Goal: Task Accomplishment & Management: Manage account settings

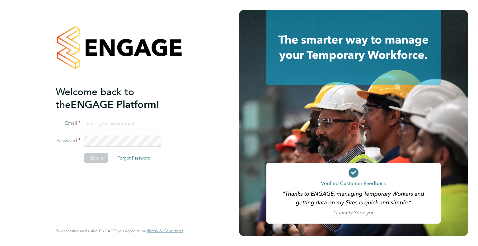
type input "[EMAIL_ADDRESS][DOMAIN_NAME]"
click at [96, 158] on button "Sign In" at bounding box center [96, 158] width 24 height 10
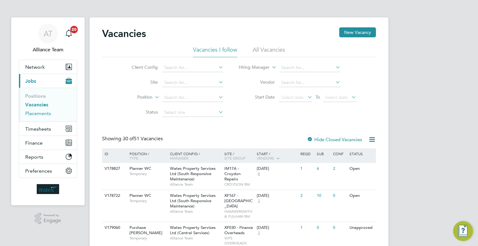
click at [47, 112] on link "Placements" at bounding box center [38, 114] width 26 height 6
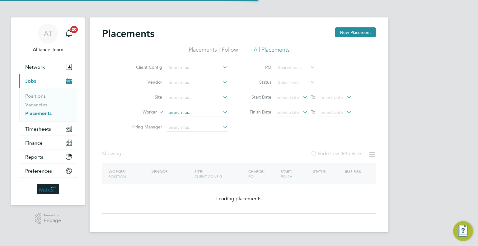
click at [184, 111] on input at bounding box center [197, 112] width 61 height 9
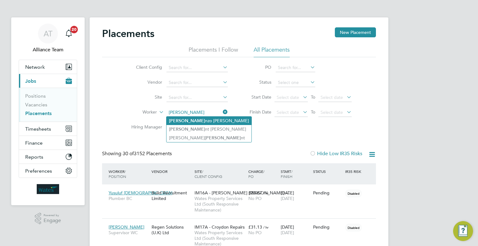
click at [197, 122] on li "Vince nzo Cascio" at bounding box center [209, 121] width 85 height 8
type input "Vincenzo Cascio"
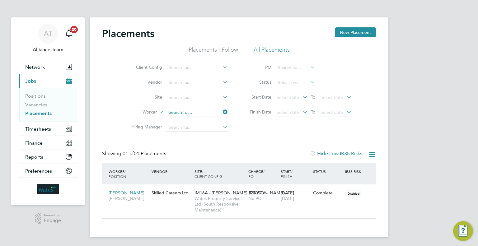
click at [194, 112] on input at bounding box center [197, 112] width 61 height 9
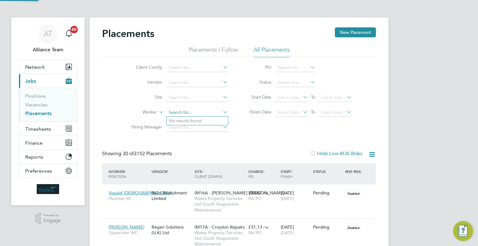
scroll to position [18, 43]
click at [202, 129] on li "Glenro y Bentley" at bounding box center [198, 130] width 62 height 8
type input "Glenroy Bentley"
click at [187, 74] on ul "Client Config Vendor Site Worker Hiring Manager" at bounding box center [177, 97] width 117 height 75
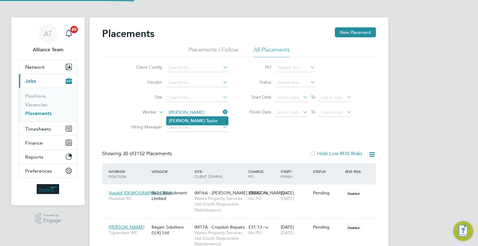
click at [218, 123] on li "Daniel Ta ylor" at bounding box center [198, 121] width 62 height 8
type input "Daniel Taylor"
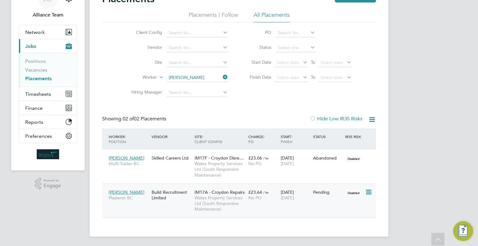
click at [211, 204] on span "Wates Property Services Ltd (South Responsive Maintenance)" at bounding box center [220, 203] width 51 height 17
click at [460, 142] on div "AT Alliance Team Notifications 20 Applications: Network Team Members Businesses…" at bounding box center [239, 106] width 478 height 282
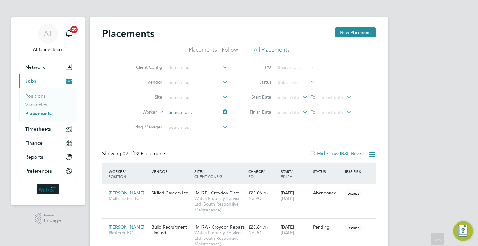
click at [203, 77] on ul "Client Config Vendor Site Worker Hiring Manager" at bounding box center [177, 97] width 117 height 75
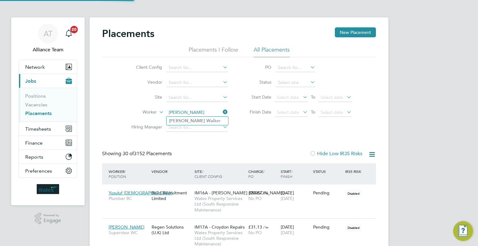
click at [206, 122] on li "Robin Wal ker" at bounding box center [198, 121] width 62 height 8
type input "Robin Walker"
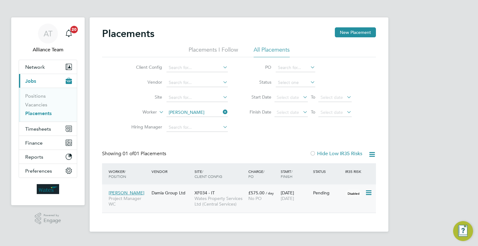
click at [360, 200] on div "Robin Walker Project Manager WC Damia Group Ltd XF034 - IT Wates Property Servi…" at bounding box center [239, 199] width 274 height 28
click at [288, 199] on span "26 Dec 2025" at bounding box center [287, 199] width 13 height 6
click at [222, 111] on icon at bounding box center [222, 112] width 0 height 9
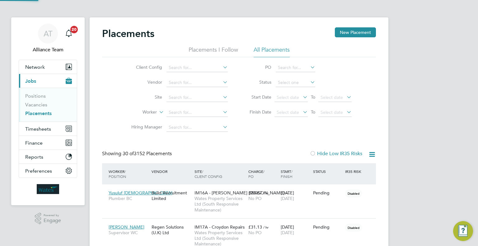
scroll to position [18, 43]
drag, startPoint x: 39, startPoint y: 104, endPoint x: 71, endPoint y: 140, distance: 47.9
click at [39, 104] on link "Vacancies" at bounding box center [36, 105] width 22 height 6
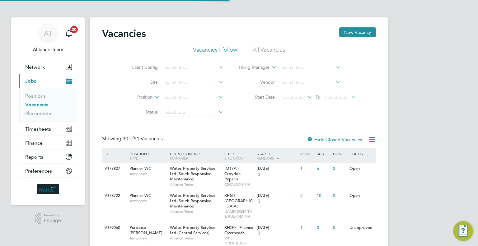
click at [242, 180] on div "IM17A - Croydon Repairs CROYDON RM" at bounding box center [239, 176] width 33 height 27
click at [36, 112] on link "Placements" at bounding box center [38, 114] width 26 height 6
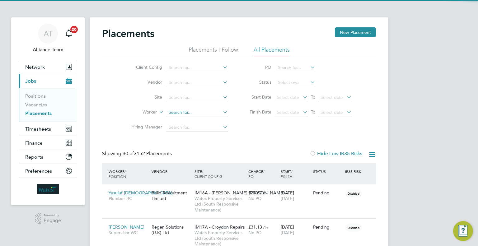
scroll to position [18, 43]
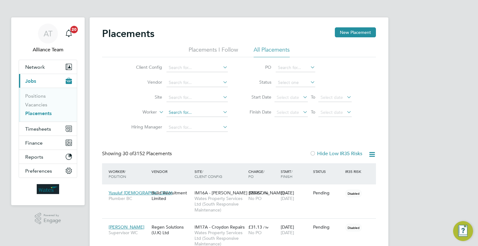
click at [189, 112] on input at bounding box center [197, 112] width 61 height 9
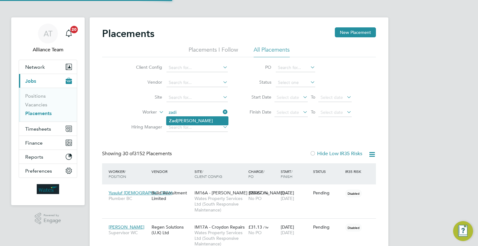
click at [198, 121] on li "Zad ian Zadian" at bounding box center [198, 121] width 62 height 8
type input "Zadian Zadian"
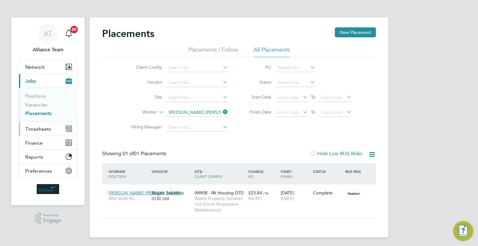
drag, startPoint x: 41, startPoint y: 131, endPoint x: 41, endPoint y: 128, distance: 3.1
click at [41, 131] on span "Timesheets" at bounding box center [38, 129] width 26 height 6
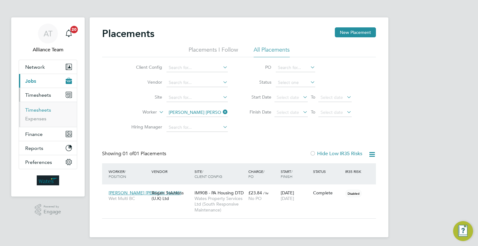
click at [42, 108] on link "Timesheets" at bounding box center [38, 110] width 26 height 6
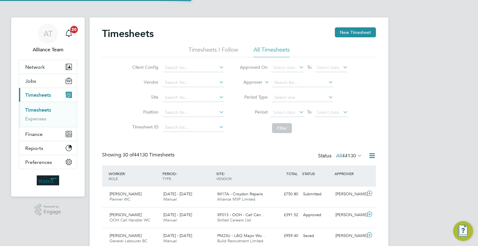
scroll to position [16, 54]
drag, startPoint x: 252, startPoint y: 80, endPoint x: 255, endPoint y: 84, distance: 5.2
click at [252, 80] on label "Approver" at bounding box center [249, 82] width 28 height 6
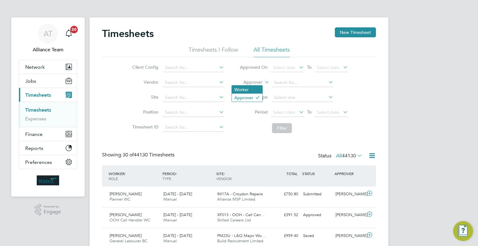
click at [256, 86] on li "Worker" at bounding box center [247, 90] width 31 height 8
click at [284, 78] on li "Worker" at bounding box center [294, 82] width 124 height 15
click at [296, 84] on input at bounding box center [302, 82] width 61 height 9
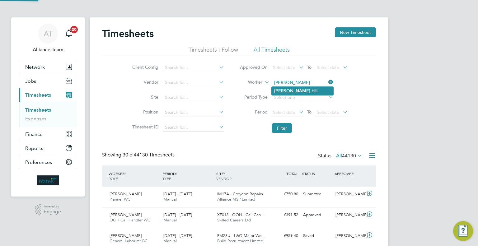
click at [299, 88] on li "Karl H ill" at bounding box center [303, 91] width 62 height 8
type input "Karl Hill"
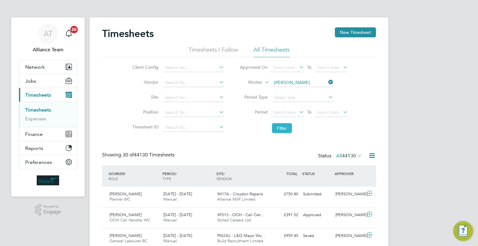
click at [284, 127] on button "Filter" at bounding box center [282, 128] width 20 height 10
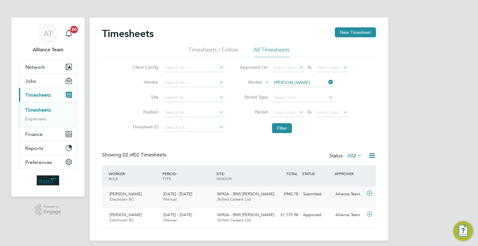
click at [353, 193] on div "Alliance Team" at bounding box center [349, 194] width 32 height 10
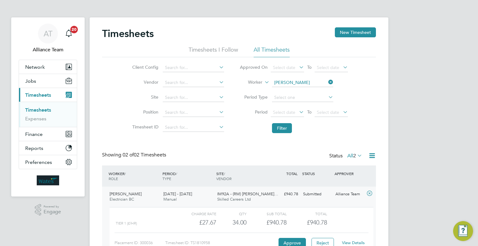
click at [348, 244] on link "View Details" at bounding box center [353, 242] width 23 height 5
drag, startPoint x: 41, startPoint y: 79, endPoint x: 41, endPoint y: 84, distance: 5.0
click at [41, 79] on button "Jobs" at bounding box center [48, 81] width 58 height 14
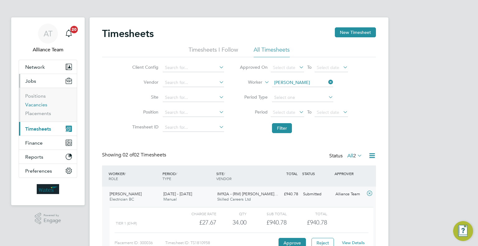
click at [31, 103] on link "Vacancies" at bounding box center [36, 105] width 22 height 6
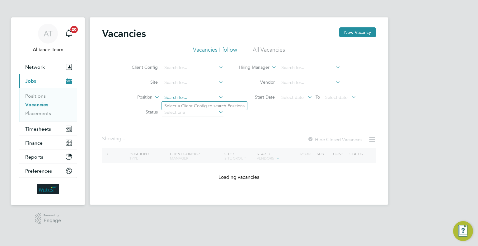
click at [185, 95] on input at bounding box center [192, 97] width 61 height 9
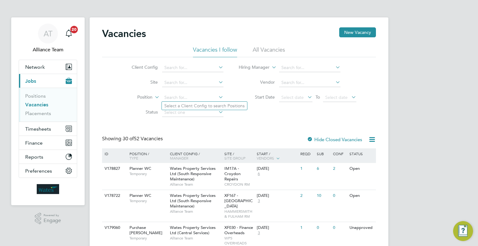
click at [177, 78] on li "Site" at bounding box center [172, 82] width 117 height 15
click at [177, 80] on input at bounding box center [192, 82] width 61 height 9
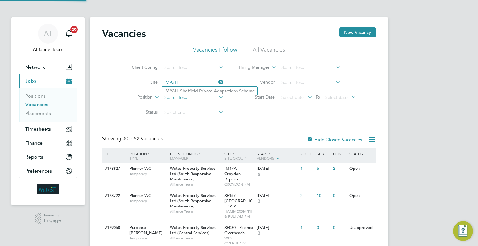
drag, startPoint x: 184, startPoint y: 91, endPoint x: 191, endPoint y: 99, distance: 10.4
click at [186, 92] on li "IM93H - Sheffield Private Adaptations Scheme" at bounding box center [210, 91] width 96 height 8
type input "IM93H - Sheffield Private Adaptations Scheme"
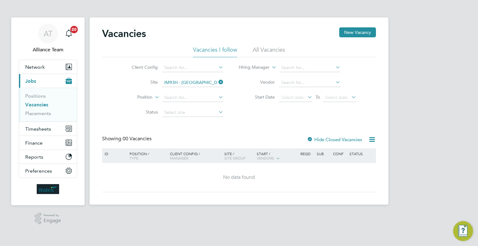
click at [325, 140] on label "Hide Closed Vacancies" at bounding box center [334, 140] width 55 height 6
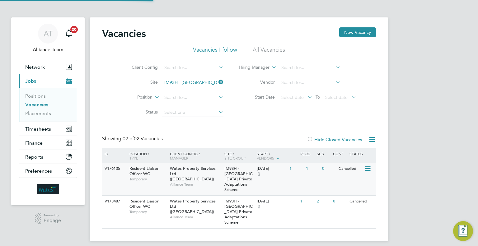
click at [258, 180] on div "V176135 Resident Liaison Officer WC Temporary Wates Property Services Ltd (Cent…" at bounding box center [239, 179] width 274 height 32
drag, startPoint x: 222, startPoint y: 81, endPoint x: 213, endPoint y: 81, distance: 8.4
click at [217, 82] on icon at bounding box center [217, 82] width 0 height 9
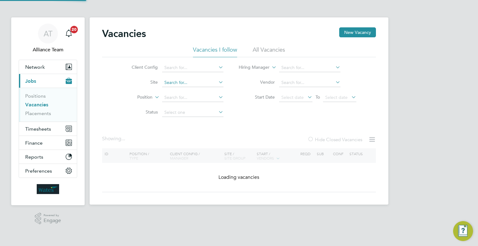
click at [187, 80] on input at bounding box center [192, 82] width 61 height 9
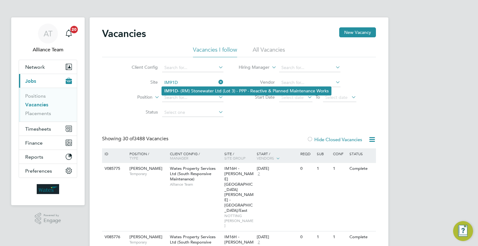
click at [198, 92] on li "IM91D - (RM) Stonewater Ltd (Lot 3) - PPP - Reactive & Planned Maintenance Works" at bounding box center [246, 91] width 169 height 8
type input "IM91D - (RM) Stonewater Ltd (Lot 3) - PPP - Reactive & Planned Maintenance Works"
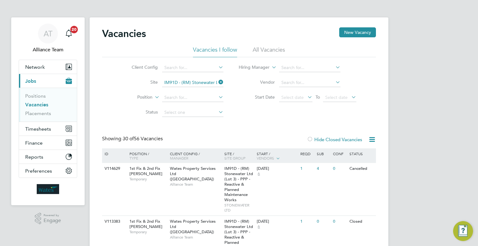
click at [341, 139] on label "Hide Closed Vacancies" at bounding box center [334, 140] width 55 height 6
click at [217, 83] on icon at bounding box center [217, 82] width 0 height 9
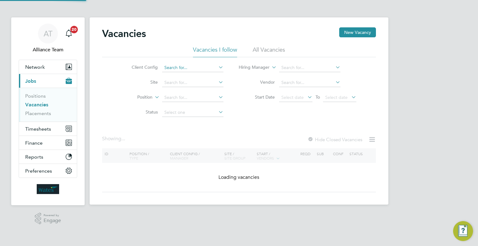
click at [212, 68] on input at bounding box center [192, 68] width 61 height 9
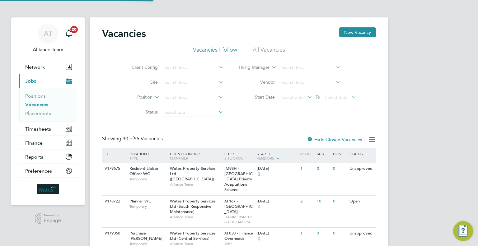
click at [231, 127] on li "Wates Property Services Ltd (Facilities Management)" at bounding box center [225, 127] width 126 height 8
type input "Wates Property Services Ltd (Facilities Management)"
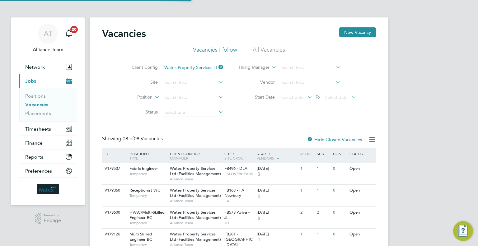
scroll to position [62, 0]
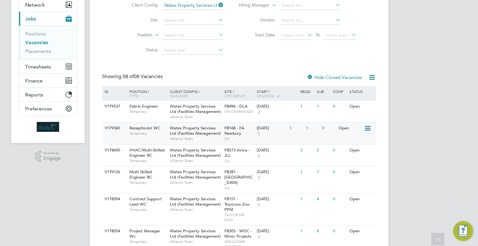
click at [229, 140] on span "FA" at bounding box center [240, 138] width 30 height 5
click at [32, 51] on link "Placements" at bounding box center [38, 51] width 26 height 6
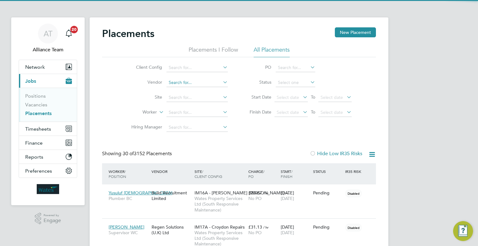
scroll to position [3, 3]
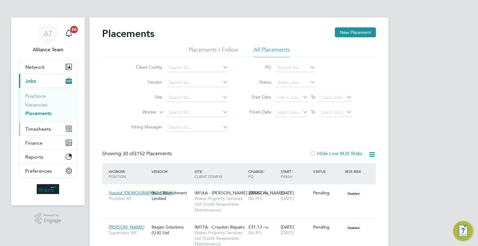
click at [37, 128] on span "Timesheets" at bounding box center [38, 129] width 26 height 6
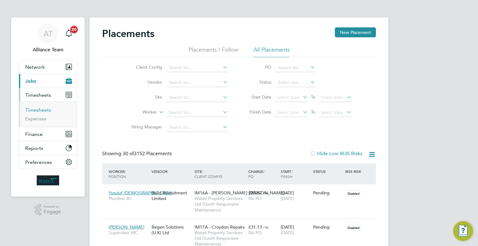
click at [37, 112] on link "Timesheets" at bounding box center [38, 110] width 26 height 6
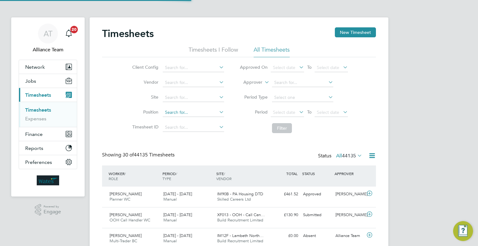
scroll to position [16, 54]
click at [179, 112] on input at bounding box center [193, 112] width 61 height 9
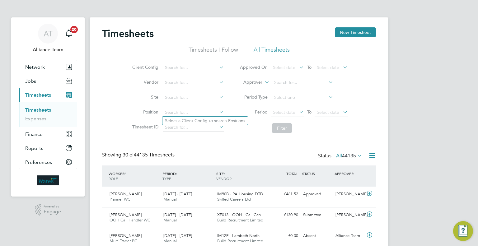
click at [260, 83] on label "Approver" at bounding box center [249, 82] width 28 height 6
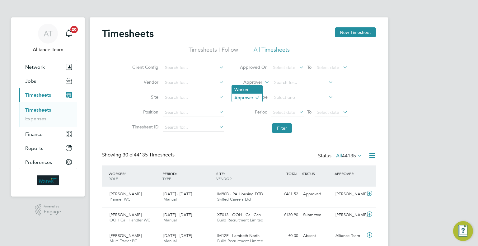
click at [250, 88] on li "Worker" at bounding box center [247, 90] width 31 height 8
click at [294, 76] on li "Worker" at bounding box center [294, 82] width 124 height 15
click at [293, 81] on input at bounding box center [302, 82] width 61 height 9
click at [282, 81] on input at bounding box center [302, 82] width 61 height 9
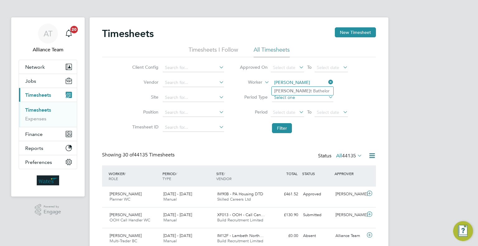
drag, startPoint x: 305, startPoint y: 92, endPoint x: 300, endPoint y: 100, distance: 9.8
click at [306, 91] on li "[PERSON_NAME] t Bathelor" at bounding box center [303, 91] width 62 height 8
type input "[PERSON_NAME] Bathelor"
click at [278, 131] on button "Filter" at bounding box center [282, 128] width 20 height 10
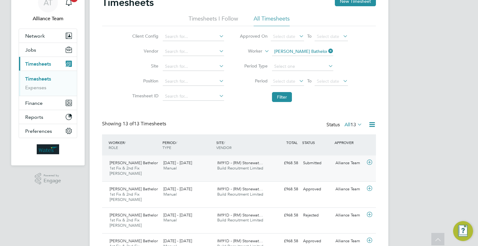
click at [331, 174] on div "Lebert Bathelor 1st Fix & 2nd Fix Carpenter BC 23 - 29 Aug 2025 23 - 29 Aug 202…" at bounding box center [239, 169] width 274 height 26
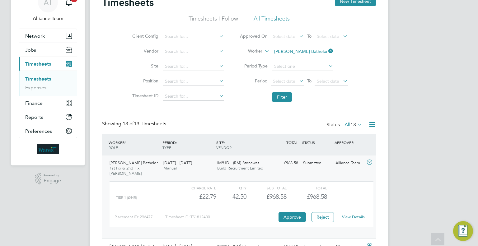
click at [354, 217] on link "View Details" at bounding box center [353, 217] width 23 height 5
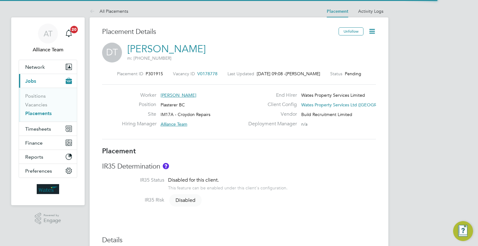
click at [371, 28] on icon at bounding box center [372, 31] width 8 height 8
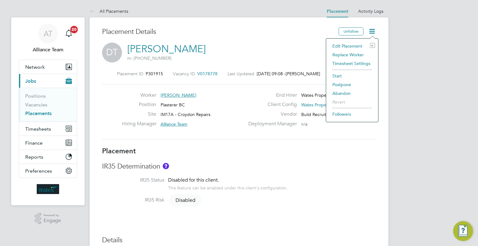
click at [339, 90] on li "Abandon" at bounding box center [353, 93] width 46 height 9
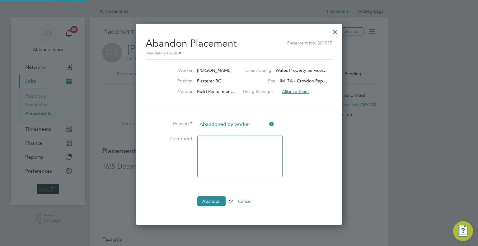
scroll to position [3, 3]
click at [208, 198] on button "Abandon" at bounding box center [211, 202] width 28 height 10
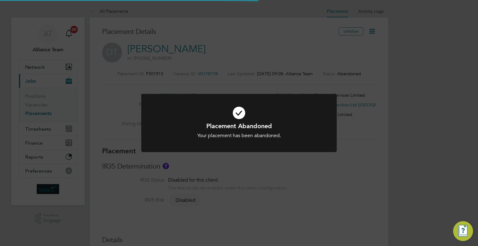
drag, startPoint x: 391, startPoint y: 107, endPoint x: 374, endPoint y: 79, distance: 32.4
click at [391, 107] on div "Placement Abandoned Your placement has been abandoned. Cancel Okay" at bounding box center [239, 123] width 478 height 246
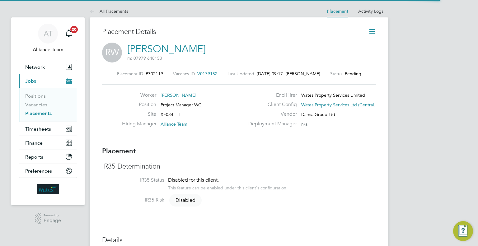
click at [371, 31] on icon at bounding box center [372, 31] width 8 height 8
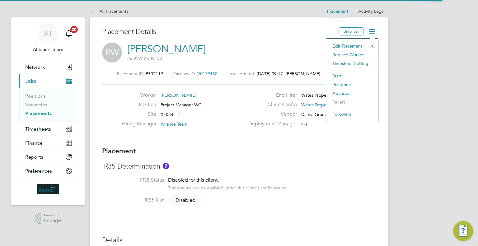
click at [345, 45] on li "Edit Placement e" at bounding box center [353, 46] width 46 height 9
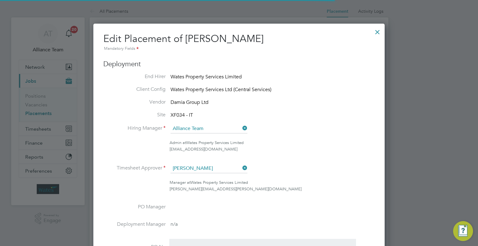
scroll to position [8, 272]
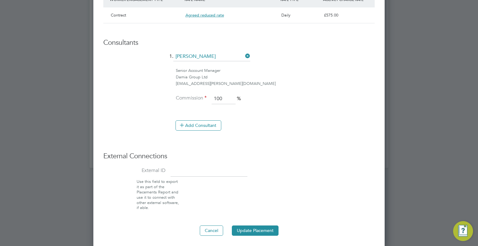
click at [207, 168] on input at bounding box center [209, 171] width 77 height 11
type input "07770"
click at [268, 230] on button "Update Placement" at bounding box center [255, 231] width 47 height 10
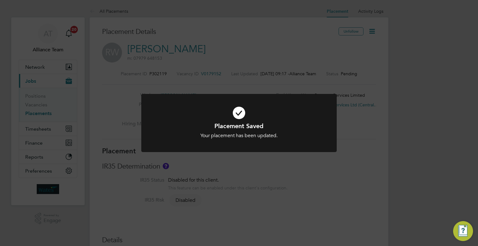
click at [398, 158] on div "Placement Saved Your placement has been updated. Cancel Okay" at bounding box center [239, 123] width 478 height 246
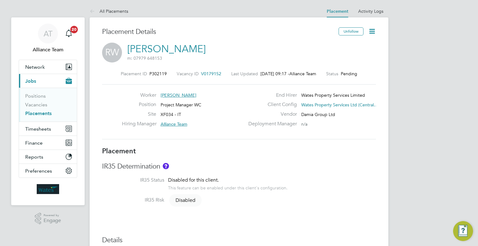
click at [371, 30] on icon at bounding box center [372, 31] width 8 height 8
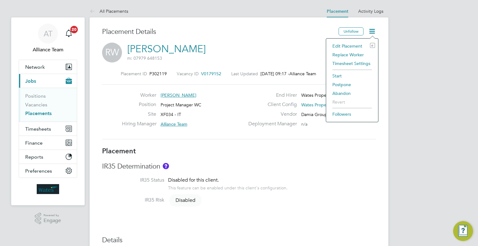
click at [334, 76] on li "Start" at bounding box center [353, 76] width 46 height 9
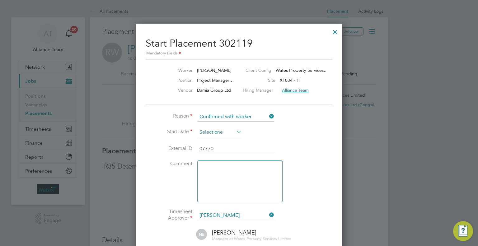
click at [209, 135] on input at bounding box center [219, 132] width 44 height 9
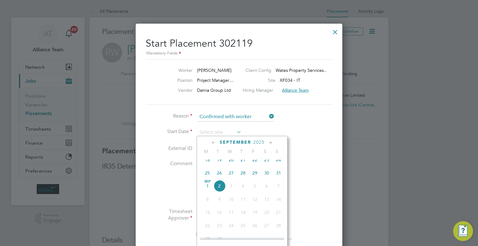
click at [211, 190] on span "Sep 1" at bounding box center [208, 186] width 12 height 12
type input "[DATE]"
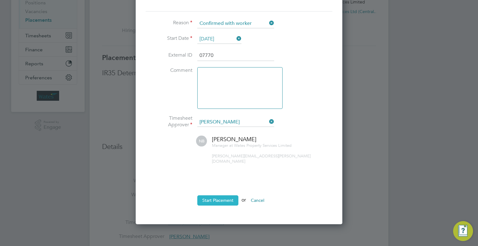
click at [225, 197] on button "Start Placement" at bounding box center [217, 201] width 41 height 10
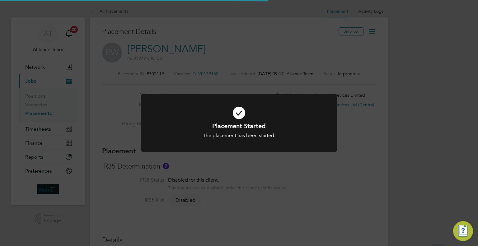
click at [409, 172] on div "Placement Started The placement has been started. Cancel Okay" at bounding box center [239, 123] width 478 height 246
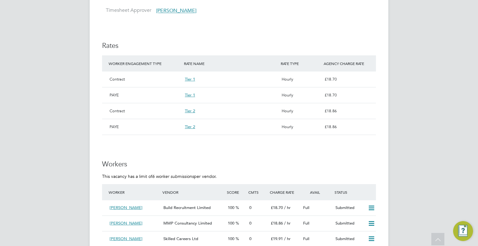
scroll to position [436, 0]
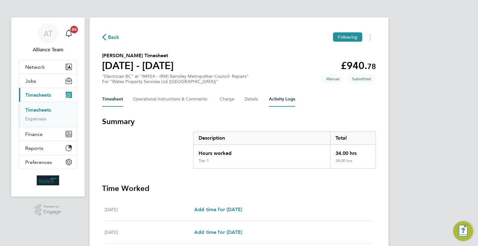
click at [282, 101] on Logs-tab "Activity Logs" at bounding box center [282, 99] width 26 height 15
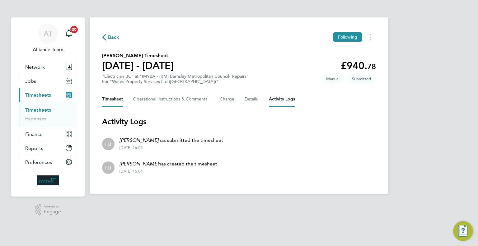
click at [111, 96] on button "Timesheet" at bounding box center [112, 99] width 21 height 15
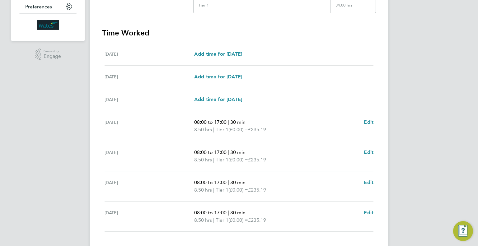
scroll to position [195, 0]
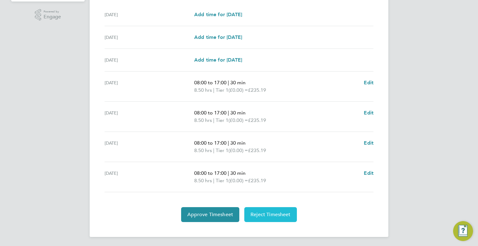
click at [273, 210] on button "Reject Timesheet" at bounding box center [270, 214] width 53 height 15
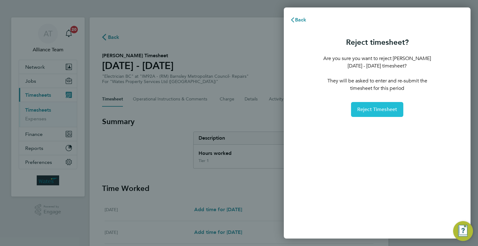
click at [367, 109] on span "Reject Timesheet" at bounding box center [378, 110] width 40 height 6
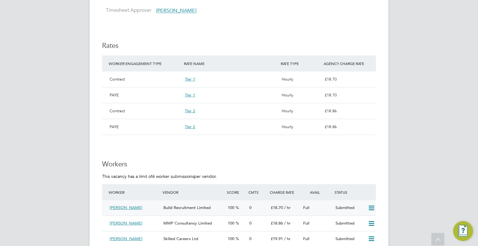
click at [370, 209] on icon at bounding box center [372, 208] width 8 height 5
click at [359, 219] on li "Offer" at bounding box center [364, 221] width 22 height 9
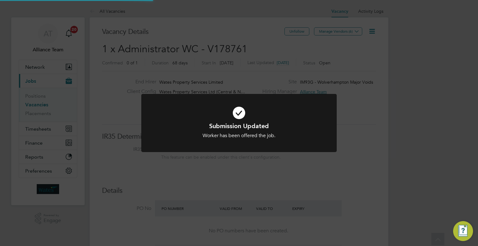
click at [414, 168] on div "Submission Updated Worker has been offered the job. Cancel Okay" at bounding box center [239, 123] width 478 height 246
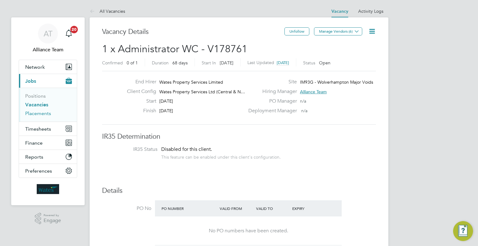
drag, startPoint x: 52, startPoint y: 118, endPoint x: 47, endPoint y: 115, distance: 6.3
click at [52, 118] on ul "Positions Vacancies Placements" at bounding box center [48, 105] width 58 height 34
click at [42, 112] on link "Placements" at bounding box center [38, 114] width 26 height 6
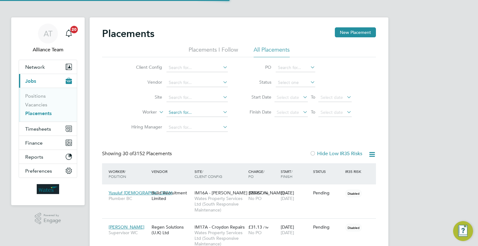
click at [171, 113] on input at bounding box center [197, 112] width 61 height 9
click at [193, 130] on li "Rud i Hunter" at bounding box center [198, 129] width 62 height 8
type input "Rudi Hunter"
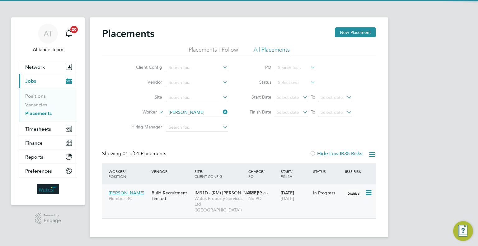
click at [252, 201] on span "No PO" at bounding box center [255, 199] width 13 height 6
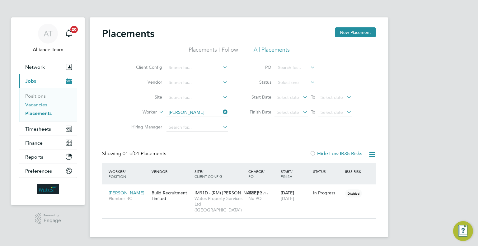
drag, startPoint x: 42, startPoint y: 106, endPoint x: 56, endPoint y: 102, distance: 14.5
click at [42, 106] on link "Vacancies" at bounding box center [36, 105] width 22 height 6
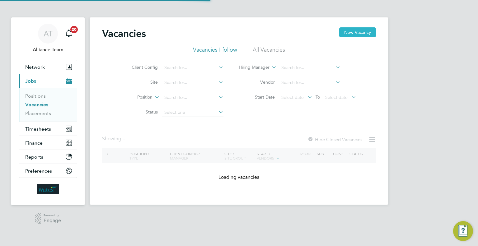
click at [356, 33] on button "New Vacancy" at bounding box center [357, 32] width 37 height 10
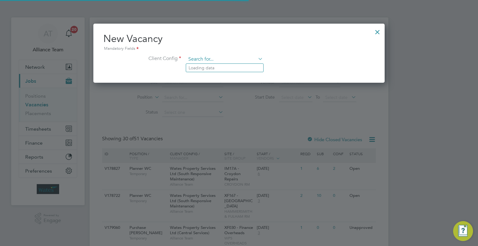
click at [201, 59] on input at bounding box center [224, 59] width 77 height 9
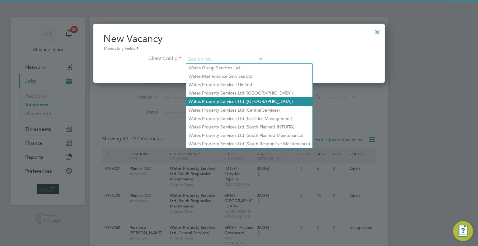
click at [271, 102] on li "Wates Property Services Ltd (Central & North)" at bounding box center [249, 101] width 126 height 8
type input "Wates Property Services Ltd (Central & North)"
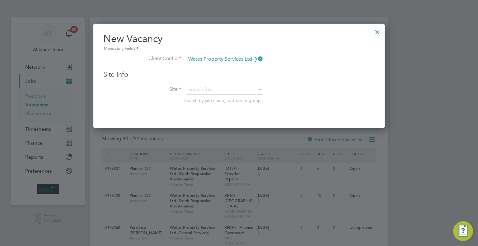
scroll to position [105, 292]
drag, startPoint x: 183, startPoint y: 90, endPoint x: 196, endPoint y: 91, distance: 12.8
click at [186, 90] on li "Site Search by site name, address or group" at bounding box center [239, 100] width 272 height 31
click at [201, 90] on input at bounding box center [224, 89] width 77 height 9
click at [225, 97] on b "Chec" at bounding box center [224, 98] width 10 height 5
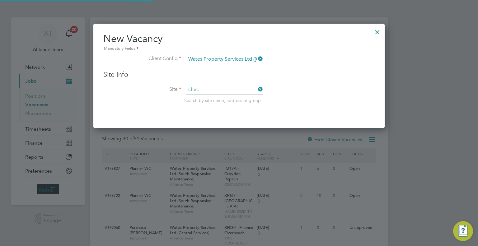
type input "IM94W - MTVH Checkland Road"
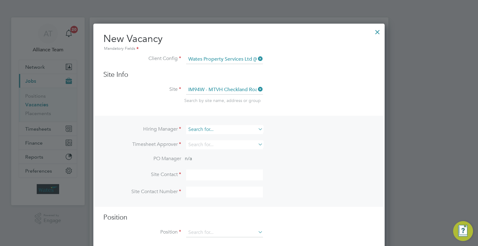
click at [199, 128] on input at bounding box center [224, 129] width 77 height 9
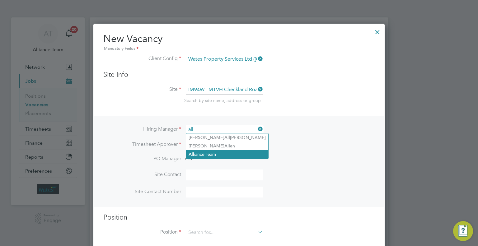
click at [213, 151] on li "All iance Team" at bounding box center [227, 154] width 82 height 8
type input "Alliance Team"
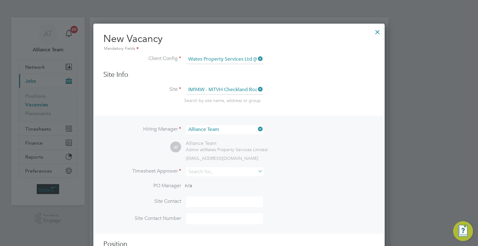
scroll to position [259, 292]
click at [193, 174] on input at bounding box center [224, 172] width 77 height 9
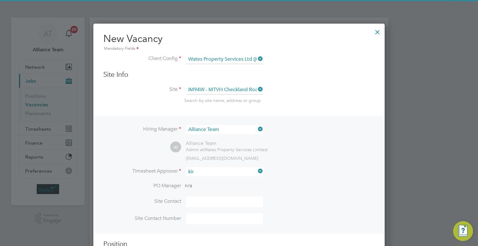
click at [229, 179] on li "Kir a Reeder" at bounding box center [224, 180] width 77 height 8
type input "Kira Reeder"
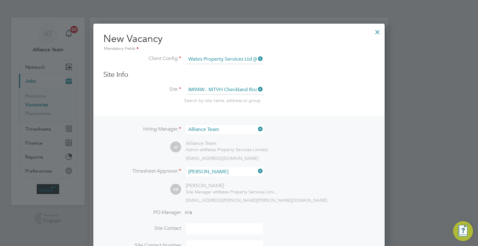
scroll to position [125, 0]
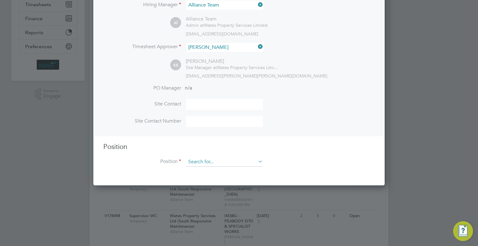
click at [214, 163] on input at bounding box center [224, 162] width 77 height 9
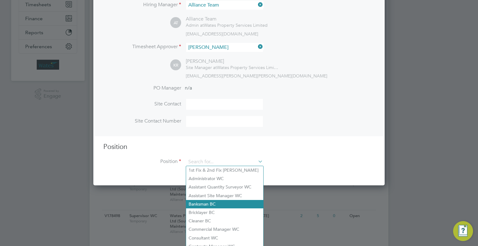
click at [217, 202] on li "Banksman BC" at bounding box center [224, 204] width 77 height 8
type input "Banksman BC"
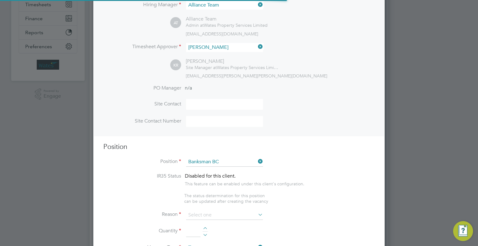
scroll to position [218, 0]
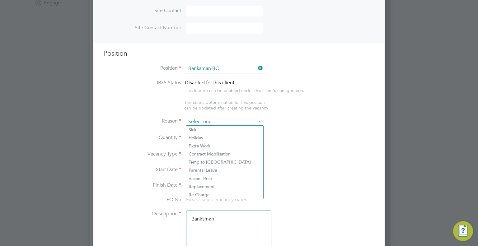
click at [192, 123] on input at bounding box center [224, 121] width 77 height 9
click at [197, 138] on li "Holiday" at bounding box center [224, 138] width 77 height 8
type input "Holiday"
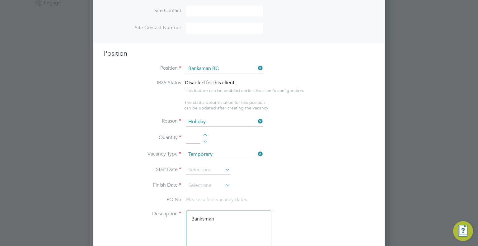
click at [194, 137] on input at bounding box center [193, 138] width 14 height 11
type input "1"
click at [204, 166] on input at bounding box center [208, 170] width 44 height 9
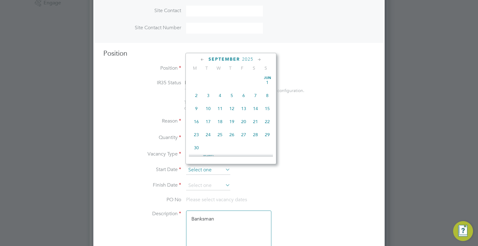
scroll to position [190, 0]
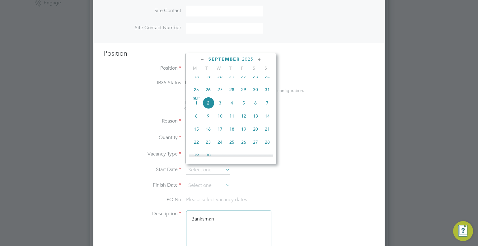
click at [234, 108] on span "4" at bounding box center [232, 103] width 12 height 12
type input "04 Sep 2025"
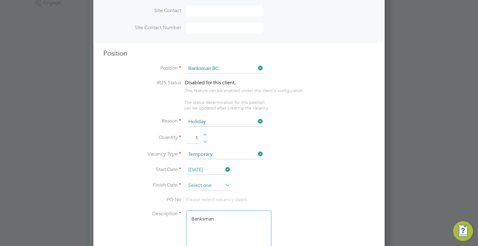
click at [200, 184] on input at bounding box center [208, 185] width 44 height 9
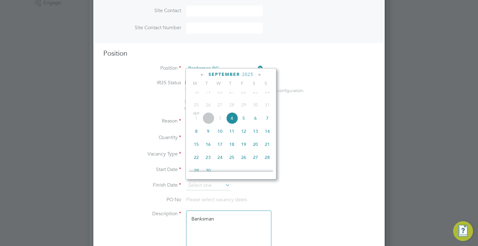
click at [219, 150] on span "17" at bounding box center [220, 145] width 12 height 12
type input "17 Sep 2025"
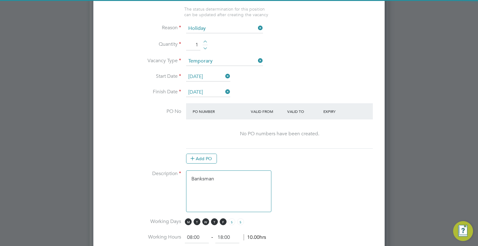
scroll to position [343, 0]
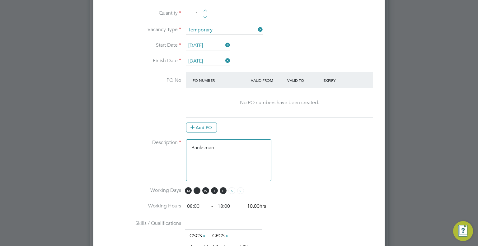
click at [240, 151] on textarea "Banksman" at bounding box center [228, 161] width 85 height 42
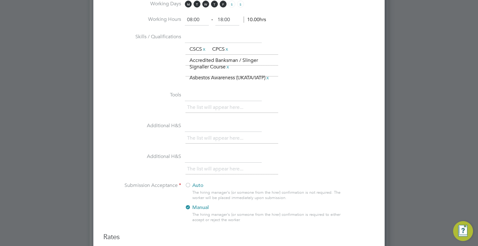
scroll to position [716, 0]
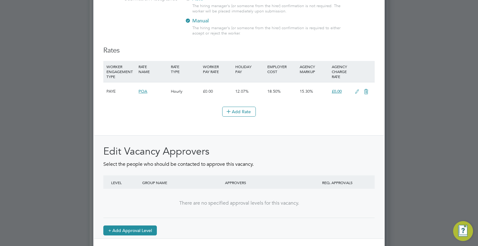
type textarea "Banksman Holiday cover"
click at [125, 226] on button "+ Add Approval Level" at bounding box center [130, 231] width 54 height 10
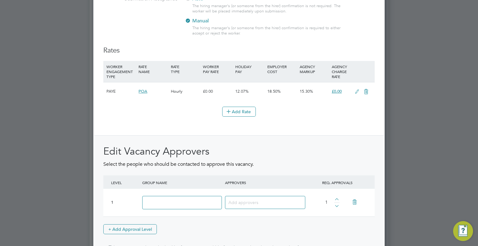
drag, startPoint x: 159, startPoint y: 200, endPoint x: 182, endPoint y: 205, distance: 23.0
click at [160, 200] on input at bounding box center [182, 202] width 80 height 13
type input "Approver"
drag, startPoint x: 273, startPoint y: 201, endPoint x: 268, endPoint y: 184, distance: 17.1
click at [273, 200] on input at bounding box center [263, 202] width 69 height 8
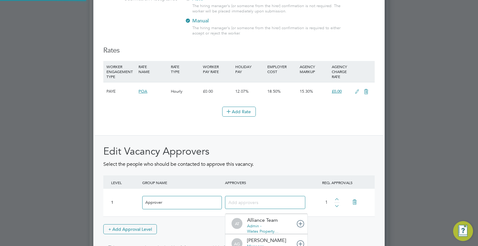
scroll to position [7, 44]
type input "tom l"
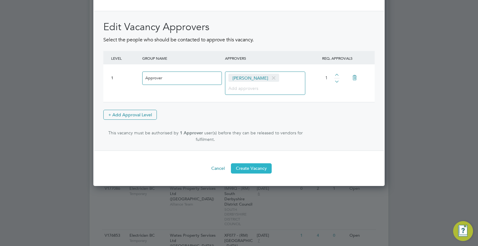
click at [255, 168] on button "Create Vacancy" at bounding box center [251, 169] width 41 height 10
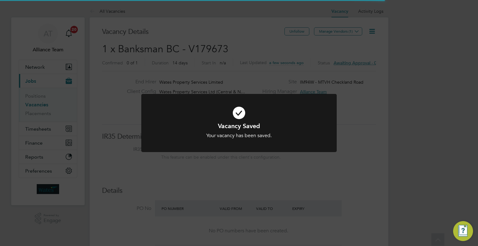
drag, startPoint x: 417, startPoint y: 58, endPoint x: 397, endPoint y: 53, distance: 20.7
click at [415, 57] on div "Vacancy Saved Your vacancy has been saved. Cancel Okay" at bounding box center [239, 123] width 478 height 246
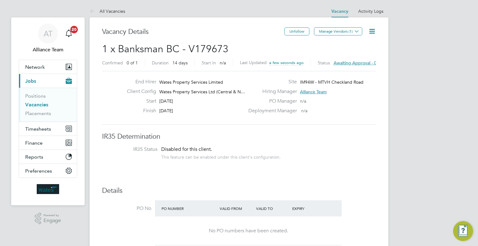
click at [338, 36] on span "Manage Vendors (1)" at bounding box center [339, 34] width 50 height 6
click at [339, 31] on button "Manage Vendors (1)" at bounding box center [338, 31] width 48 height 8
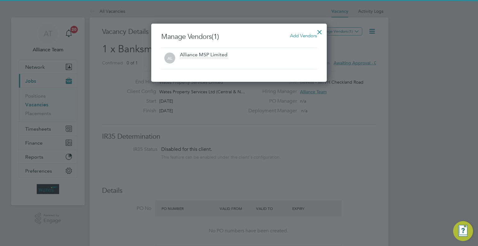
click at [300, 37] on span "Add Vendors" at bounding box center [303, 36] width 27 height 6
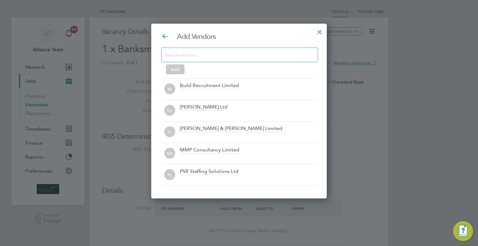
click at [191, 81] on div "BL Build Recruitment Limited" at bounding box center [239, 88] width 156 height 21
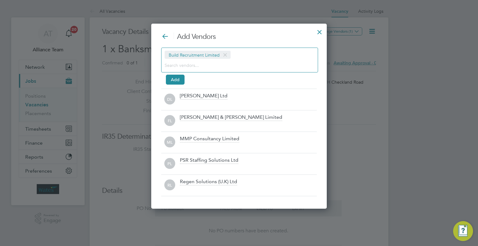
click at [191, 68] on input at bounding box center [235, 65] width 140 height 8
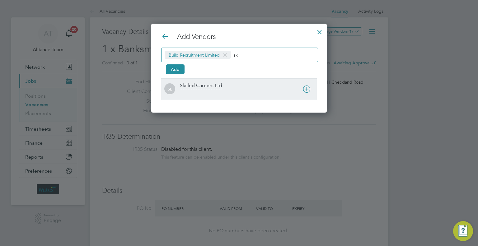
type input "sk"
click at [206, 90] on div at bounding box center [248, 93] width 137 height 6
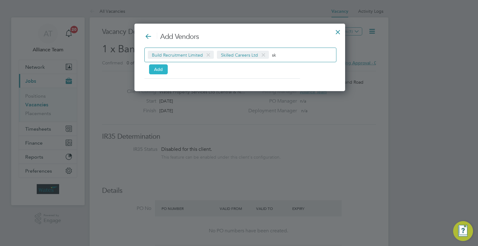
click at [164, 67] on button "Add" at bounding box center [158, 69] width 19 height 10
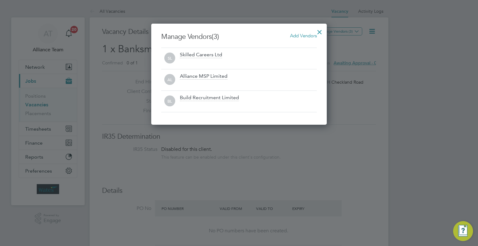
click at [317, 33] on div at bounding box center [319, 30] width 11 height 11
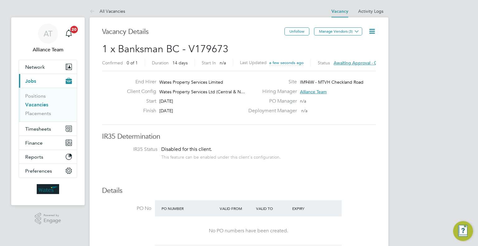
drag, startPoint x: 372, startPoint y: 26, endPoint x: 372, endPoint y: 32, distance: 5.9
click at [372, 27] on icon at bounding box center [372, 31] width 8 height 8
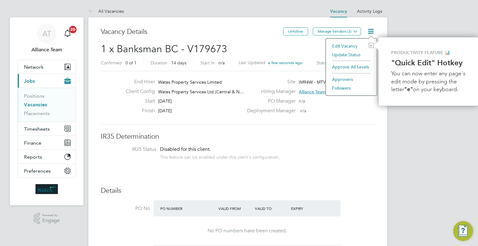
click at [334, 89] on li "Followers" at bounding box center [351, 88] width 45 height 9
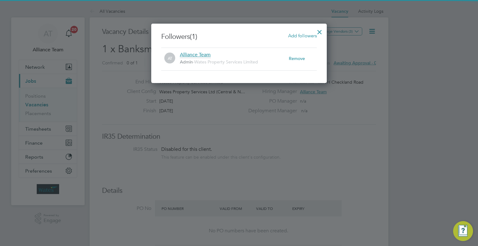
click at [304, 35] on span "Add followers" at bounding box center [302, 36] width 29 height 6
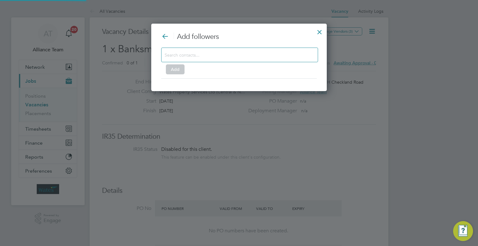
click at [236, 58] on input at bounding box center [235, 55] width 140 height 8
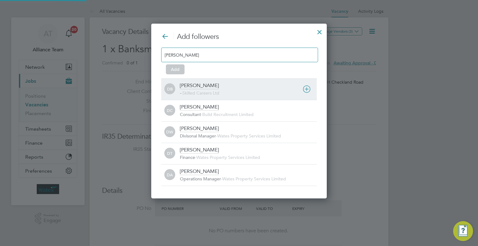
type input "dan"
click at [203, 87] on div "Dan Brook" at bounding box center [199, 86] width 39 height 7
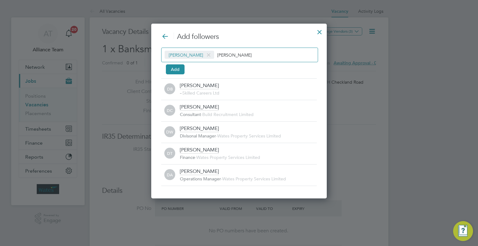
click at [204, 53] on span at bounding box center [208, 55] width 9 height 12
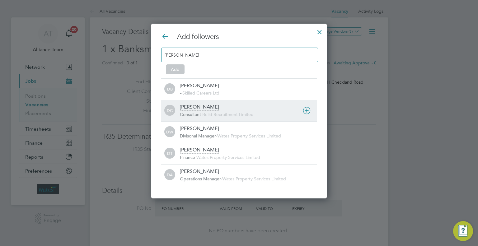
drag, startPoint x: 212, startPoint y: 106, endPoint x: 213, endPoint y: 92, distance: 14.0
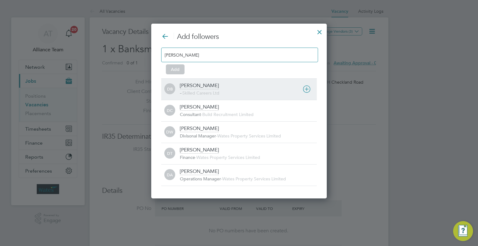
click at [212, 105] on div "Dan Cardus Consultant - Build Recruitment Limited" at bounding box center [248, 111] width 137 height 14
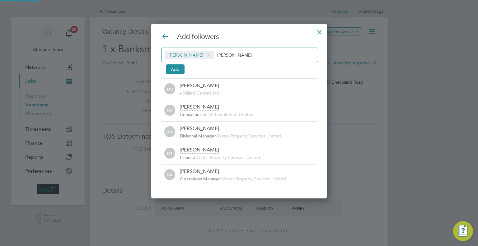
click at [228, 48] on div "Dan Cardus dan" at bounding box center [239, 55] width 157 height 15
type input "d"
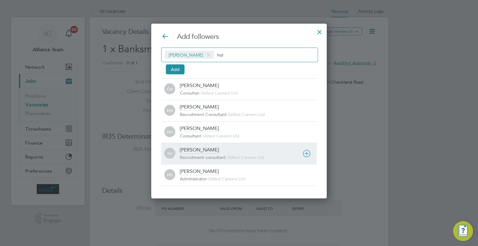
type input "hol"
click at [201, 151] on div "Holly Jones" at bounding box center [199, 150] width 39 height 7
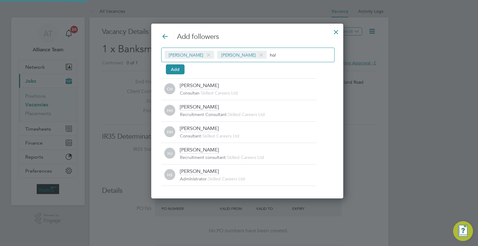
click at [180, 74] on div "Add followers Dan Cardus Holly Jones hol Add CH Charlie Holland Consultan - Ski…" at bounding box center [247, 109] width 172 height 154
click at [176, 69] on button "Add" at bounding box center [175, 69] width 19 height 10
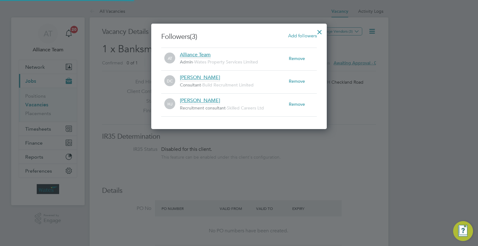
click at [318, 29] on div at bounding box center [319, 30] width 11 height 11
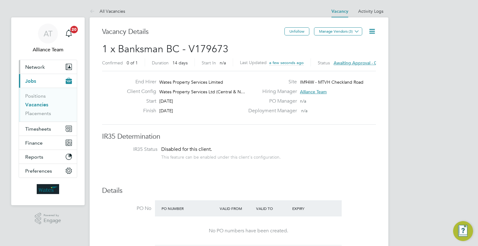
click at [40, 64] on span "Network" at bounding box center [35, 67] width 20 height 6
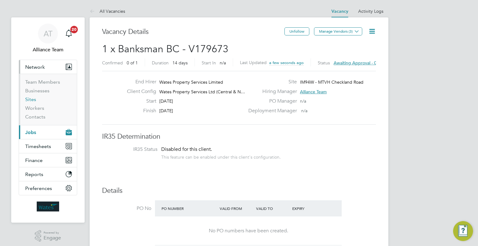
drag, startPoint x: 32, startPoint y: 97, endPoint x: 59, endPoint y: 93, distance: 27.1
click at [32, 97] on link "Sites" at bounding box center [30, 100] width 11 height 6
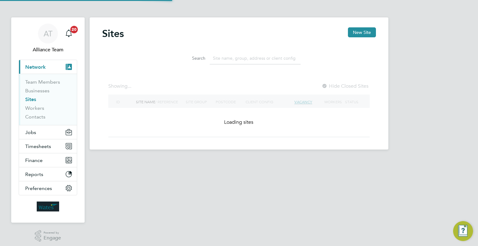
click at [226, 51] on li "Search" at bounding box center [239, 58] width 139 height 18
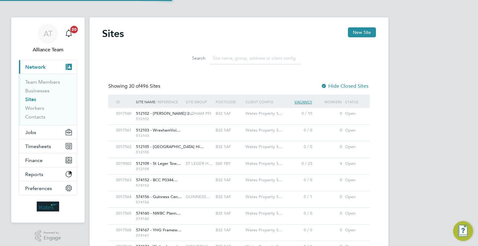
click at [225, 58] on input at bounding box center [255, 58] width 91 height 12
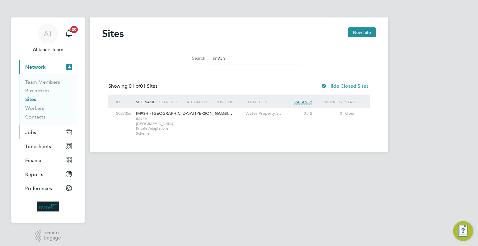
type input "im93h"
click at [38, 130] on button "Jobs" at bounding box center [48, 133] width 58 height 14
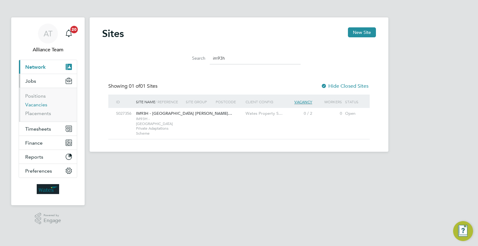
drag, startPoint x: 33, startPoint y: 104, endPoint x: 51, endPoint y: 101, distance: 18.1
click at [34, 104] on link "Vacancies" at bounding box center [36, 105] width 22 height 6
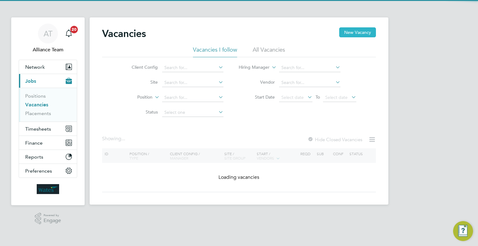
click at [371, 33] on button "New Vacancy" at bounding box center [357, 32] width 37 height 10
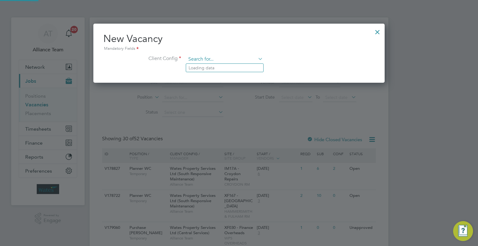
click at [208, 58] on input at bounding box center [224, 59] width 77 height 9
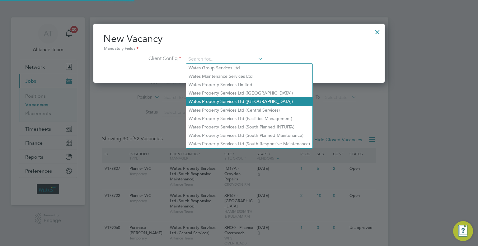
click at [226, 97] on li "Wates Property Services Ltd ([GEOGRAPHIC_DATA])" at bounding box center [249, 101] width 126 height 8
type input "Wates Property Services Ltd ([GEOGRAPHIC_DATA])"
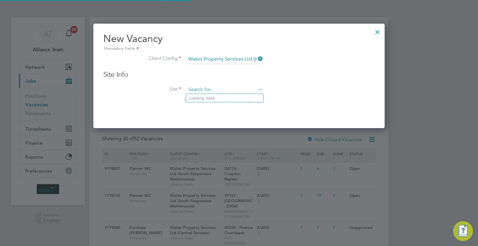
click at [192, 89] on input at bounding box center [224, 89] width 77 height 9
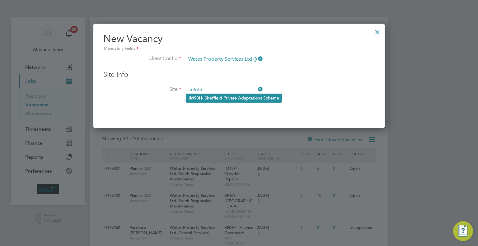
click at [219, 94] on li "IM93H - Sheffield Private Adaptations Scheme" at bounding box center [234, 98] width 96 height 8
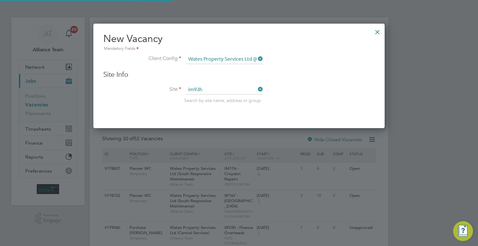
type input "IM93H - [GEOGRAPHIC_DATA] Private Adaptations Scheme"
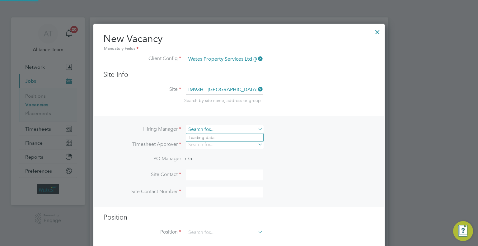
click at [196, 128] on input at bounding box center [224, 129] width 77 height 9
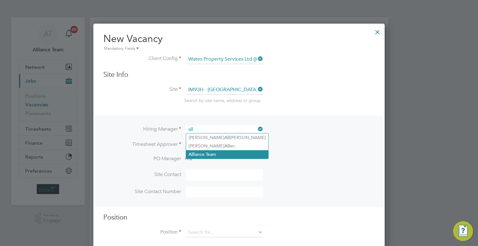
click at [216, 154] on li "All iance Team" at bounding box center [227, 154] width 82 height 8
type input "Alliance Team"
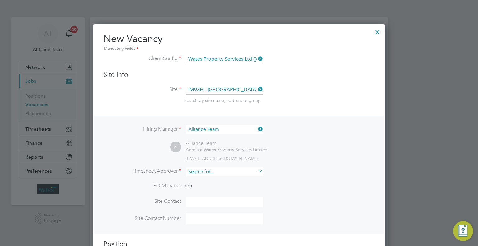
click at [208, 171] on input at bounding box center [224, 172] width 77 height 9
type input "m"
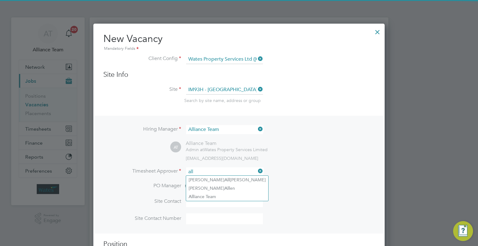
type input "all"
click at [214, 201] on ul "Joseph All ison Chris All en All iance Team" at bounding box center [227, 189] width 83 height 26
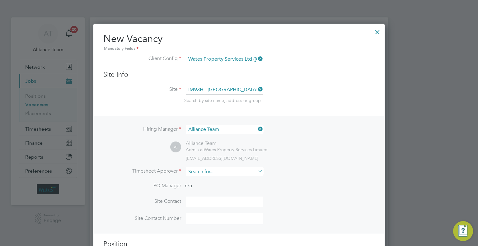
click at [205, 169] on input at bounding box center [224, 172] width 77 height 9
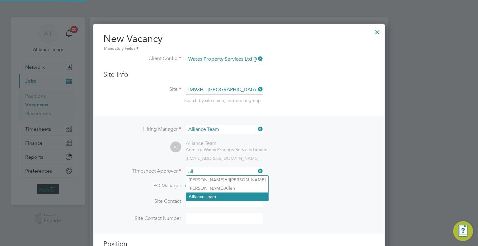
click at [213, 194] on li "All iance Team" at bounding box center [227, 197] width 82 height 8
type input "Alliance Team"
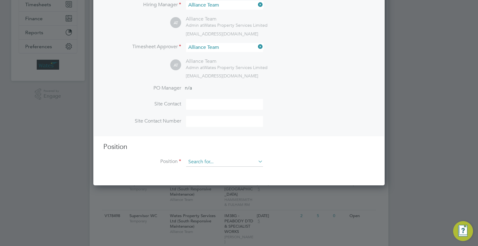
click at [202, 162] on input at bounding box center [224, 162] width 77 height 9
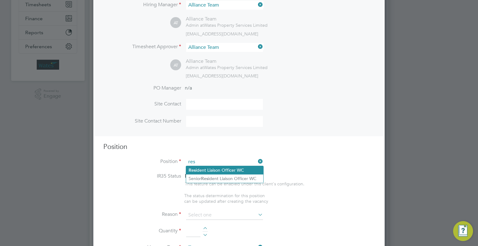
click at [208, 171] on li "Res ident Liaison Officer WC" at bounding box center [224, 170] width 77 height 8
type input "Resident Liaison Officer WC"
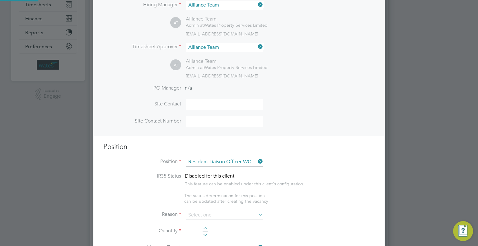
type textarea "Resident Liaision Officer"
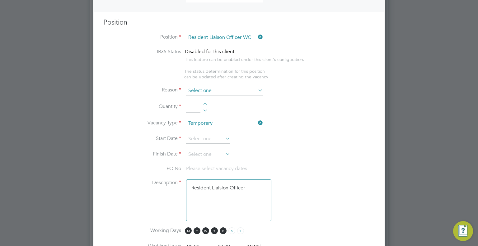
click at [201, 91] on input at bounding box center [224, 90] width 77 height 9
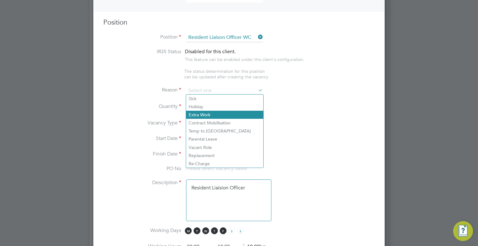
click at [199, 116] on li "Extra Work" at bounding box center [224, 115] width 77 height 8
type input "Extra Work"
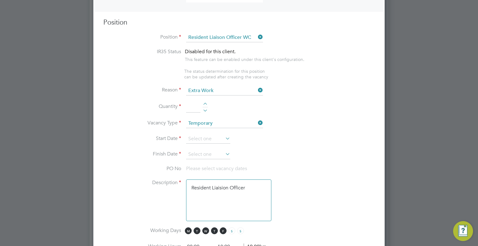
click at [186, 104] on li "Quantity" at bounding box center [239, 110] width 272 height 17
click at [204, 92] on input at bounding box center [224, 90] width 77 height 9
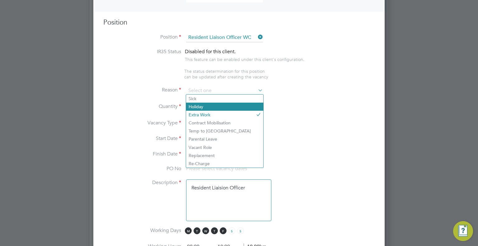
click at [197, 108] on li "Holiday" at bounding box center [224, 107] width 77 height 8
type input "Holiday"
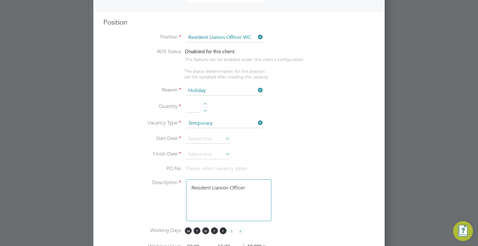
click at [196, 113] on li "Quantity" at bounding box center [239, 110] width 272 height 17
click at [192, 104] on input at bounding box center [193, 107] width 14 height 11
type input "1"
click at [199, 136] on input at bounding box center [208, 139] width 44 height 9
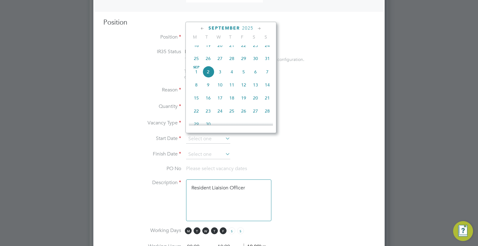
click at [208, 77] on span "2" at bounding box center [208, 72] width 12 height 12
type input "[DATE]"
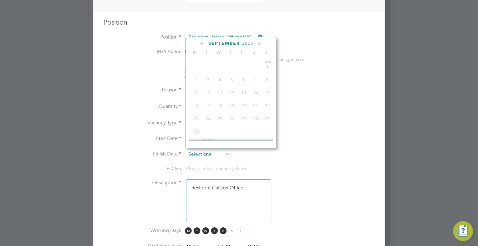
click at [206, 150] on input at bounding box center [208, 154] width 44 height 9
click at [244, 118] on span "19" at bounding box center [244, 113] width 12 height 12
type input "19 Sep 2025"
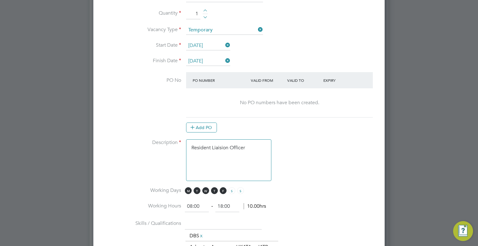
click at [257, 143] on textarea "Resident Liaision Officer" at bounding box center [228, 161] width 85 height 42
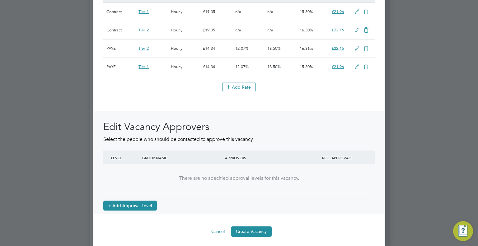
type textarea "Resident Liaision Officer hOLIDAY COVER"
click at [133, 209] on button "+ Add Approval Level" at bounding box center [130, 206] width 54 height 10
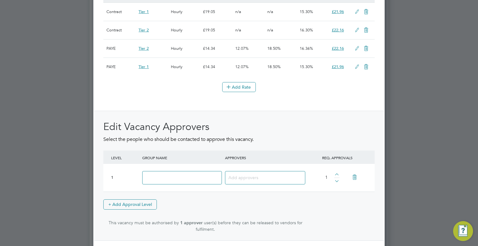
drag, startPoint x: 167, startPoint y: 180, endPoint x: 178, endPoint y: 187, distance: 12.4
click at [167, 180] on input at bounding box center [182, 177] width 80 height 13
type input "Approver"
click at [245, 178] on input at bounding box center [263, 177] width 69 height 8
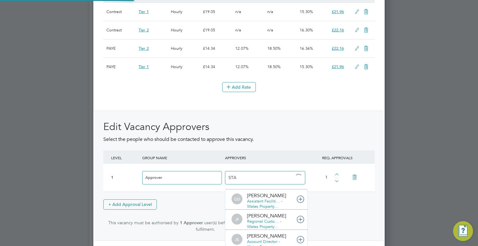
type input "STAC"
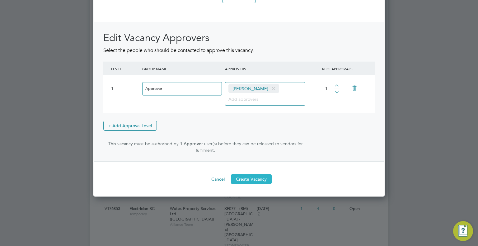
click at [246, 183] on button "Create Vacancy" at bounding box center [251, 179] width 41 height 10
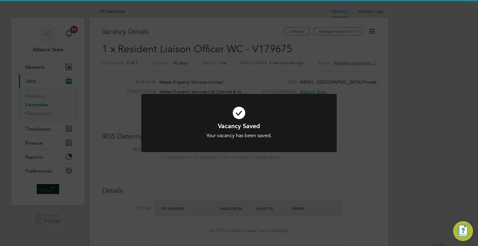
drag, startPoint x: 412, startPoint y: 81, endPoint x: 354, endPoint y: 41, distance: 70.8
click at [401, 74] on div "Vacancy Saved Your vacancy has been saved. Cancel Okay" at bounding box center [239, 123] width 478 height 246
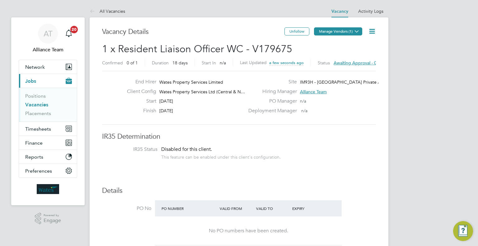
click at [343, 31] on button "Manage Vendors (1)" at bounding box center [338, 31] width 48 height 8
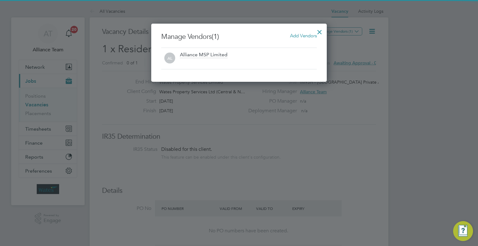
click at [297, 35] on span "Add Vendors" at bounding box center [303, 36] width 27 height 6
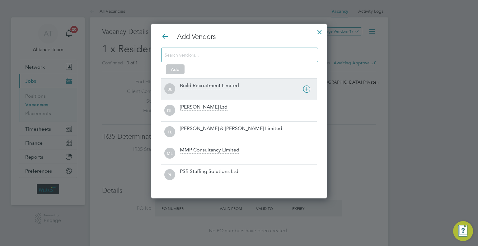
click at [202, 80] on div "BL Build Recruitment Limited" at bounding box center [239, 88] width 156 height 21
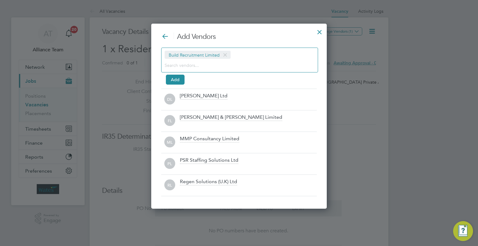
click at [199, 64] on input at bounding box center [235, 65] width 140 height 8
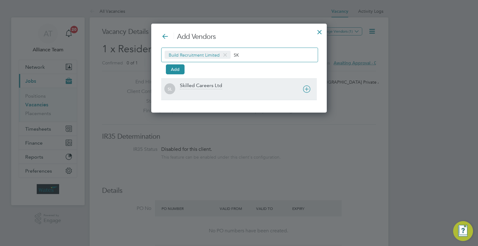
type input "SK"
click at [200, 89] on div "Skilled Careers Ltd" at bounding box center [248, 90] width 137 height 14
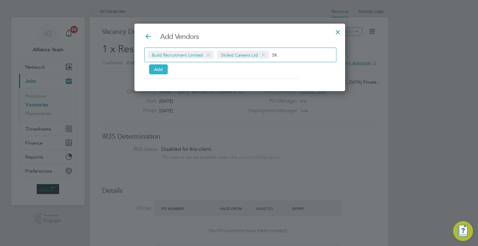
click at [164, 68] on button "Add" at bounding box center [158, 69] width 19 height 10
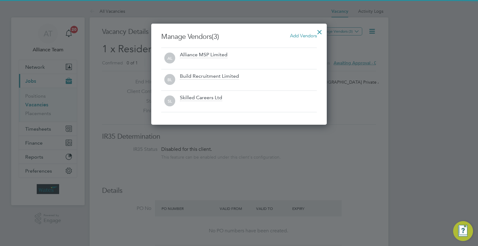
click at [320, 30] on div at bounding box center [319, 30] width 11 height 11
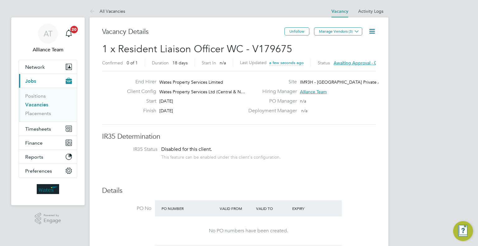
click at [374, 29] on icon at bounding box center [372, 31] width 8 height 8
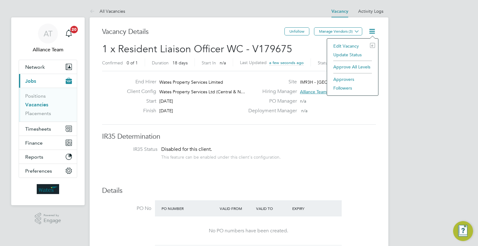
click at [349, 86] on li "Followers" at bounding box center [352, 88] width 45 height 9
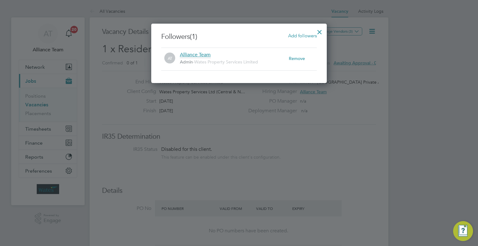
click at [304, 35] on span "Add followers" at bounding box center [302, 36] width 29 height 6
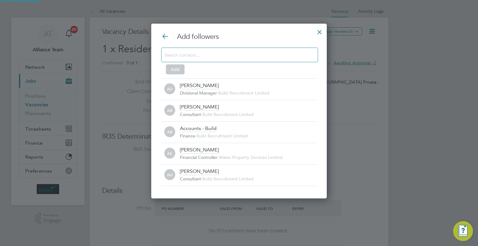
click at [230, 57] on input at bounding box center [235, 55] width 140 height 8
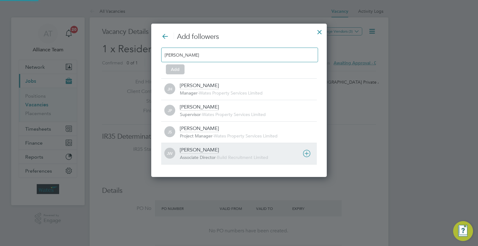
type input "JOSH"
click at [197, 152] on div "Josh Wakefield" at bounding box center [199, 150] width 39 height 7
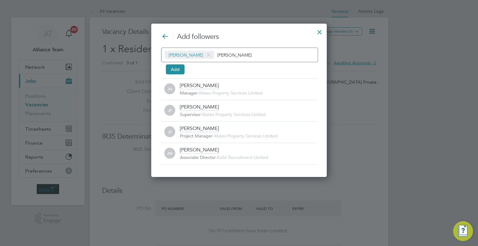
click at [240, 50] on div "Josh Wakefield JOSH" at bounding box center [239, 55] width 157 height 15
click at [239, 55] on input "JOSH" at bounding box center [236, 55] width 39 height 8
click at [238, 55] on input "JOSH" at bounding box center [236, 55] width 39 height 8
type input "J"
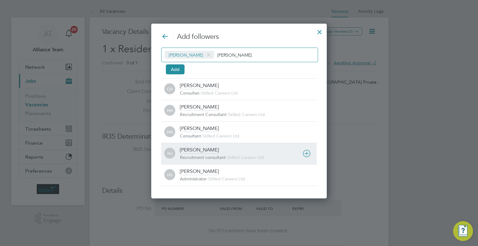
type input "HOLL"
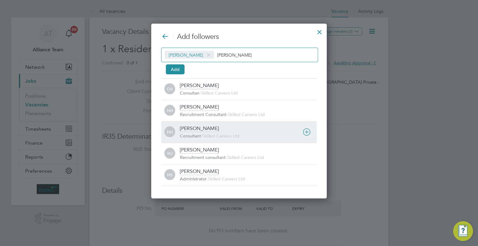
drag, startPoint x: 194, startPoint y: 149, endPoint x: 187, endPoint y: 134, distance: 16.4
click at [194, 149] on div "Holly Jones" at bounding box center [199, 150] width 39 height 7
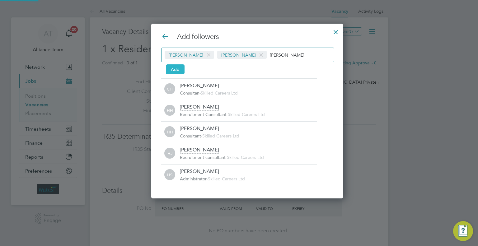
click at [168, 70] on button "Add" at bounding box center [175, 69] width 19 height 10
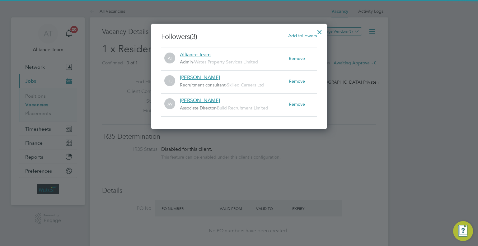
click at [320, 31] on div at bounding box center [319, 30] width 11 height 11
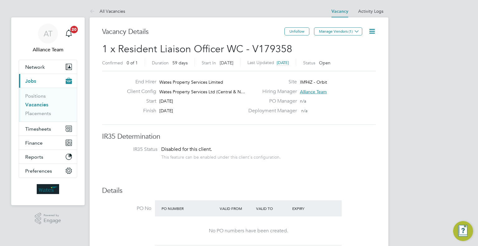
click at [373, 30] on icon at bounding box center [372, 31] width 8 height 8
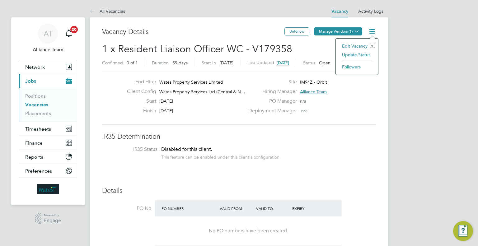
click at [348, 32] on button "Manage Vendors (1)" at bounding box center [338, 31] width 48 height 8
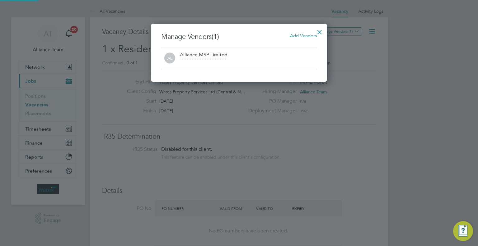
scroll to position [58, 176]
click at [308, 38] on h3 "Manage Vendors (1) Add Vendors" at bounding box center [239, 36] width 156 height 9
click at [307, 36] on span "Add Vendors" at bounding box center [303, 36] width 27 height 6
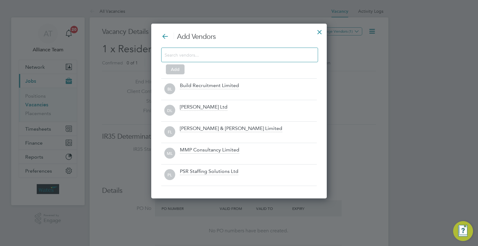
scroll to position [175, 176]
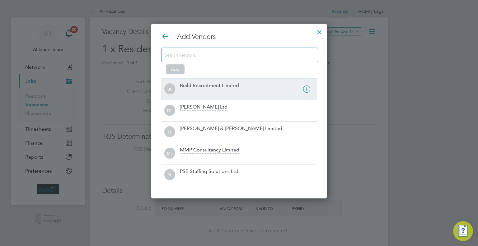
click at [202, 86] on div "Build Recruitment Limited" at bounding box center [209, 86] width 59 height 7
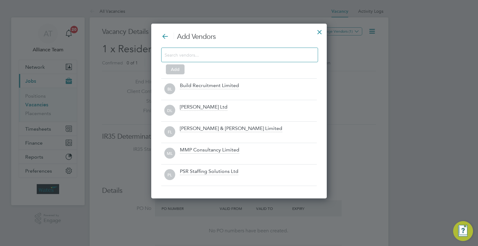
scroll to position [185, 176]
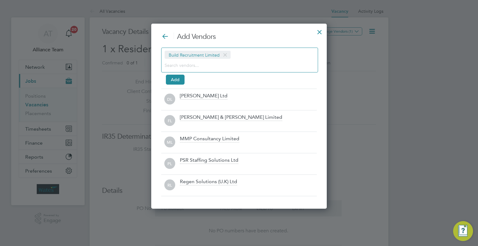
click at [192, 69] on input at bounding box center [235, 65] width 140 height 8
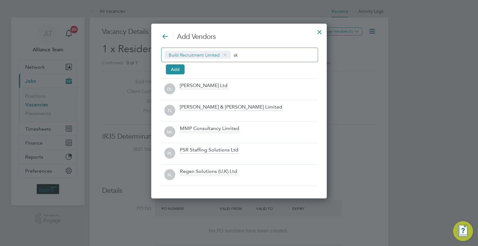
scroll to position [89, 176]
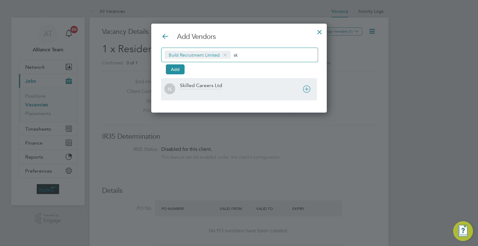
type input "sk"
drag, startPoint x: 202, startPoint y: 90, endPoint x: 214, endPoint y: 82, distance: 15.0
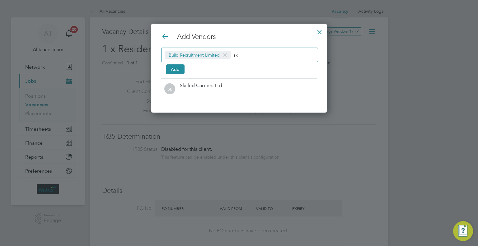
click at [202, 89] on div "Skilled Careers Ltd" at bounding box center [248, 90] width 137 height 14
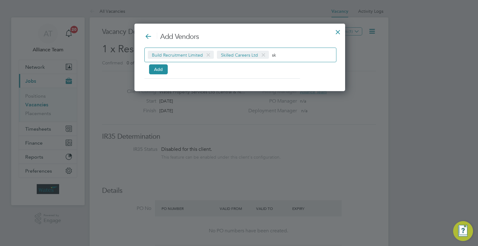
click at [168, 69] on div "Build Recruitment Limited Skilled Careers Ltd sk Add" at bounding box center [240, 60] width 191 height 25
click at [162, 66] on button "Add" at bounding box center [158, 69] width 19 height 10
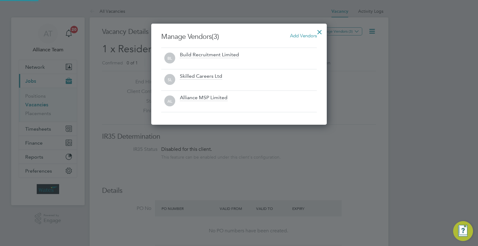
scroll to position [101, 176]
click at [320, 31] on div at bounding box center [319, 30] width 11 height 11
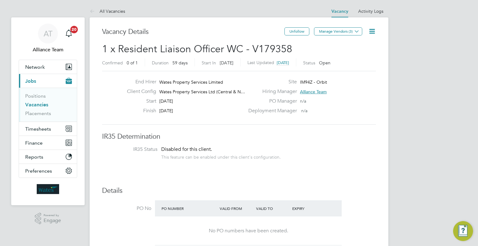
click at [368, 31] on icon at bounding box center [372, 31] width 8 height 8
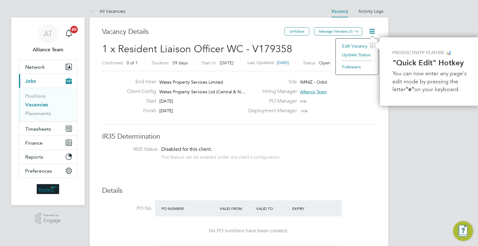
scroll to position [0, 1]
click at [355, 65] on li "Followers" at bounding box center [356, 67] width 36 height 9
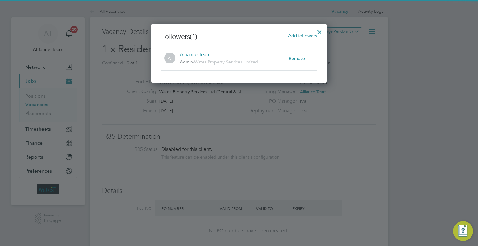
click at [309, 35] on span "Add followers" at bounding box center [302, 36] width 29 height 6
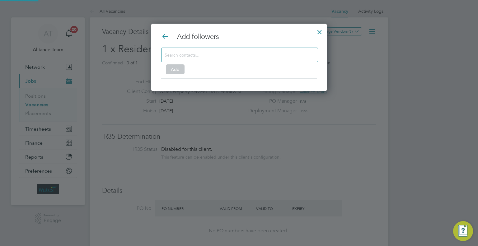
click at [207, 51] on input at bounding box center [235, 55] width 140 height 8
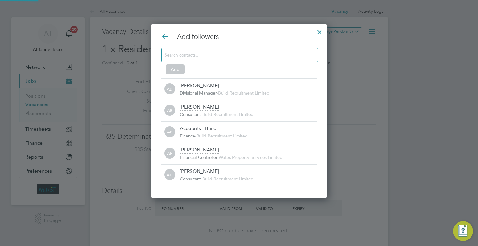
click at [206, 53] on input at bounding box center [235, 55] width 140 height 8
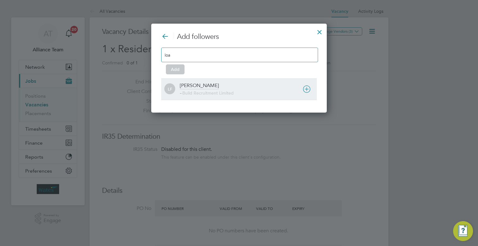
type input "loa"
drag, startPoint x: 183, startPoint y: 90, endPoint x: 187, endPoint y: 82, distance: 9.2
click at [183, 89] on div "Loarda Fregjaj - - Build Recruitment Limited" at bounding box center [248, 90] width 137 height 14
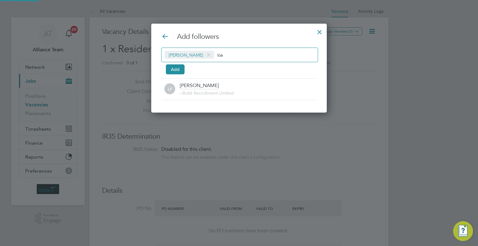
click at [235, 48] on div "Loarda Fregjaj loa" at bounding box center [239, 55] width 157 height 15
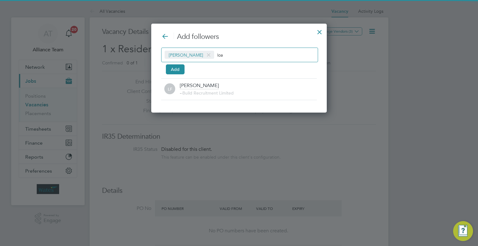
click at [232, 53] on input "loa" at bounding box center [236, 55] width 39 height 8
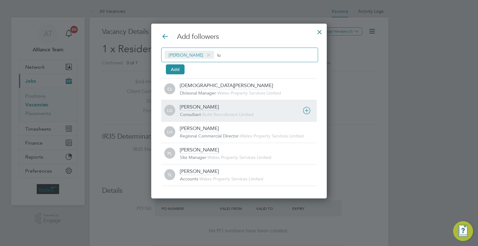
type input "lu"
click at [207, 107] on div "Lucy Van der Gucht" at bounding box center [199, 107] width 39 height 7
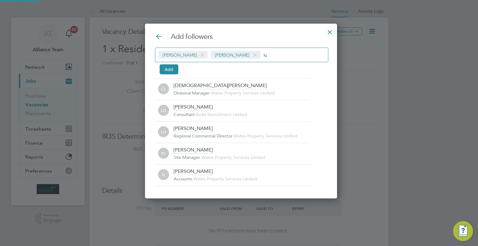
click at [284, 55] on input "lu" at bounding box center [283, 55] width 39 height 8
type input "l"
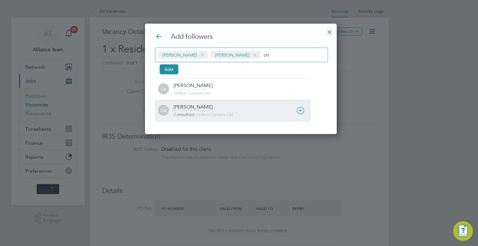
type input "chl"
click at [170, 111] on div "CW Chloe Williams Consultant - Skilled Careers Ltd" at bounding box center [233, 111] width 156 height 14
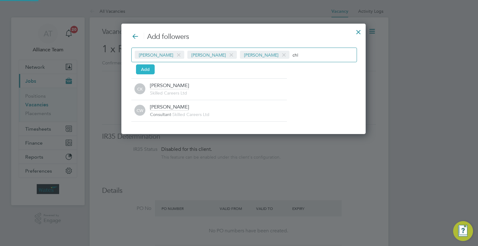
click at [149, 67] on button "Add" at bounding box center [145, 69] width 19 height 10
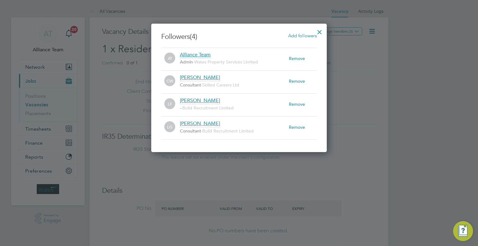
drag, startPoint x: 318, startPoint y: 30, endPoint x: 320, endPoint y: 32, distance: 3.6
click at [318, 30] on div at bounding box center [319, 30] width 11 height 11
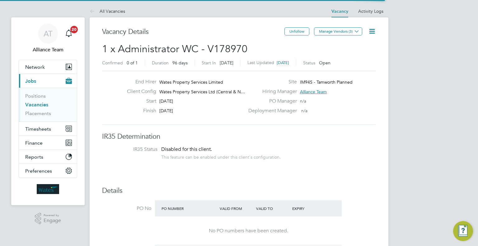
scroll to position [11, 97]
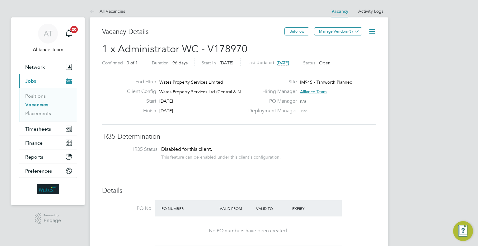
click at [372, 31] on icon at bounding box center [372, 31] width 8 height 8
click at [347, 66] on li "Followers" at bounding box center [357, 67] width 36 height 9
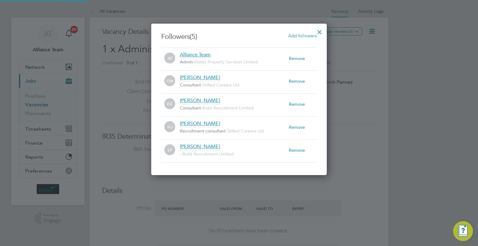
scroll to position [7, 109]
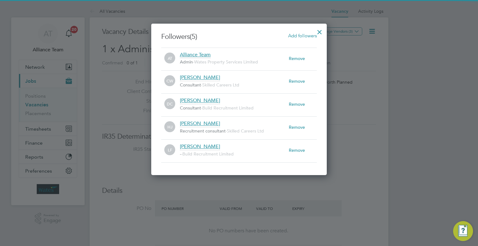
click at [298, 38] on span "Add followers" at bounding box center [302, 36] width 29 height 6
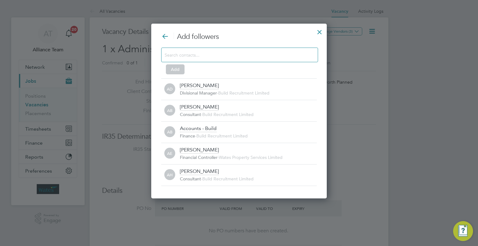
click at [194, 53] on input at bounding box center [235, 55] width 140 height 8
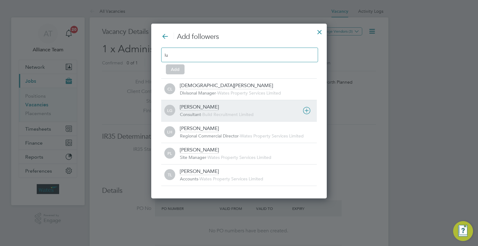
type input "lu"
click at [196, 109] on div "Lucy Van der Gucht" at bounding box center [199, 107] width 39 height 7
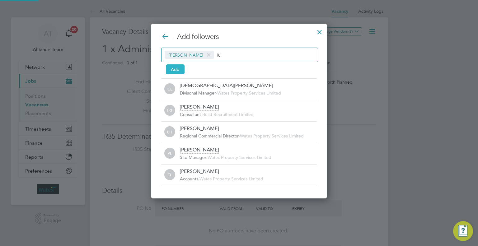
click at [179, 71] on button "Add" at bounding box center [175, 69] width 19 height 10
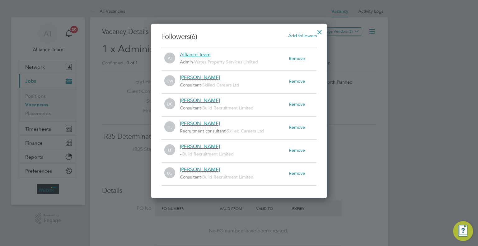
click at [320, 31] on div at bounding box center [319, 30] width 11 height 11
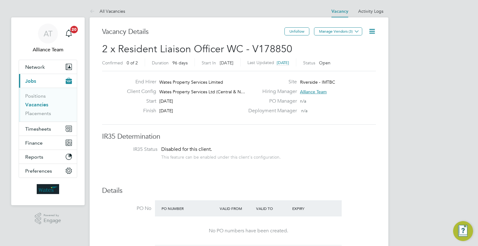
click at [370, 31] on icon at bounding box center [372, 31] width 8 height 8
click at [348, 69] on li "Followers" at bounding box center [357, 67] width 36 height 9
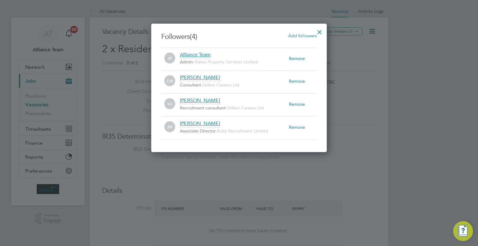
click at [303, 35] on span "Add followers" at bounding box center [302, 36] width 29 height 6
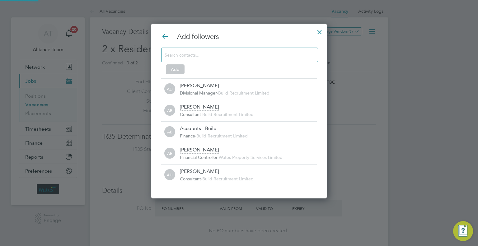
click at [199, 60] on div at bounding box center [239, 55] width 157 height 15
click at [199, 57] on input at bounding box center [235, 55] width 140 height 8
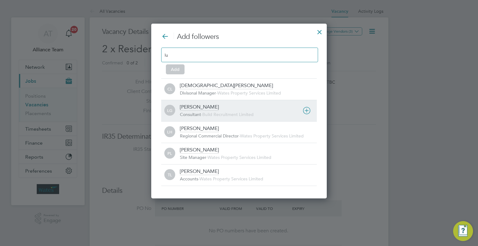
type input "lu"
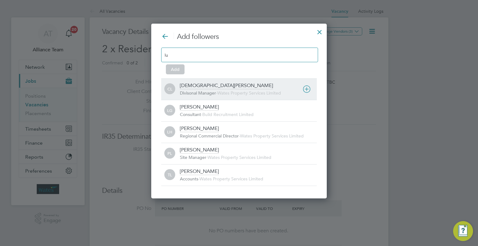
drag, startPoint x: 196, startPoint y: 113, endPoint x: 184, endPoint y: 94, distance: 22.1
click at [194, 112] on span "Consultant" at bounding box center [190, 115] width 21 height 6
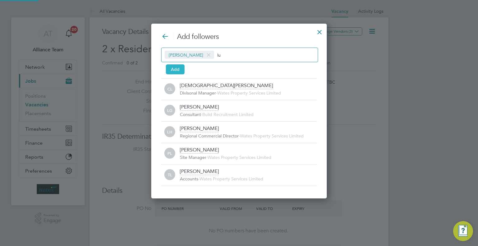
drag, startPoint x: 174, startPoint y: 73, endPoint x: 340, endPoint y: 25, distance: 173.1
click at [174, 72] on button "Add" at bounding box center [175, 69] width 19 height 10
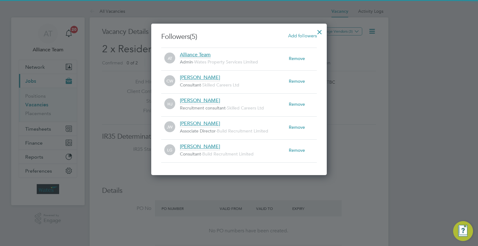
click at [321, 31] on div at bounding box center [319, 30] width 11 height 11
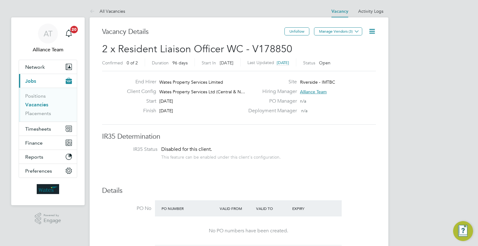
click at [37, 107] on link "Vacancies" at bounding box center [36, 105] width 23 height 6
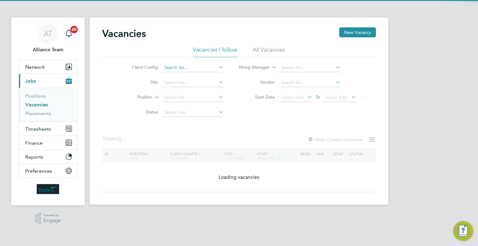
click at [178, 66] on input at bounding box center [192, 68] width 61 height 9
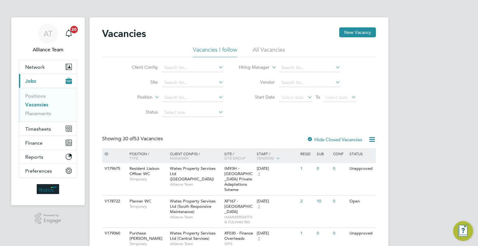
click at [224, 107] on li "Wates Property Services Ltd (Central & North)" at bounding box center [225, 110] width 126 height 8
type input "Wates Property Services Ltd ([GEOGRAPHIC_DATA])"
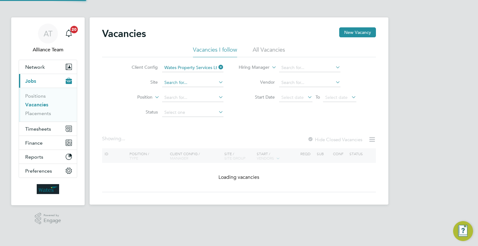
click at [181, 79] on input at bounding box center [192, 82] width 61 height 9
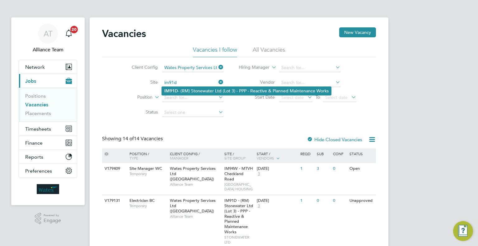
click at [212, 88] on li "IM91D - (RM) Stonewater Ltd (Lot 3) - PPP - Reactive & Planned Maintenance Works" at bounding box center [246, 91] width 169 height 8
type input "IM91D - (RM) Stonewater Ltd (Lot 3) - PPP - Reactive & Planned Maintenance Works"
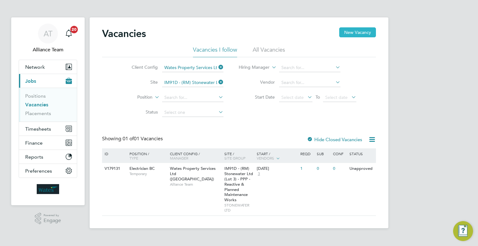
click at [370, 28] on button "New Vacancy" at bounding box center [357, 32] width 37 height 10
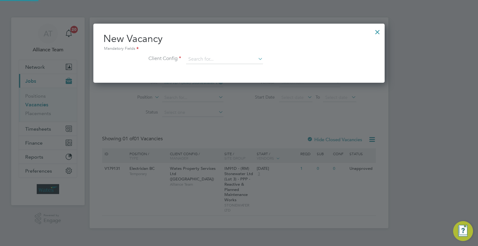
scroll to position [59, 292]
click at [220, 55] on input at bounding box center [224, 59] width 77 height 9
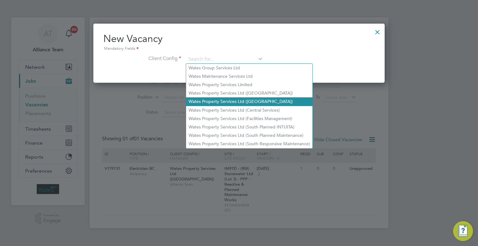
click at [224, 99] on li "Wates Property Services Ltd ([GEOGRAPHIC_DATA])" at bounding box center [249, 101] width 126 height 8
type input "Wates Property Services Ltd ([GEOGRAPHIC_DATA])"
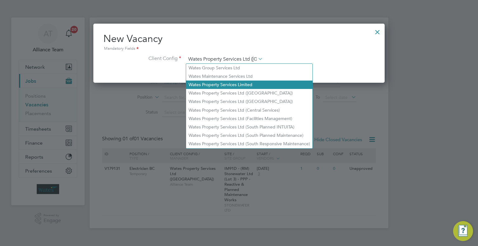
scroll to position [105, 292]
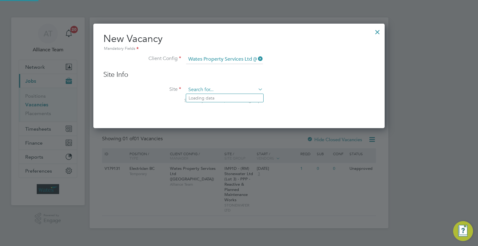
click at [197, 92] on input at bounding box center [224, 89] width 77 height 9
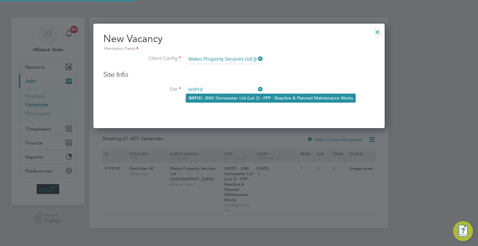
click at [216, 97] on li "IM91D - (RM) Stonewater Ltd (Lot 3) - PPP - Reactive & Planned Maintenance Works" at bounding box center [270, 98] width 169 height 8
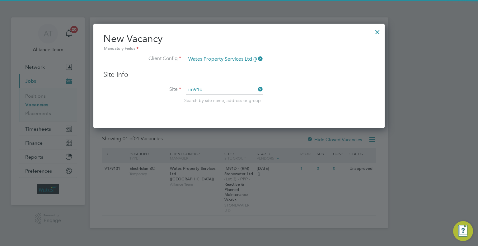
type input "IM91D - (RM) Stonewater Ltd (Lot 3) - PPP - Reactive & Planned Maintenance Works"
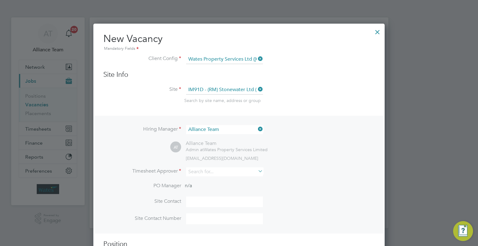
scroll to position [259, 292]
click at [198, 173] on input at bounding box center [224, 172] width 77 height 9
click at [214, 196] on li "All iance Team" at bounding box center [227, 197] width 82 height 8
type input "Alliance Team"
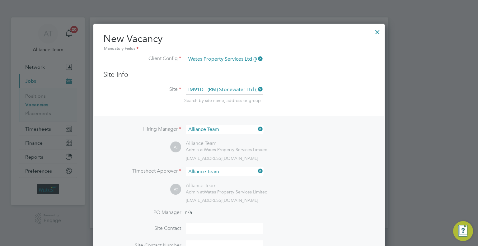
scroll to position [63, 0]
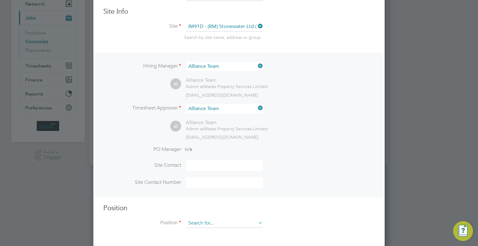
click at [200, 223] on input at bounding box center [224, 223] width 77 height 9
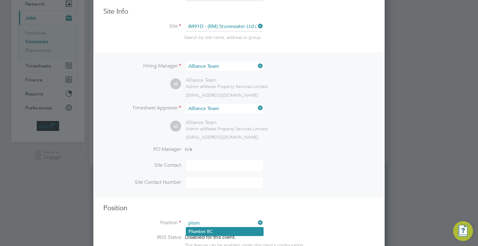
click at [221, 229] on li "Plum ber BC" at bounding box center [224, 232] width 77 height 8
type input "Plumber BC"
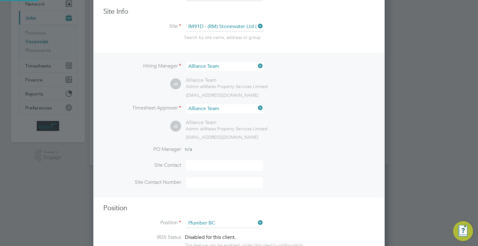
type textarea "Plumber"
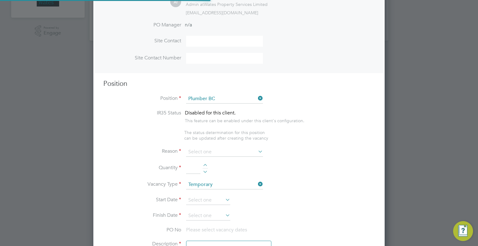
scroll to position [3, 3]
click at [202, 154] on input at bounding box center [224, 152] width 77 height 9
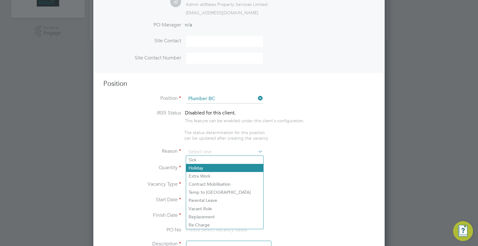
drag, startPoint x: 197, startPoint y: 173, endPoint x: 188, endPoint y: 167, distance: 10.0
click at [196, 173] on li "Extra Work" at bounding box center [224, 176] width 77 height 8
type input "Extra Work"
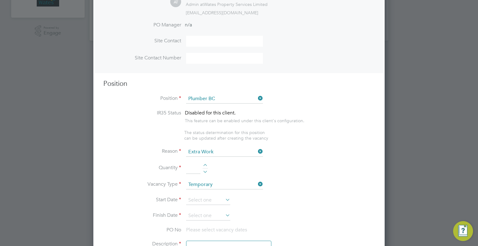
click at [187, 164] on input at bounding box center [193, 168] width 14 height 11
type input "1"
click at [208, 200] on input at bounding box center [208, 200] width 44 height 9
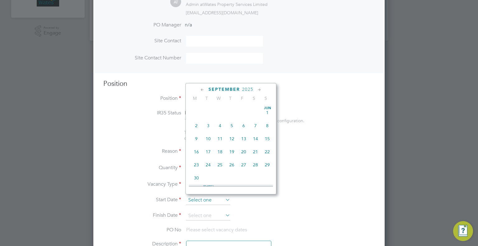
scroll to position [190, 0]
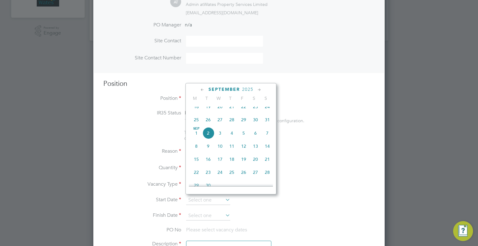
click at [195, 152] on span "8" at bounding box center [197, 146] width 12 height 12
type input "[DATE]"
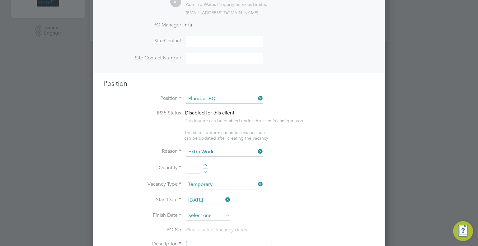
click at [201, 213] on input at bounding box center [208, 215] width 44 height 9
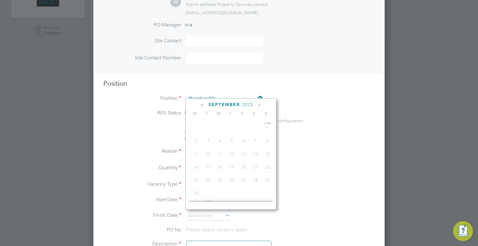
scroll to position [203, 0]
click at [260, 104] on icon at bounding box center [260, 105] width 6 height 7
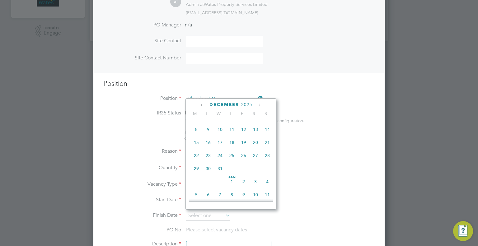
click at [242, 162] on span "26" at bounding box center [244, 156] width 12 height 12
type input "26 Dec 2025"
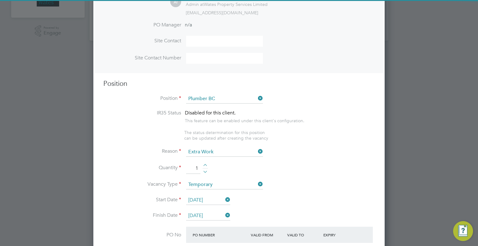
scroll to position [312, 0]
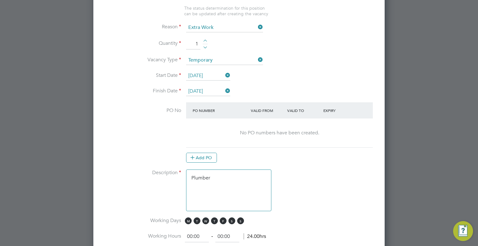
click at [233, 175] on textarea "Plumber" at bounding box center [228, 191] width 85 height 42
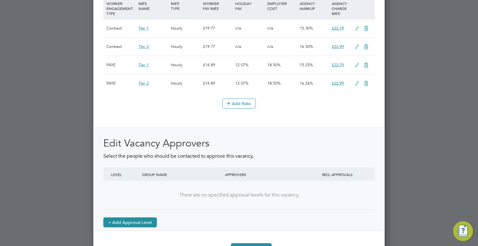
type textarea "Plumber onging van provided DBS Req"
click at [141, 225] on button "+ Add Approval Level" at bounding box center [130, 223] width 54 height 10
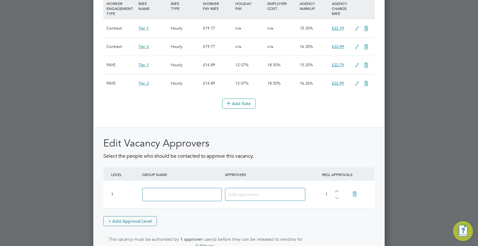
drag, startPoint x: 163, startPoint y: 203, endPoint x: 183, endPoint y: 203, distance: 19.9
click at [163, 202] on input at bounding box center [182, 194] width 80 height 13
type input "Approver"
click at [274, 201] on div at bounding box center [265, 194] width 80 height 13
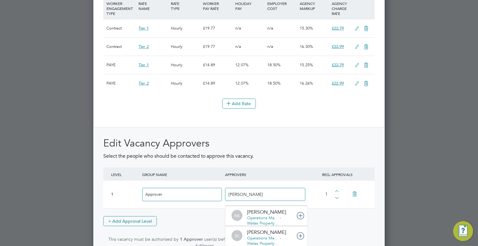
type input "steve wil"
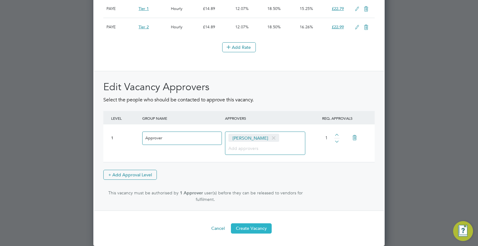
click at [258, 231] on button "Create Vacancy" at bounding box center [251, 229] width 41 height 10
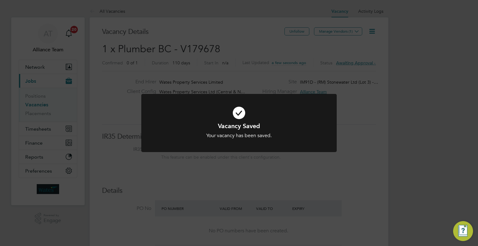
drag, startPoint x: 430, startPoint y: 135, endPoint x: 410, endPoint y: 127, distance: 21.7
click at [430, 134] on div "Vacancy Saved Your vacancy has been saved. Cancel Okay" at bounding box center [239, 123] width 478 height 246
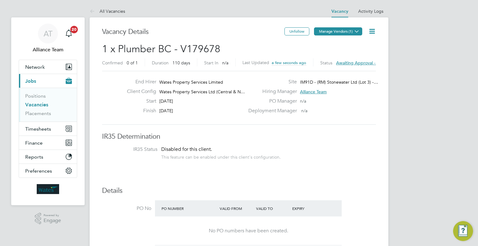
click at [328, 35] on button "Manage Vendors (1)" at bounding box center [338, 31] width 48 height 8
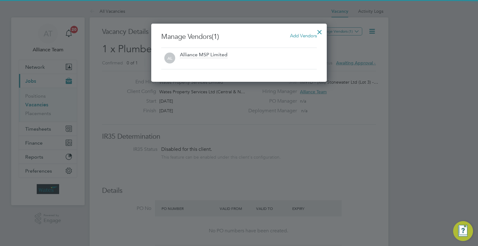
drag, startPoint x: 306, startPoint y: 34, endPoint x: 285, endPoint y: 46, distance: 23.6
click at [304, 35] on span "Add Vendors" at bounding box center [303, 36] width 27 height 6
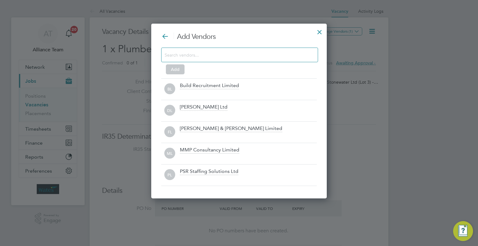
drag, startPoint x: 194, startPoint y: 91, endPoint x: 192, endPoint y: 74, distance: 16.2
click at [193, 89] on div "Build Recruitment Limited" at bounding box center [248, 90] width 137 height 14
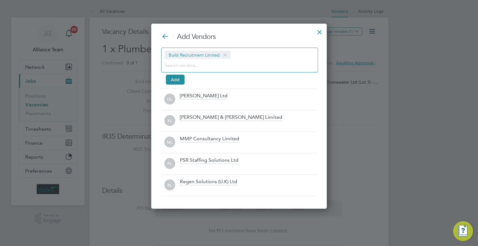
click at [190, 64] on input at bounding box center [235, 65] width 140 height 8
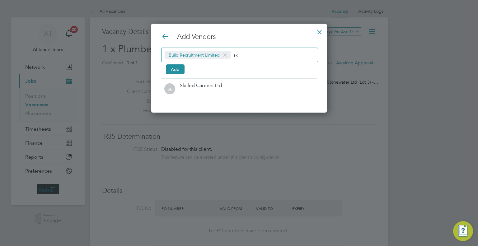
type input "sk"
click at [198, 88] on div "Skilled Careers Ltd" at bounding box center [201, 86] width 42 height 7
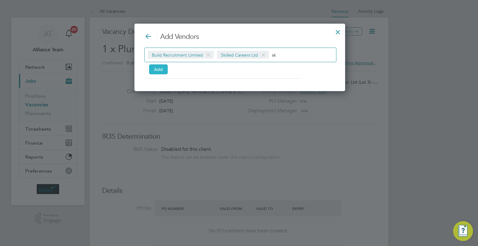
click at [159, 72] on button "Add" at bounding box center [158, 69] width 19 height 10
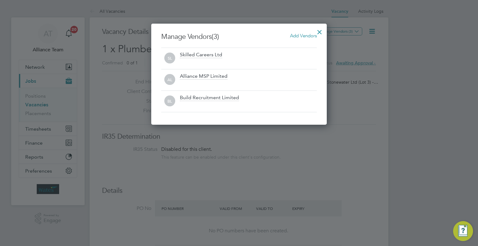
click at [323, 30] on div at bounding box center [319, 30] width 11 height 11
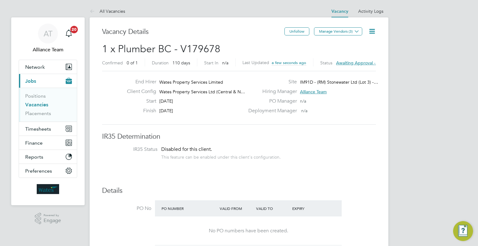
click at [368, 29] on icon at bounding box center [372, 31] width 8 height 8
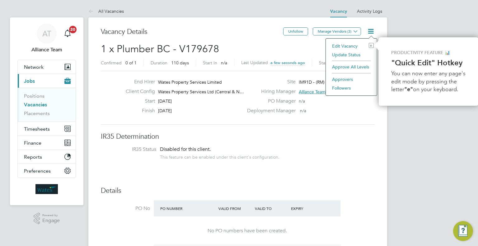
click at [341, 86] on li "Followers" at bounding box center [351, 88] width 45 height 9
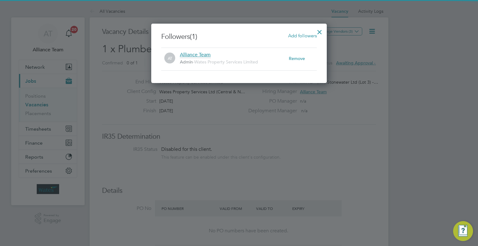
click at [299, 35] on span "Add followers" at bounding box center [302, 36] width 29 height 6
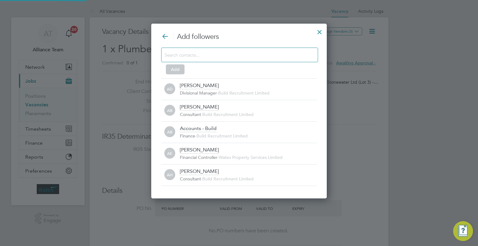
click at [221, 57] on input at bounding box center [235, 55] width 140 height 8
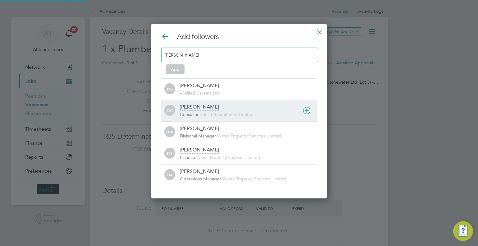
type input "dan"
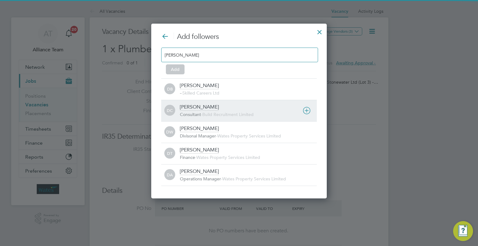
click at [207, 107] on div "Dan Cardus Consultant - Build Recruitment Limited" at bounding box center [248, 111] width 137 height 14
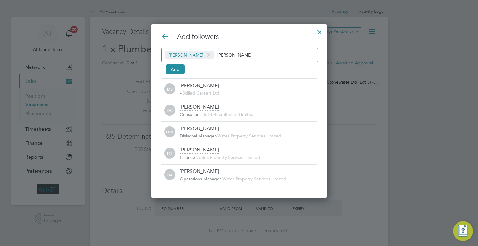
click at [222, 53] on input "dan" at bounding box center [236, 55] width 39 height 8
type input "d"
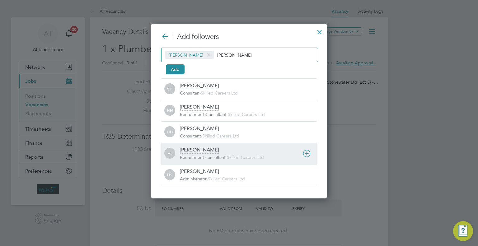
type input "holl"
drag, startPoint x: 198, startPoint y: 157, endPoint x: 173, endPoint y: 118, distance: 46.2
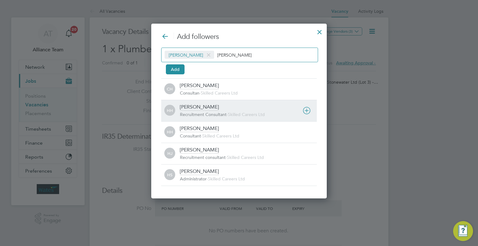
click at [198, 156] on span "Recruitment consultant" at bounding box center [203, 158] width 46 height 6
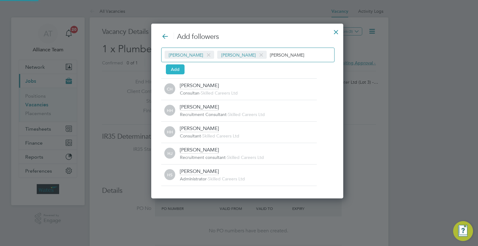
click at [171, 70] on button "Add" at bounding box center [175, 69] width 19 height 10
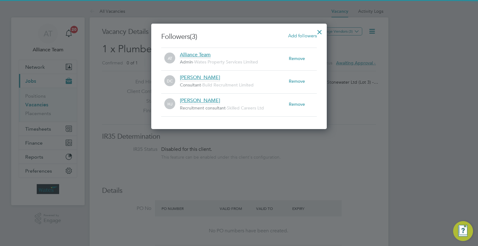
click at [324, 31] on div at bounding box center [319, 30] width 11 height 11
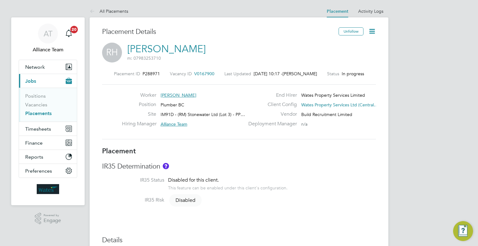
click at [372, 35] on icon at bounding box center [372, 31] width 8 height 8
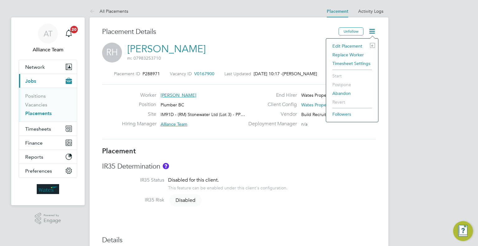
click at [349, 48] on li "Edit Placement e" at bounding box center [353, 46] width 46 height 9
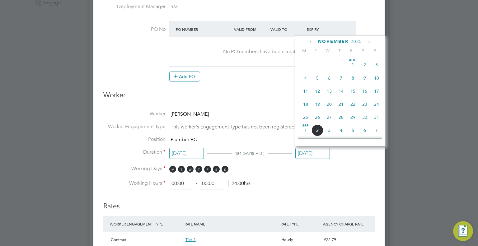
click at [307, 151] on input "28 Nov 2025" at bounding box center [313, 154] width 35 height 12
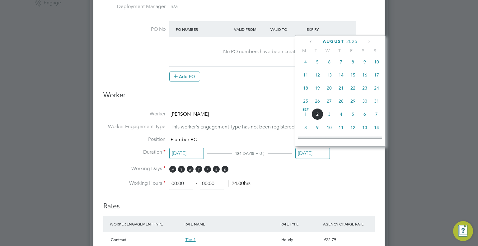
click at [306, 120] on span "Sep 1" at bounding box center [306, 114] width 12 height 12
type input "01 Sep 2025"
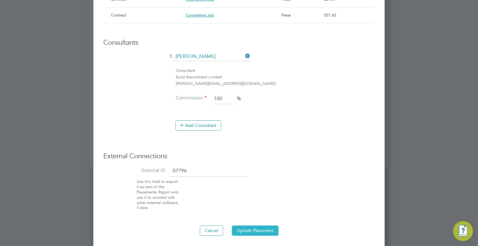
click at [259, 228] on button "Update Placement" at bounding box center [255, 231] width 47 height 10
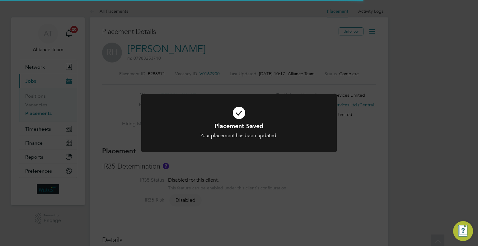
click at [427, 122] on div "Placement Saved Your placement has been updated. Cancel Okay" at bounding box center [239, 123] width 478 height 246
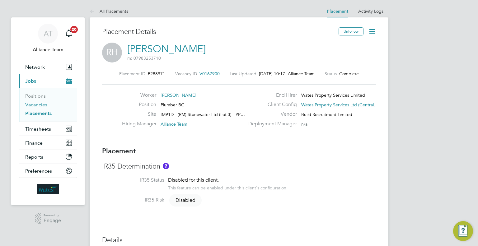
click at [34, 105] on link "Vacancies" at bounding box center [36, 105] width 22 height 6
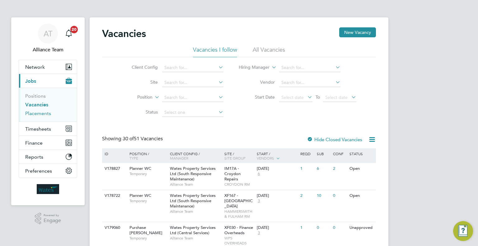
drag, startPoint x: 32, startPoint y: 114, endPoint x: 75, endPoint y: 109, distance: 43.0
click at [33, 115] on link "Placements" at bounding box center [38, 114] width 26 height 6
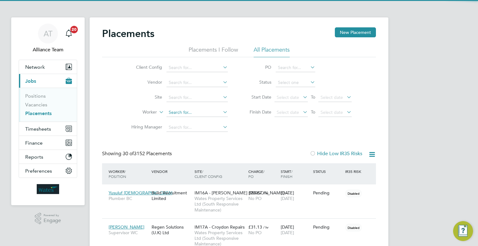
scroll to position [18, 43]
click at [189, 112] on input at bounding box center [197, 112] width 61 height 9
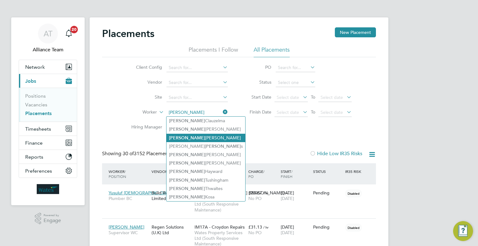
click at [197, 141] on li "Peter Farrell" at bounding box center [206, 138] width 79 height 8
type input "Peter Farrell"
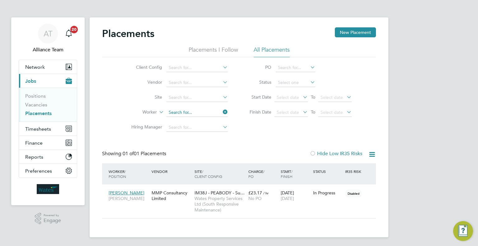
click at [203, 116] on input at bounding box center [197, 112] width 61 height 9
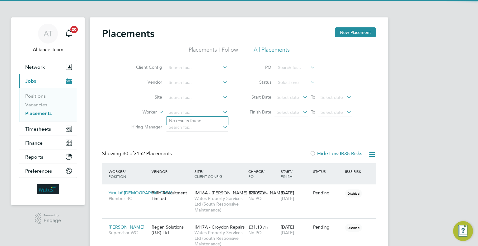
click at [348, 56] on ul "Placements I Follow All Placements" at bounding box center [239, 51] width 274 height 11
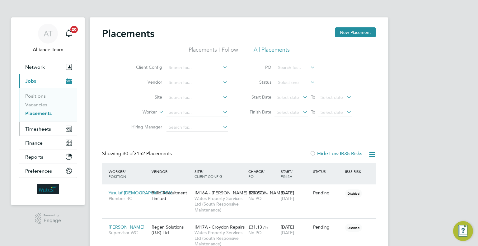
click at [61, 126] on button "Timesheets" at bounding box center [48, 129] width 58 height 14
click at [196, 99] on input at bounding box center [197, 97] width 61 height 9
click at [199, 106] on li "IM94W - MTVH Checklan d Road" at bounding box center [201, 106] width 69 height 8
type input "IM94W - MTVH Checkland Road"
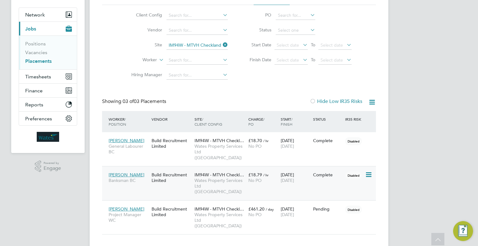
click at [223, 178] on span "Wates Property Services Ltd ([GEOGRAPHIC_DATA])" at bounding box center [220, 186] width 51 height 17
click at [35, 50] on link "Vacancies" at bounding box center [36, 53] width 22 height 6
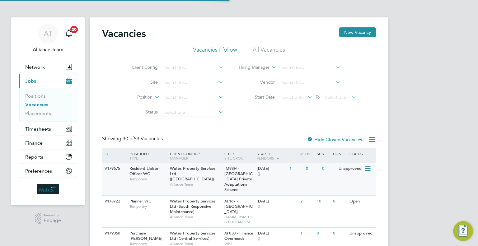
click at [252, 179] on div "IM93H - Sheffield Private Adaptations Scheme" at bounding box center [239, 179] width 33 height 32
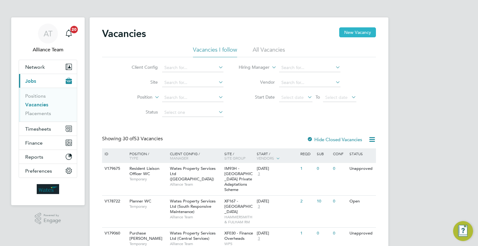
drag, startPoint x: 354, startPoint y: 28, endPoint x: 314, endPoint y: 52, distance: 47.1
click at [354, 28] on button "New Vacancy" at bounding box center [357, 32] width 37 height 10
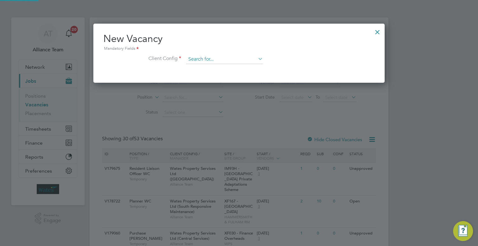
scroll to position [59, 292]
click at [218, 60] on input at bounding box center [224, 59] width 77 height 9
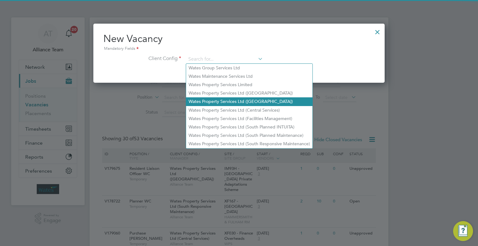
click at [233, 99] on li "Wates Property Services Ltd ([GEOGRAPHIC_DATA])" at bounding box center [249, 101] width 126 height 8
type input "Wates Property Services Ltd ([GEOGRAPHIC_DATA])"
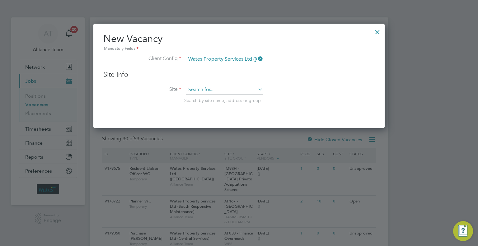
scroll to position [105, 292]
click at [204, 88] on input at bounding box center [224, 89] width 77 height 9
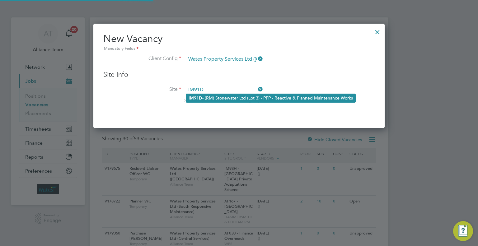
click at [205, 100] on li "IM91D - (RM) Stonewater Ltd (Lot 3) - PPP - Reactive & Planned Maintenance Works" at bounding box center [270, 98] width 169 height 8
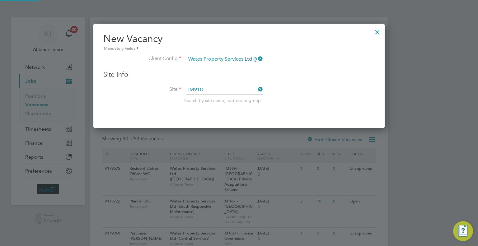
type input "IM91D - (RM) Stonewater Ltd (Lot 3) - PPP - Reactive & Planned Maintenance Works"
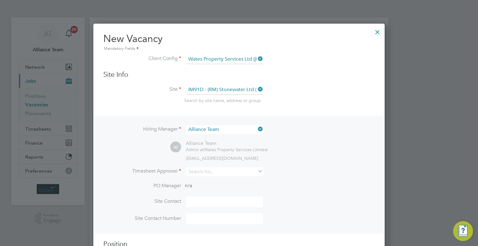
scroll to position [259, 292]
click at [193, 172] on input at bounding box center [224, 172] width 77 height 9
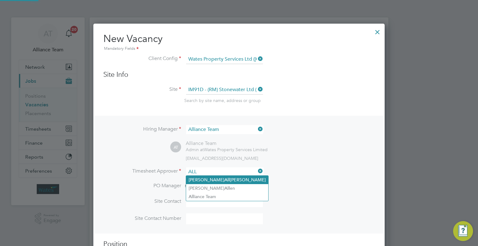
click at [211, 180] on li "Joseph All ison" at bounding box center [227, 180] width 82 height 8
type input "Joseph Allison"
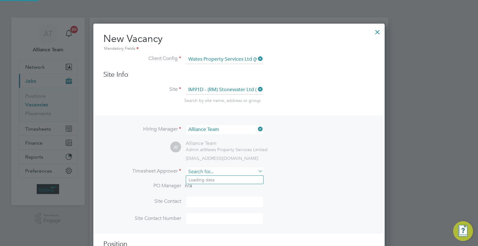
click at [216, 171] on input at bounding box center [224, 172] width 77 height 9
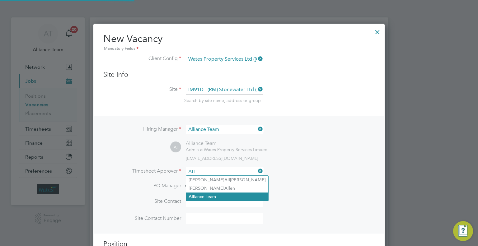
click at [214, 198] on li "All iance Team" at bounding box center [227, 197] width 82 height 8
type input "Alliance Team"
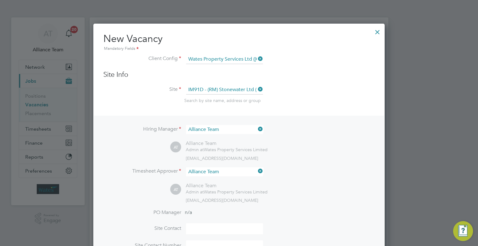
scroll to position [93, 0]
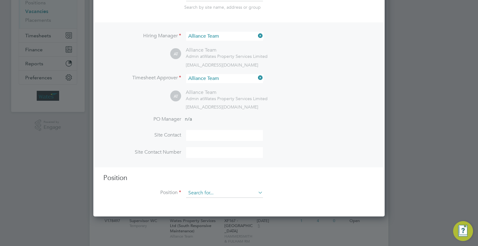
click at [203, 192] on input at bounding box center [224, 193] width 77 height 9
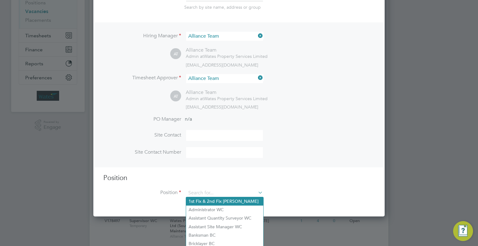
click at [221, 204] on li "1st Fix & 2nd Fix Carpenter BC" at bounding box center [224, 201] width 77 height 8
type input "1st Fix & 2nd Fix Carpenter BC"
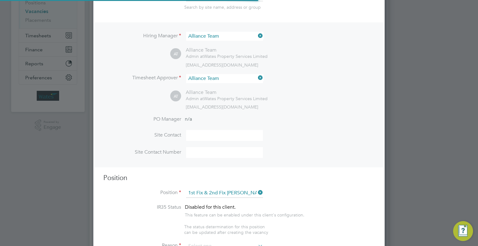
type textarea "Carpenter"
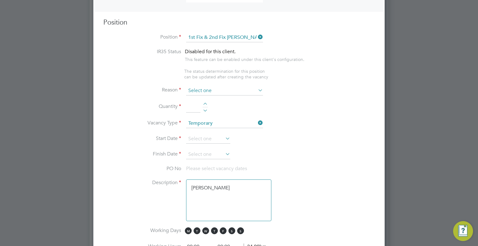
click at [201, 88] on input at bounding box center [224, 90] width 77 height 9
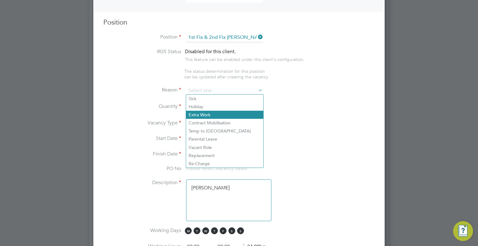
click at [195, 114] on li "Extra Work" at bounding box center [224, 115] width 77 height 8
type input "Extra Work"
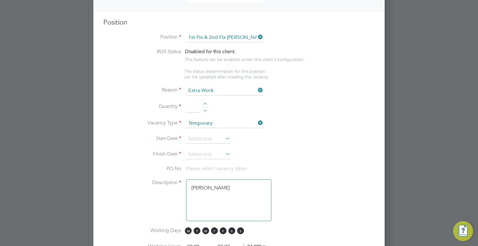
click at [189, 100] on li "Reason Extra Work" at bounding box center [239, 94] width 272 height 16
click at [188, 113] on li "Quantity" at bounding box center [239, 110] width 272 height 17
click at [189, 108] on input at bounding box center [193, 107] width 14 height 11
type input "1"
click at [197, 135] on input at bounding box center [208, 139] width 44 height 9
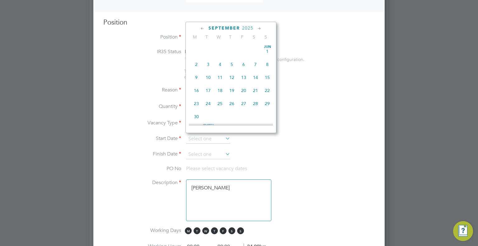
scroll to position [190, 0]
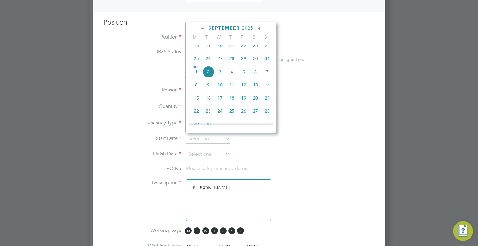
click at [197, 91] on span "8" at bounding box center [197, 85] width 12 height 12
type input "08 Sep 2025"
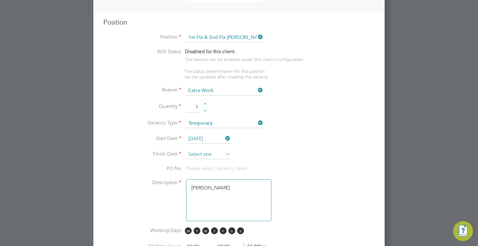
click at [201, 152] on input at bounding box center [208, 154] width 44 height 9
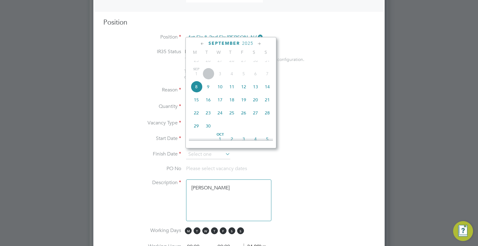
click at [256, 42] on div "September 2025" at bounding box center [231, 43] width 84 height 6
click at [258, 44] on icon at bounding box center [260, 43] width 6 height 7
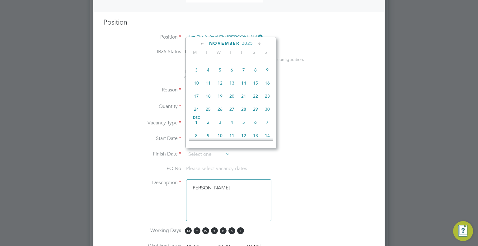
click at [258, 44] on icon at bounding box center [260, 43] width 6 height 7
drag, startPoint x: 243, startPoint y: 107, endPoint x: 243, endPoint y: 111, distance: 4.4
click at [243, 100] on span "26" at bounding box center [244, 94] width 12 height 12
type input "26 Dec 2025"
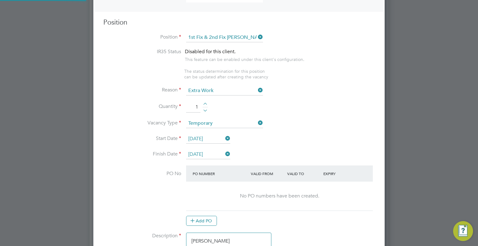
scroll to position [1054, 292]
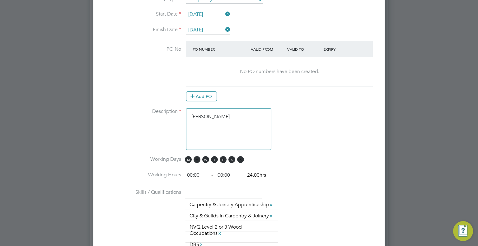
click at [239, 110] on textarea "Carpenter" at bounding box center [228, 129] width 85 height 42
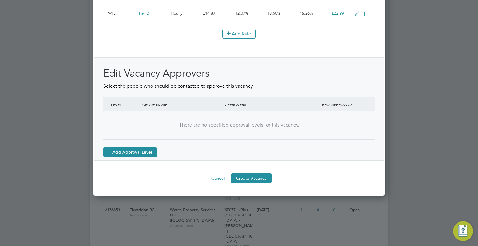
type textarea "Carpenter ongoing van provided DBS Rq"
click at [133, 157] on button "+ Add Approval Level" at bounding box center [130, 152] width 54 height 10
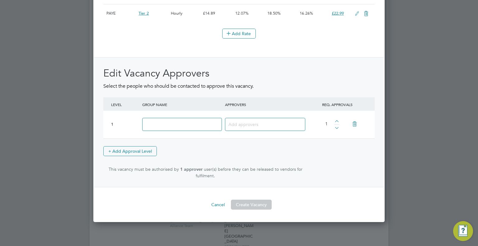
click at [181, 131] on input at bounding box center [182, 124] width 80 height 13
type input "Approver"
click at [250, 128] on input at bounding box center [263, 124] width 69 height 8
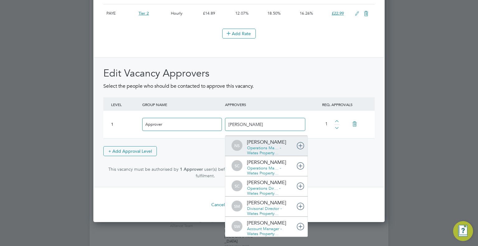
type input "steve wi"
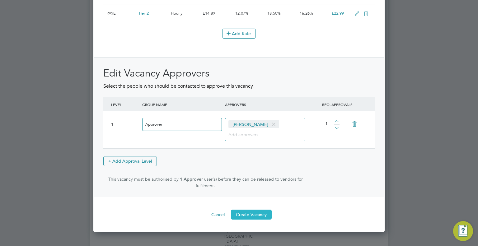
drag, startPoint x: 257, startPoint y: 222, endPoint x: 258, endPoint y: 219, distance: 3.4
click at [257, 220] on button "Create Vacancy" at bounding box center [251, 215] width 41 height 10
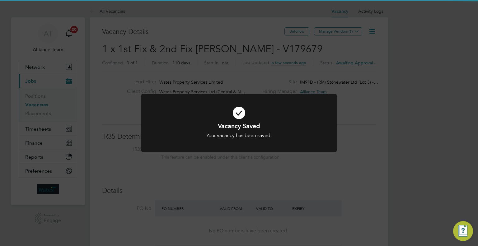
click at [365, 95] on div "Vacancy Saved Your vacancy has been saved. Cancel Okay" at bounding box center [239, 123] width 478 height 246
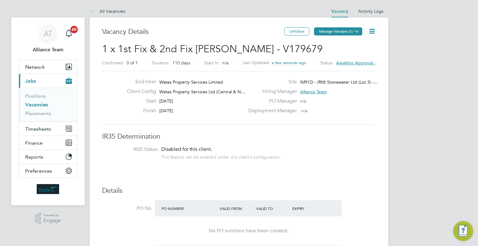
click at [340, 31] on button "Manage Vendors (1)" at bounding box center [338, 31] width 48 height 8
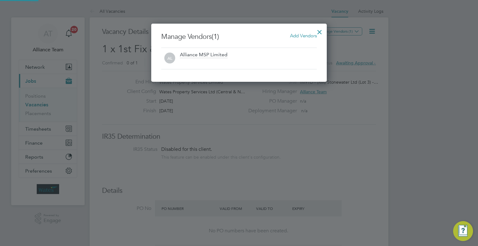
drag, startPoint x: 315, startPoint y: 37, endPoint x: 289, endPoint y: 42, distance: 26.8
click at [315, 36] on div at bounding box center [319, 30] width 11 height 11
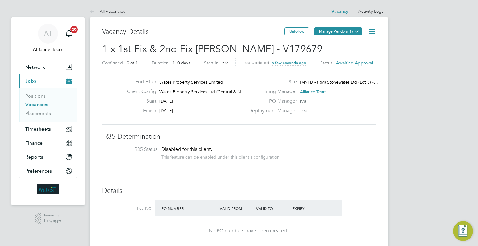
drag, startPoint x: 346, startPoint y: 32, endPoint x: 332, endPoint y: 35, distance: 14.2
click at [345, 32] on button "Manage Vendors (1)" at bounding box center [338, 31] width 48 height 8
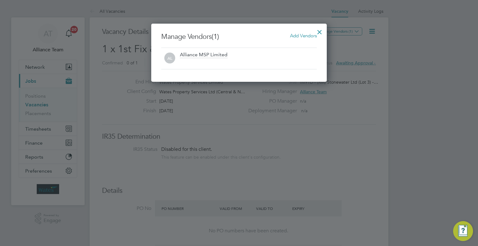
click at [297, 35] on span "Add Vendors" at bounding box center [303, 36] width 27 height 6
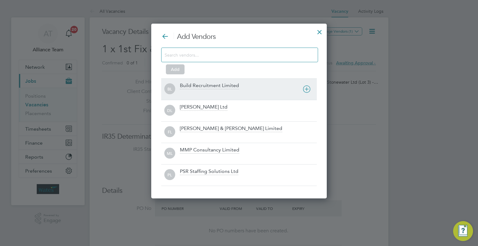
drag, startPoint x: 204, startPoint y: 88, endPoint x: 196, endPoint y: 68, distance: 21.5
click at [203, 87] on div "Build Recruitment Limited" at bounding box center [209, 86] width 59 height 7
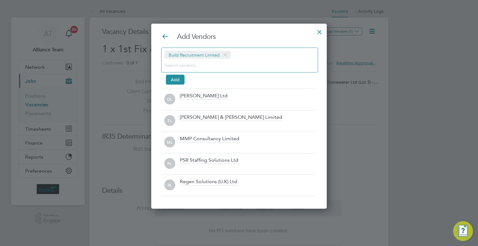
click at [192, 69] on input at bounding box center [235, 65] width 140 height 8
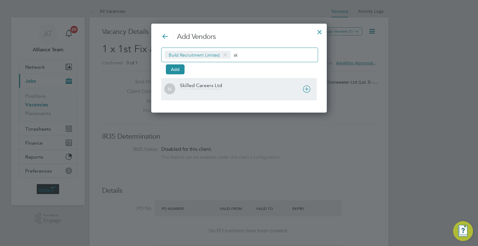
type input "sk"
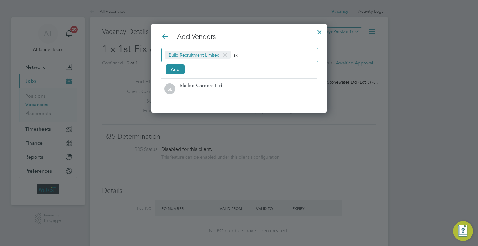
drag, startPoint x: 218, startPoint y: 84, endPoint x: 201, endPoint y: 82, distance: 17.0
click at [217, 84] on div "Skilled Careers Ltd" at bounding box center [201, 86] width 42 height 7
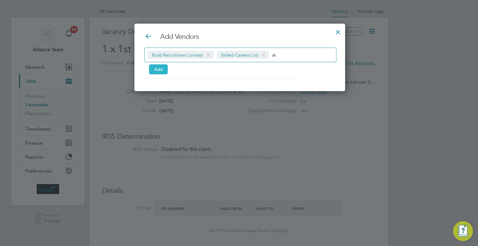
click at [164, 70] on button "Add" at bounding box center [158, 69] width 19 height 10
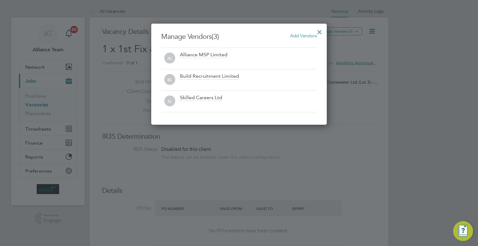
click at [316, 31] on div at bounding box center [319, 30] width 11 height 11
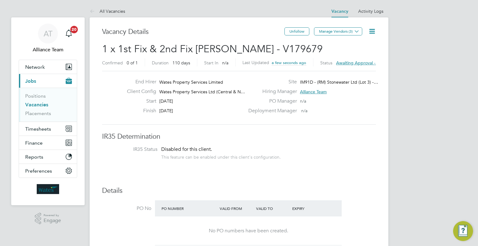
click at [376, 27] on icon at bounding box center [372, 31] width 8 height 8
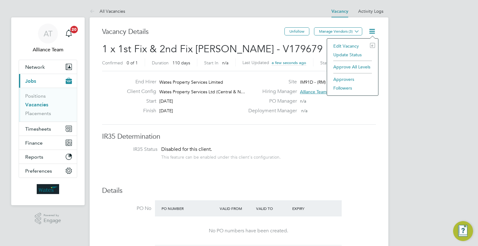
click at [341, 86] on li "Followers" at bounding box center [352, 88] width 45 height 9
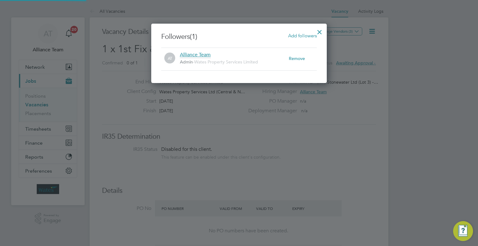
click at [309, 34] on span "Add followers" at bounding box center [302, 36] width 29 height 6
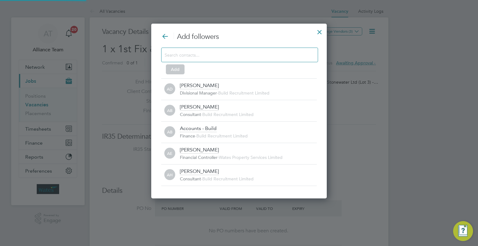
click at [230, 56] on input at bounding box center [235, 55] width 140 height 8
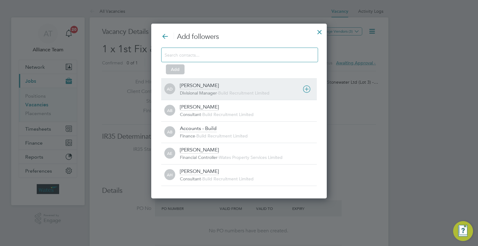
type input "f"
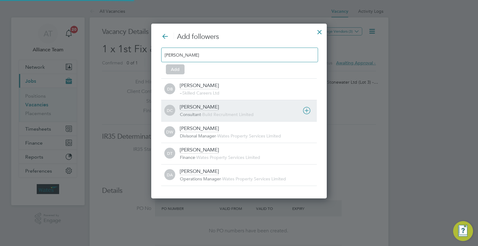
type input "dan"
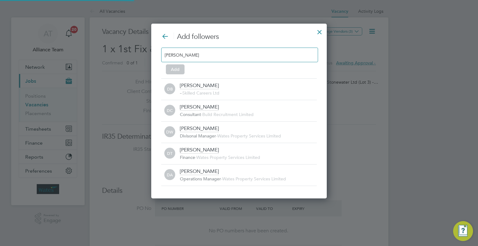
drag, startPoint x: 212, startPoint y: 107, endPoint x: 212, endPoint y: 68, distance: 39.9
click at [212, 107] on div "Dan Cardus Consultant - Build Recruitment Limited" at bounding box center [248, 111] width 137 height 14
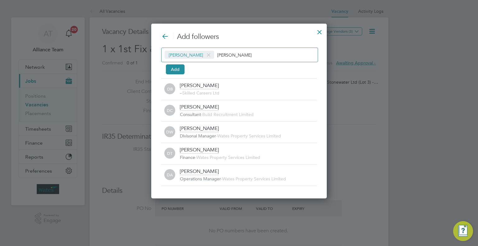
click at [227, 54] on input "dan" at bounding box center [236, 55] width 39 height 8
type input "d"
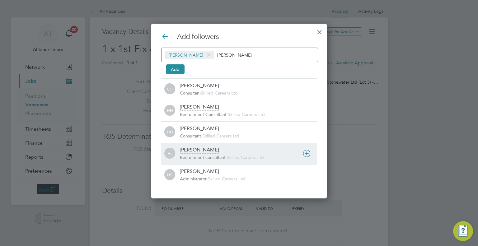
type input "holl"
drag, startPoint x: 202, startPoint y: 153, endPoint x: 198, endPoint y: 154, distance: 3.6
click at [201, 152] on div "Holly Jones" at bounding box center [199, 150] width 39 height 7
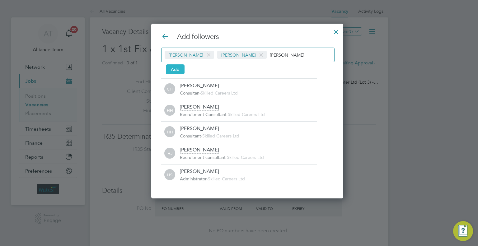
click at [176, 71] on button "Add" at bounding box center [175, 69] width 19 height 10
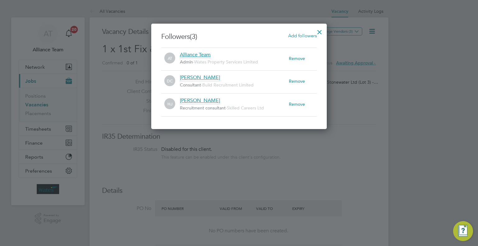
click at [319, 30] on div at bounding box center [319, 30] width 11 height 11
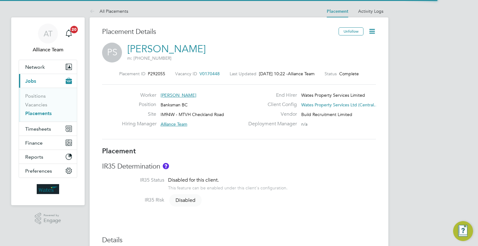
click at [202, 71] on span "V0170448" at bounding box center [210, 74] width 20 height 6
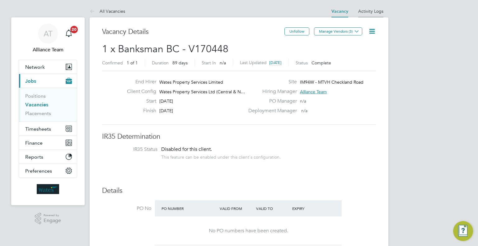
click at [375, 12] on link "Activity Logs" at bounding box center [370, 11] width 25 height 6
click at [368, 10] on link "Activity Logs" at bounding box center [370, 11] width 25 height 6
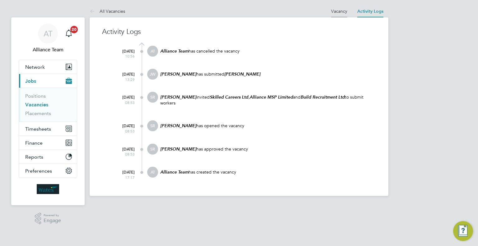
click at [335, 10] on link "Vacancy" at bounding box center [339, 11] width 16 height 6
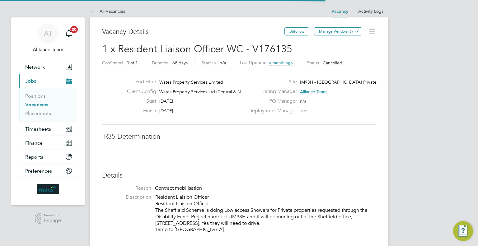
scroll to position [11, 97]
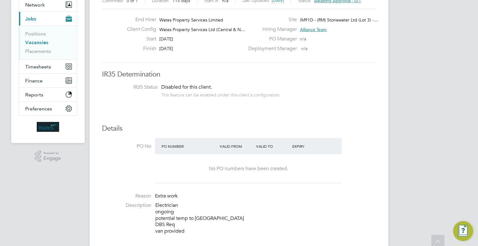
scroll to position [156, 0]
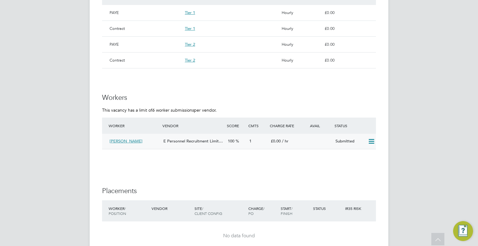
click at [374, 139] on icon at bounding box center [372, 141] width 8 height 5
click at [358, 153] on li "Offer" at bounding box center [364, 154] width 22 height 9
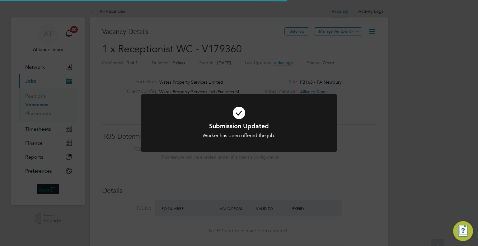
click at [421, 128] on div "Submission Updated Worker has been offered the job. Cancel Okay" at bounding box center [239, 123] width 478 height 246
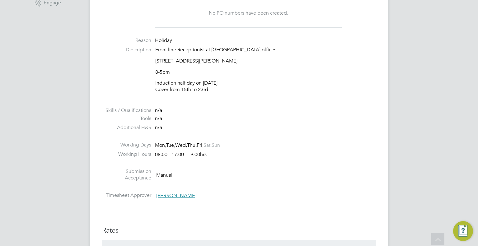
scroll to position [31, 0]
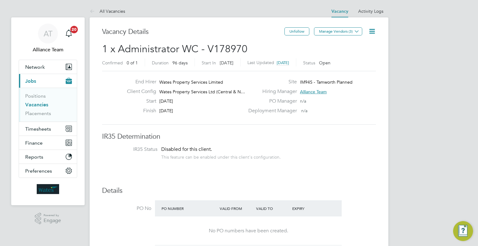
click at [124, 214] on li "PO No PO Number Valid From Valid To Expiry No PO numbers have been created." at bounding box center [239, 225] width 274 height 49
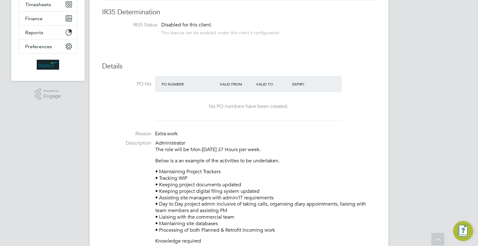
scroll to position [31, 0]
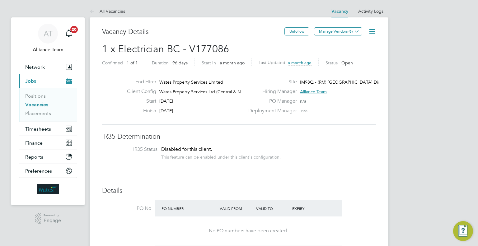
drag, startPoint x: 369, startPoint y: 29, endPoint x: 368, endPoint y: 48, distance: 19.3
click at [369, 30] on icon at bounding box center [372, 31] width 8 height 8
click at [356, 54] on li "Update Status" at bounding box center [357, 54] width 36 height 9
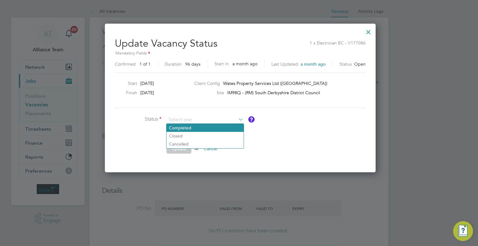
click at [204, 125] on li "Completed" at bounding box center [205, 128] width 77 height 8
type input "Completed"
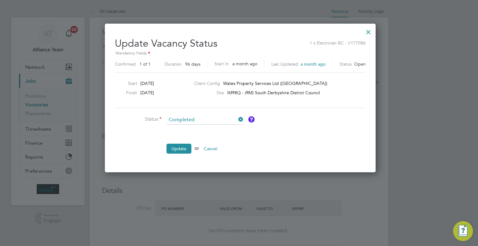
drag, startPoint x: 181, startPoint y: 150, endPoint x: 215, endPoint y: 144, distance: 34.6
click at [181, 150] on button "Update" at bounding box center [179, 149] width 25 height 10
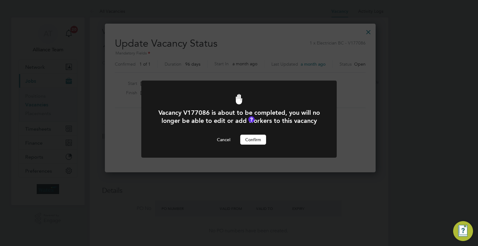
click at [253, 145] on button "Confirm" at bounding box center [253, 140] width 26 height 10
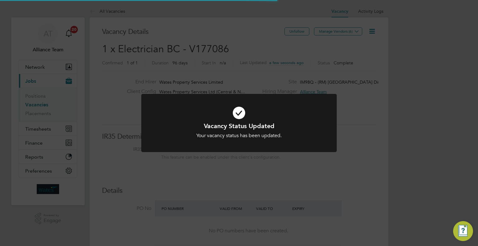
click at [361, 75] on div "Vacancy Status Updated Your vacancy status has been updated. Cancel Okay" at bounding box center [239, 123] width 478 height 246
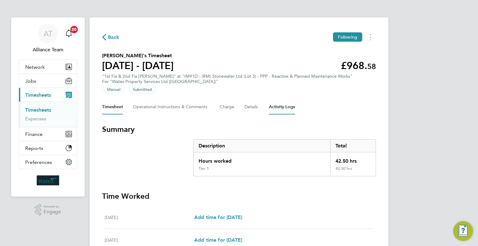
click at [284, 110] on Logs-tab "Activity Logs" at bounding box center [282, 107] width 26 height 15
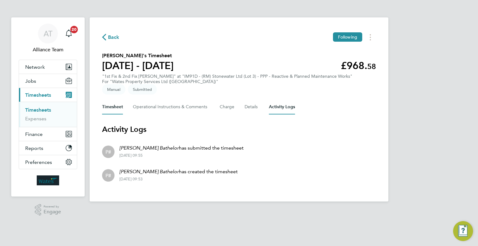
click at [108, 111] on button "Timesheet" at bounding box center [112, 107] width 21 height 15
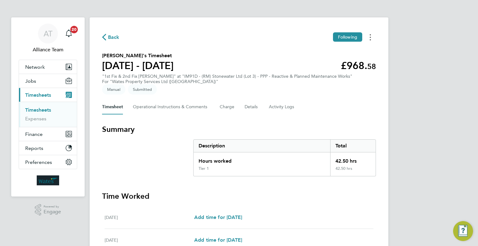
click at [371, 39] on button "Timesheets Menu" at bounding box center [370, 37] width 11 height 10
click at [290, 102] on Logs-tab "Activity Logs" at bounding box center [282, 107] width 26 height 15
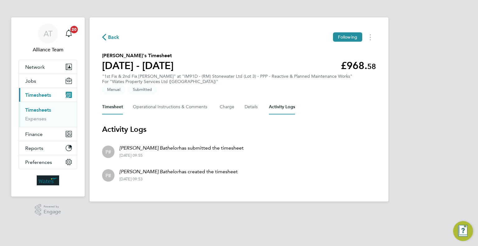
click at [115, 107] on button "Timesheet" at bounding box center [112, 107] width 21 height 15
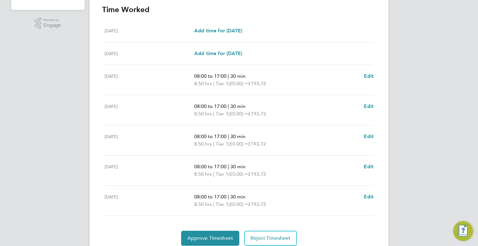
scroll to position [211, 0]
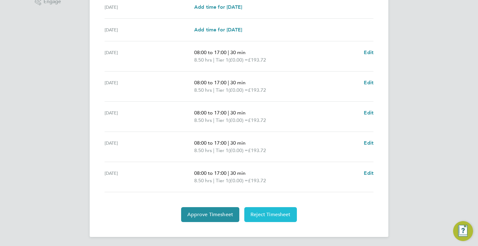
click at [269, 212] on span "Reject Timesheet" at bounding box center [271, 215] width 40 height 6
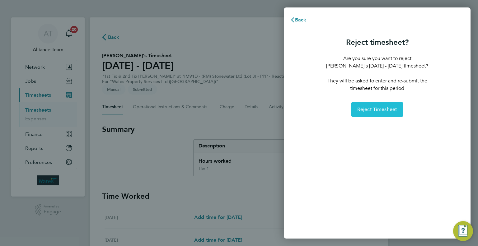
click at [381, 111] on span "Reject Timesheet" at bounding box center [378, 110] width 40 height 6
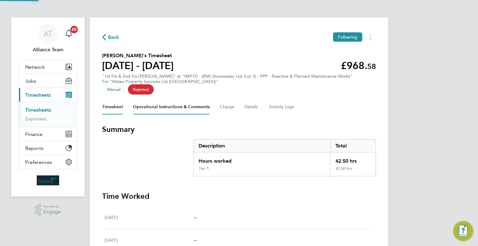
click at [209, 113] on Comments-tab "Operational Instructions & Comments" at bounding box center [171, 107] width 77 height 15
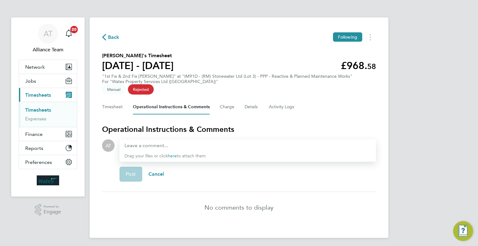
click at [203, 67] on section "[PERSON_NAME]'s Timesheet [DATE] - [DATE] £968. 58 "1st Fix & 2nd Fix [PERSON_N…" at bounding box center [239, 72] width 274 height 40
click at [111, 36] on span "Back" at bounding box center [114, 37] width 12 height 7
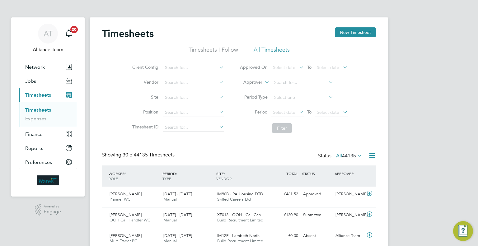
drag, startPoint x: 443, startPoint y: 136, endPoint x: 438, endPoint y: 139, distance: 6.4
drag, startPoint x: 49, startPoint y: 83, endPoint x: 45, endPoint y: 98, distance: 15.7
click at [49, 84] on button "Jobs" at bounding box center [48, 81] width 58 height 14
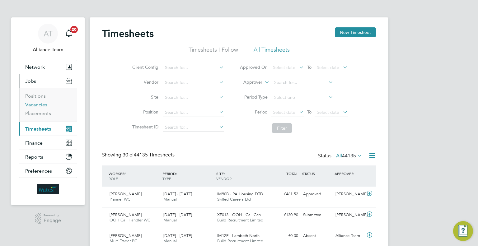
click at [35, 104] on link "Vacancies" at bounding box center [36, 105] width 22 height 6
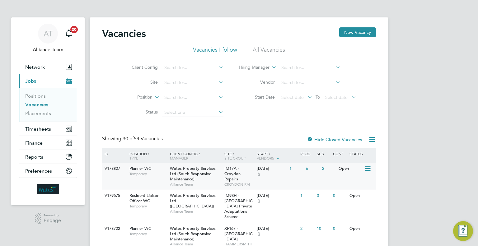
click at [200, 173] on span "Wates Property Services Ltd (South Responsive Maintenance)" at bounding box center [193, 174] width 46 height 16
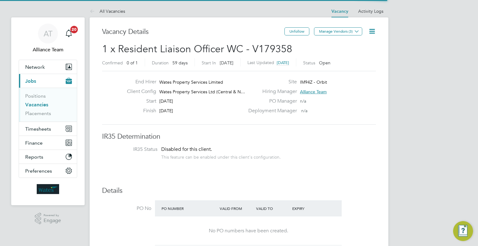
scroll to position [3, 3]
click at [375, 34] on icon at bounding box center [372, 31] width 8 height 8
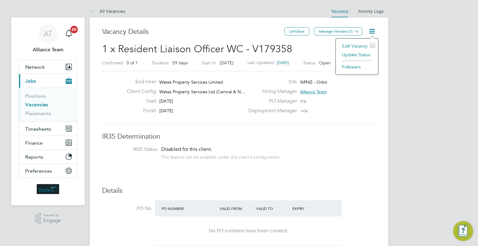
click at [341, 67] on li "Followers" at bounding box center [357, 67] width 36 height 9
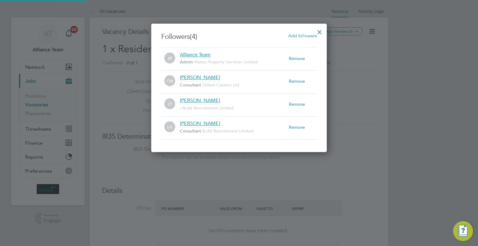
scroll to position [128, 176]
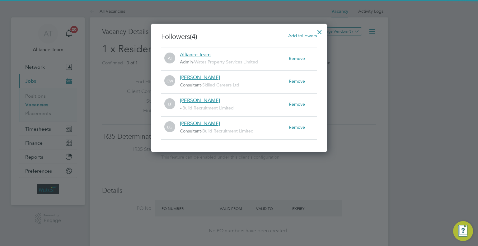
click at [304, 35] on span "Add followers" at bounding box center [302, 36] width 29 height 6
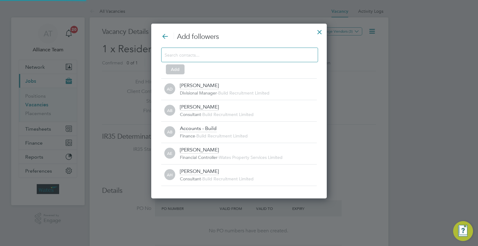
click at [207, 50] on div at bounding box center [239, 55] width 157 height 15
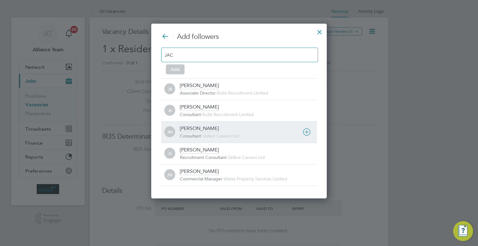
type input "JAC"
click at [198, 130] on div "[PERSON_NAME]" at bounding box center [199, 129] width 39 height 7
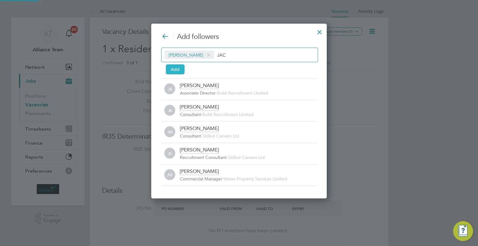
click at [169, 68] on button "Add" at bounding box center [175, 69] width 19 height 10
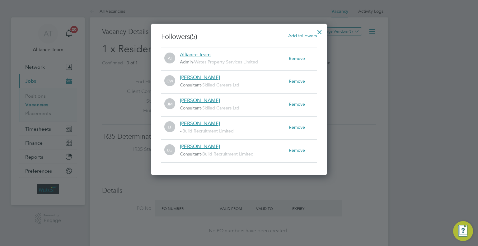
click at [321, 31] on div at bounding box center [319, 30] width 11 height 11
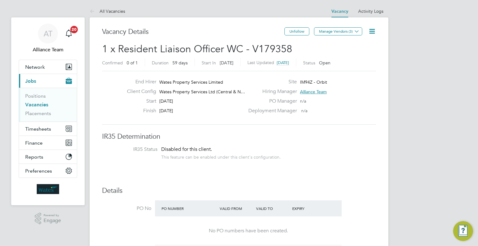
click at [117, 209] on label "PO No" at bounding box center [126, 209] width 49 height 7
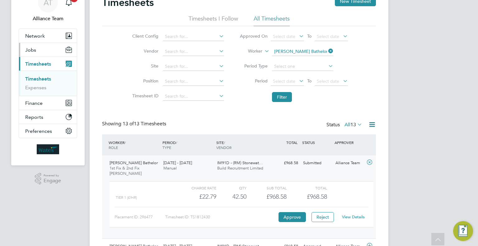
click at [36, 47] on button "Jobs" at bounding box center [48, 50] width 58 height 14
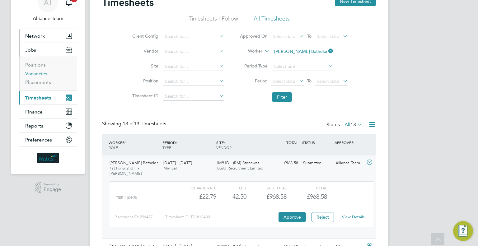
click at [34, 73] on link "Vacancies" at bounding box center [36, 74] width 22 height 6
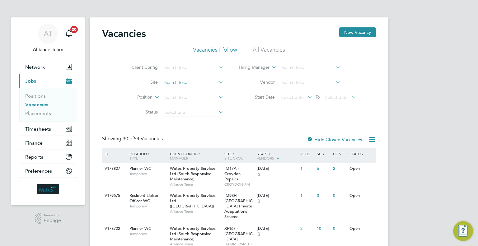
click at [178, 82] on input at bounding box center [192, 82] width 61 height 9
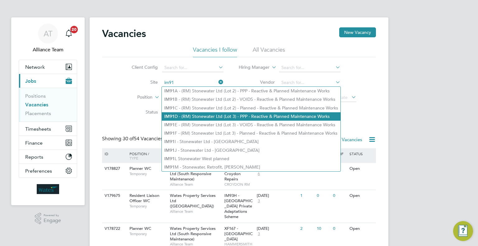
click at [185, 113] on li "IM91 D - (RM) Stonewater Ltd (Lot 3) - PPP - Reactive & Planned Maintenance Wor…" at bounding box center [251, 116] width 179 height 8
type input "IM91D - (RM) Stonewater Ltd (Lot 3) - PPP - Reactive & Planned Maintenance Works"
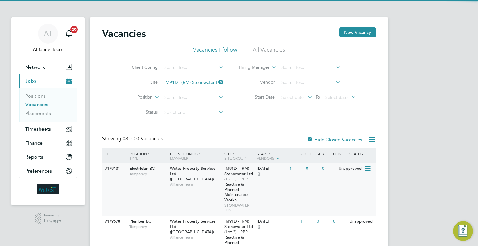
click at [263, 188] on div "V179131 Electrician BC Temporary Wates Property Services Ltd ([GEOGRAPHIC_DATA]…" at bounding box center [239, 189] width 274 height 53
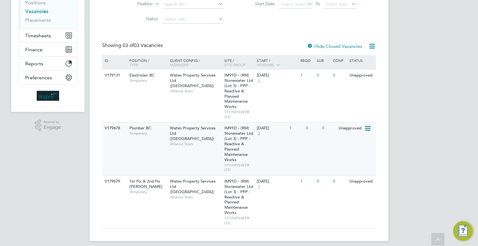
click at [277, 148] on div "V179678 Plumber BC Temporary Wates Property Services Ltd (Central & North) Alli…" at bounding box center [239, 148] width 274 height 53
click at [288, 198] on div "V179679 1st Fix & 2nd Fix [PERSON_NAME] Temporary Wates Property Services Ltd (…" at bounding box center [239, 202] width 274 height 53
click at [33, 37] on span "Timesheets" at bounding box center [38, 36] width 26 height 6
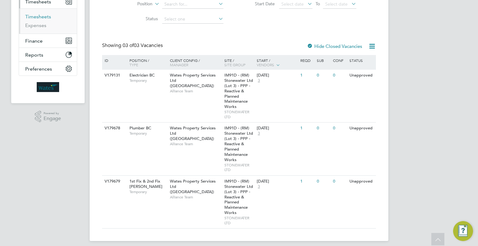
click at [37, 16] on link "Timesheets" at bounding box center [38, 17] width 26 height 6
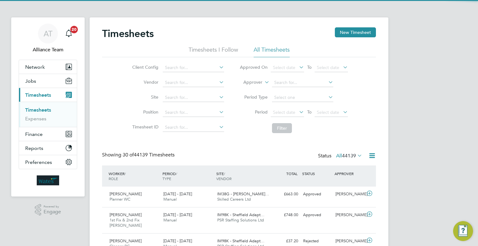
scroll to position [3, 3]
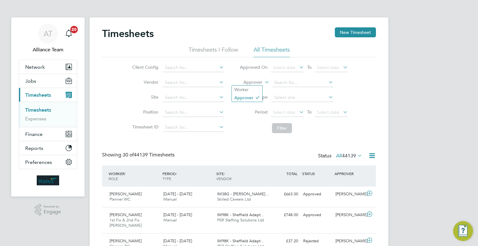
click at [263, 83] on icon at bounding box center [263, 81] width 0 height 6
click at [256, 87] on li "Worker" at bounding box center [247, 90] width 31 height 8
click at [286, 81] on input at bounding box center [302, 82] width 61 height 9
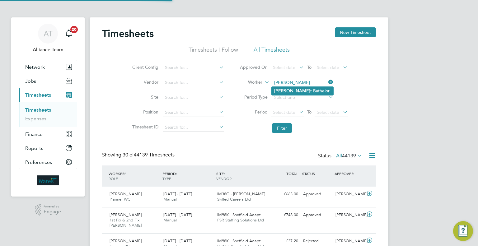
click at [302, 91] on li "[PERSON_NAME] t Bathelor" at bounding box center [303, 91] width 62 height 8
type input "[PERSON_NAME] Bathelor"
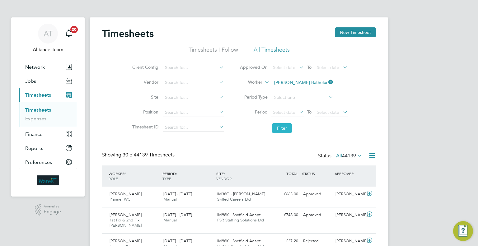
click at [277, 129] on button "Filter" at bounding box center [282, 128] width 20 height 10
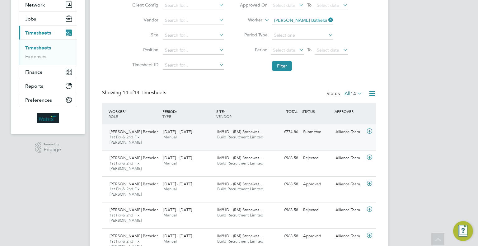
click at [326, 137] on div "Submitted" at bounding box center [317, 132] width 32 height 10
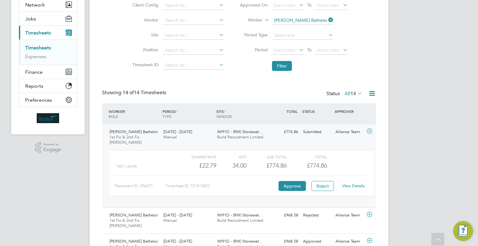
click at [355, 184] on link "View Details" at bounding box center [353, 185] width 23 height 5
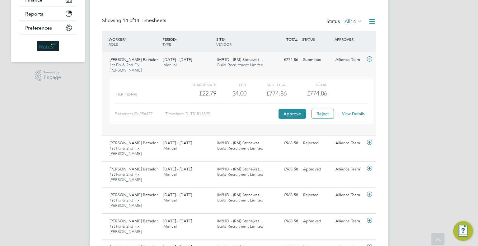
click at [62, 121] on div "AT Alliance Team Notifications 20 Applications: Network Team Members Businesses…" at bounding box center [239, 181] width 478 height 632
click at [355, 116] on link "View Details" at bounding box center [353, 113] width 23 height 5
click at [407, 79] on div "AT Alliance Team Notifications 20 Applications: Network Team Members Businesses…" at bounding box center [239, 181] width 478 height 632
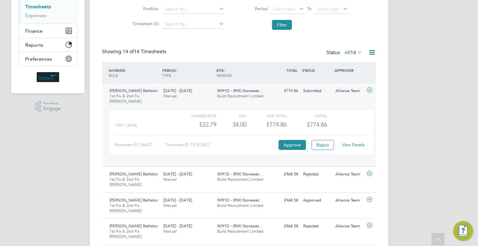
click at [377, 124] on div "Timesheets New Timesheet Timesheets I Follow All Timesheets Client Config Vendo…" at bounding box center [239, 216] width 299 height 604
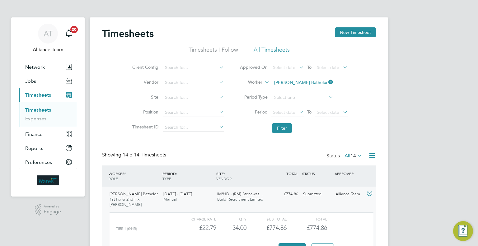
click at [327, 82] on icon at bounding box center [327, 82] width 0 height 9
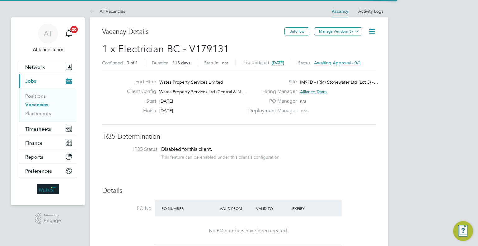
click at [374, 28] on icon at bounding box center [372, 31] width 8 height 8
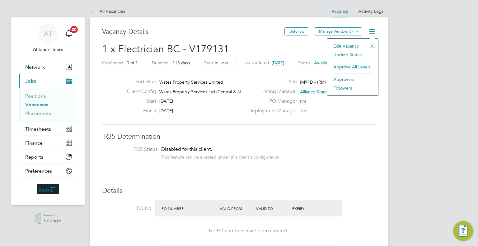
drag, startPoint x: 355, startPoint y: 69, endPoint x: 351, endPoint y: 71, distance: 4.7
click at [355, 69] on li "Approve All Levels" at bounding box center [352, 67] width 45 height 9
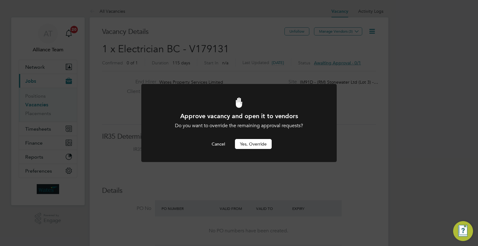
click at [251, 143] on button "Yes, Override" at bounding box center [253, 144] width 37 height 10
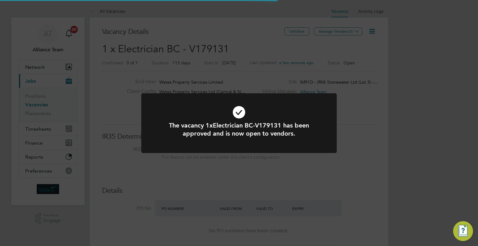
scroll to position [11, 97]
click at [288, 159] on div "The vacancy 1xElectrician BC-V179131 has been approved and is now open to vendo…" at bounding box center [239, 126] width 196 height 67
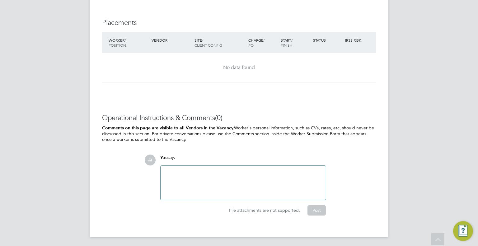
click at [198, 180] on div at bounding box center [243, 183] width 158 height 27
paste div
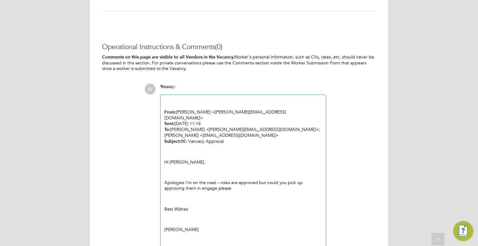
scroll to position [759, 0]
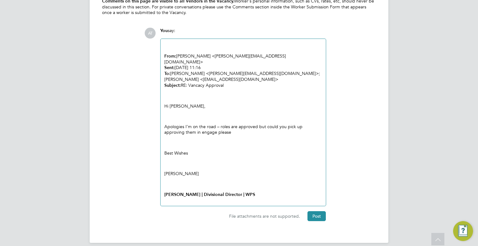
click at [309, 216] on div "Operational Instructions & Comments (0) Comments on this page are visible to al…" at bounding box center [239, 109] width 274 height 244
click at [320, 211] on button "Post" at bounding box center [317, 216] width 18 height 10
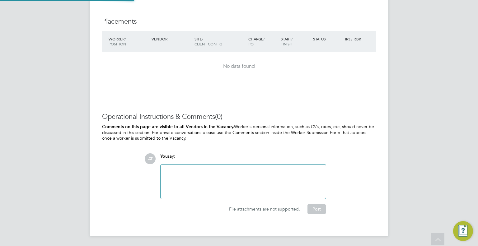
scroll to position [726, 0]
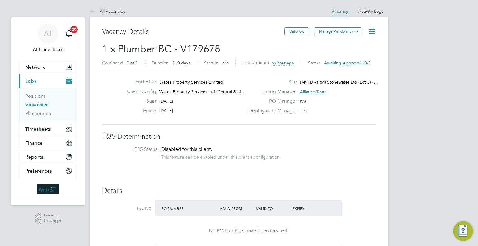
click at [376, 31] on icon at bounding box center [372, 31] width 8 height 8
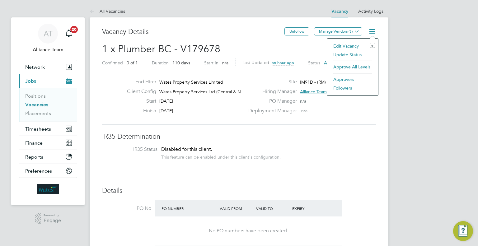
click at [346, 68] on li "Approve All Levels" at bounding box center [352, 67] width 45 height 9
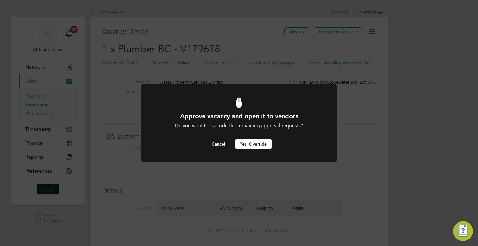
click at [257, 142] on button "Yes, Override" at bounding box center [253, 144] width 37 height 10
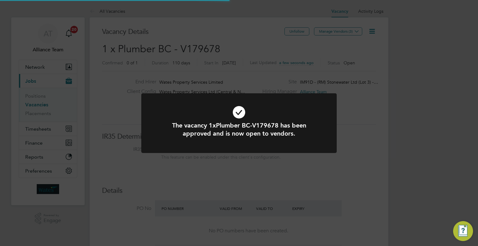
scroll to position [11, 97]
click at [275, 157] on div "The vacancy 1xPlumber BC-V179678 has been approved and is now open to vendors. …" at bounding box center [239, 126] width 196 height 67
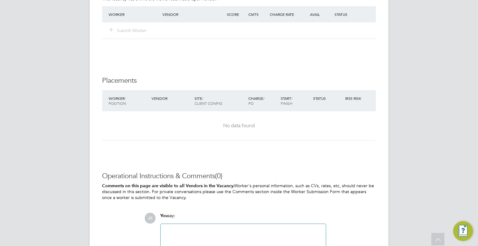
scroll to position [619, 0]
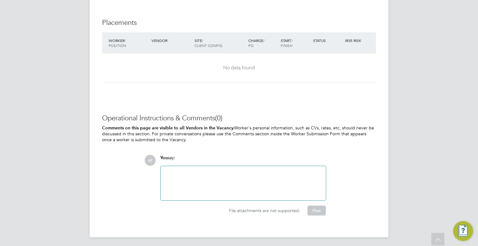
click at [192, 179] on div at bounding box center [243, 183] width 158 height 27
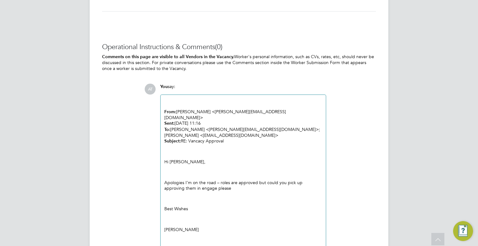
scroll to position [746, 0]
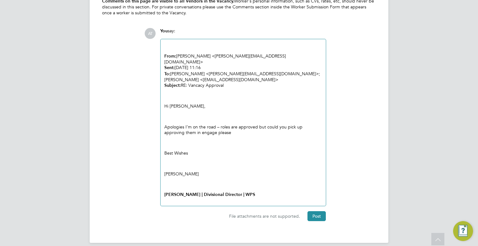
click at [316, 206] on div "File attachments are not supported. Post" at bounding box center [243, 213] width 172 height 15
click at [318, 211] on button "Post" at bounding box center [317, 216] width 18 height 10
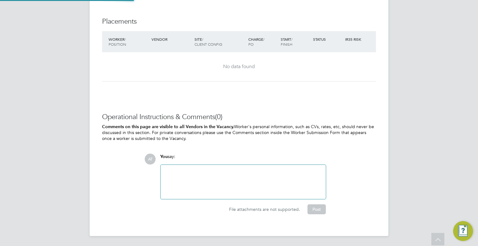
scroll to position [713, 0]
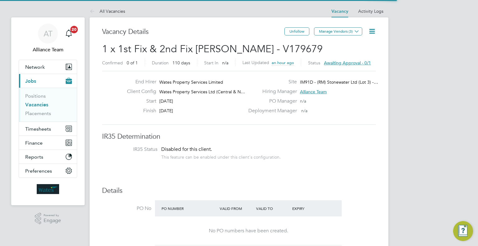
click at [371, 27] on icon at bounding box center [372, 31] width 8 height 8
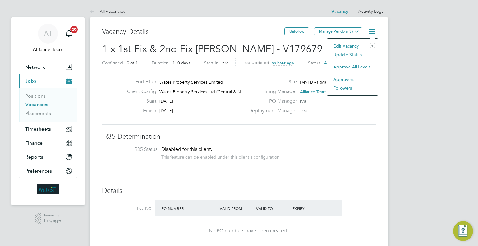
click at [362, 70] on li "Approve All Levels" at bounding box center [352, 67] width 45 height 9
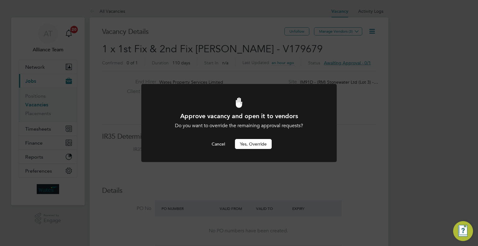
click at [249, 143] on button "Yes, Override" at bounding box center [253, 144] width 37 height 10
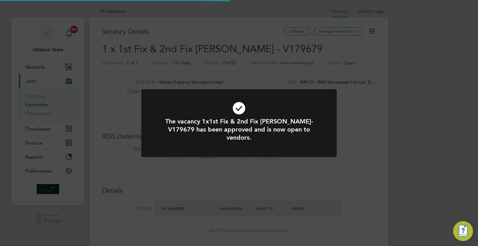
scroll to position [11, 97]
drag, startPoint x: 352, startPoint y: 141, endPoint x: 262, endPoint y: 145, distance: 90.4
click at [350, 141] on div "The vacancy 1x1st Fix & 2nd Fix Carpenter BC-V179679 has been approved and is n…" at bounding box center [239, 123] width 478 height 246
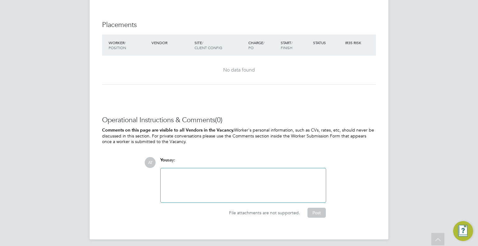
click at [187, 172] on div at bounding box center [243, 185] width 158 height 27
paste div
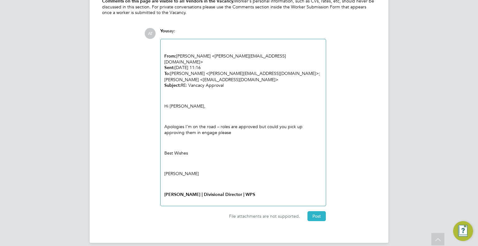
click at [314, 211] on button "Post" at bounding box center [317, 216] width 18 height 10
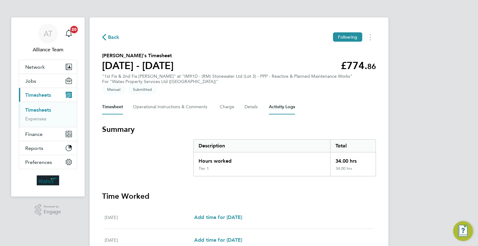
click at [285, 108] on Logs-tab "Activity Logs" at bounding box center [282, 107] width 26 height 15
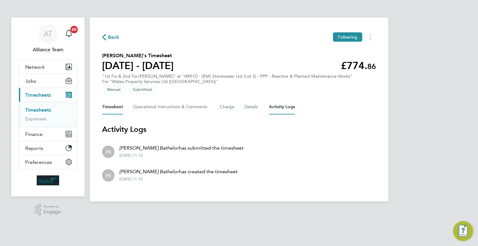
click at [117, 112] on button "Timesheet" at bounding box center [112, 107] width 21 height 15
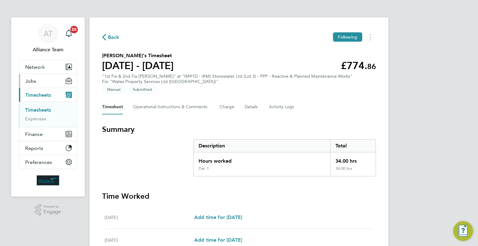
click at [32, 78] on span "Jobs" at bounding box center [30, 81] width 11 height 6
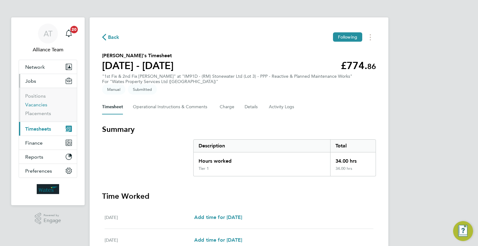
drag, startPoint x: 34, startPoint y: 104, endPoint x: 56, endPoint y: 106, distance: 22.5
click at [34, 104] on link "Vacancies" at bounding box center [36, 105] width 22 height 6
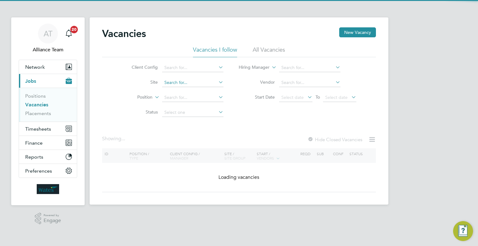
click at [180, 82] on input at bounding box center [192, 82] width 61 height 9
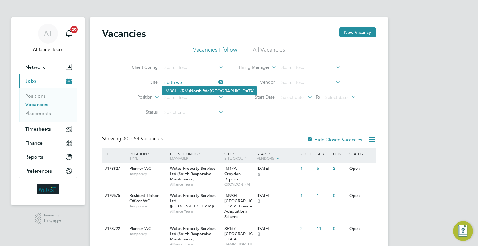
click at [193, 94] on li "IM38L - (RM) North We st Leicestershire DC" at bounding box center [209, 91] width 95 height 8
type input "IM38L - (RM) North West Leicestershire DC"
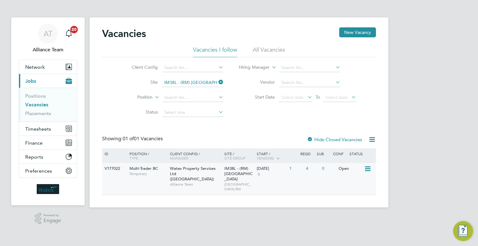
click at [237, 186] on div "IM38L - (RM) North West Leicestershire DC NORTH WEST LEICESTERSHIRE RM" at bounding box center [239, 179] width 33 height 32
drag, startPoint x: 214, startPoint y: 182, endPoint x: 210, endPoint y: 177, distance: 6.0
click at [213, 181] on div "Wates Property Services Ltd (Central & North) Alliance Team" at bounding box center [195, 176] width 55 height 27
drag, startPoint x: 36, startPoint y: 113, endPoint x: 74, endPoint y: 109, distance: 37.6
click at [36, 113] on link "Placements" at bounding box center [38, 114] width 26 height 6
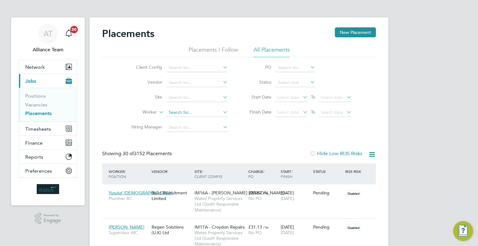
click at [176, 115] on input at bounding box center [197, 112] width 61 height 9
click at [188, 122] on li "Leber t Bathelor" at bounding box center [198, 121] width 62 height 8
type input "Lebert Bathelor"
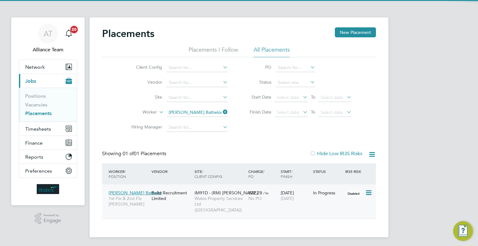
click at [312, 192] on div "In Progress" at bounding box center [328, 193] width 32 height 12
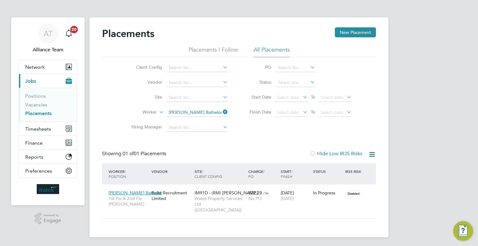
click at [240, 142] on div "Placements New Placement Placements I Follow All Placements Client Config Vendo…" at bounding box center [239, 123] width 274 height 192
click at [222, 110] on icon at bounding box center [222, 112] width 0 height 9
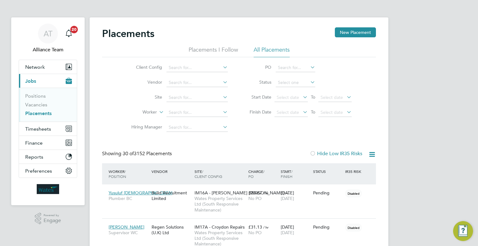
click at [49, 116] on link "Placements" at bounding box center [38, 114] width 26 height 6
click at [286, 81] on input at bounding box center [296, 82] width 40 height 9
click at [295, 109] on li "Pending" at bounding box center [296, 107] width 40 height 8
type input "Pending"
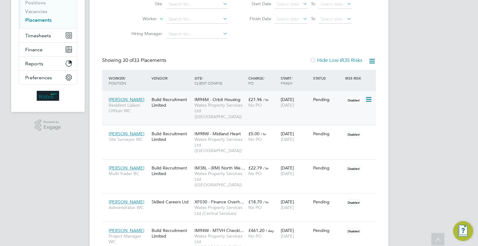
click at [368, 98] on icon at bounding box center [368, 99] width 6 height 7
click at [335, 136] on li "Start" at bounding box center [350, 138] width 44 height 9
type input "08129"
type input "Lisa Wilkinson"
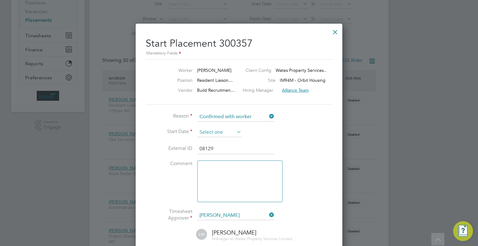
click at [208, 132] on input at bounding box center [219, 132] width 44 height 9
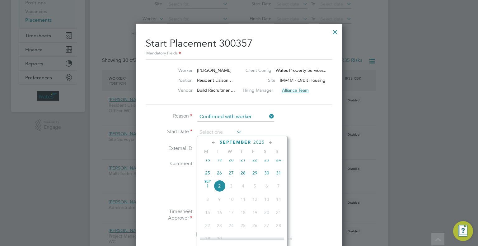
click at [208, 191] on span "Sep 1" at bounding box center [208, 186] width 12 height 12
type input "[DATE]"
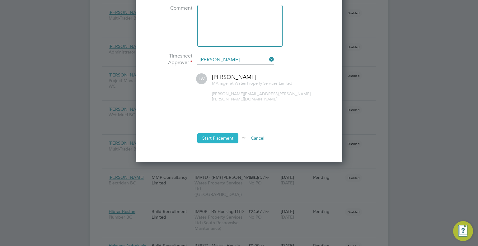
click at [218, 134] on button "Start Placement" at bounding box center [217, 138] width 41 height 10
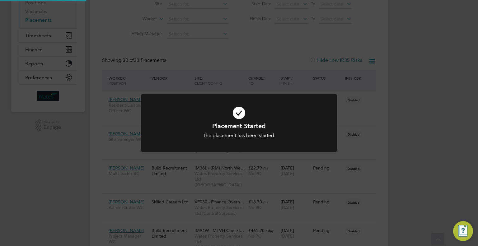
click at [410, 105] on div "Placement Started The placement has been started. Cancel Okay" at bounding box center [239, 123] width 478 height 246
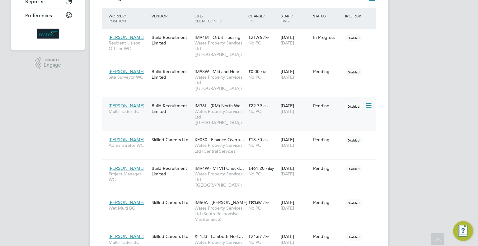
click at [366, 102] on icon at bounding box center [368, 105] width 6 height 7
click at [339, 151] on li "Abandon" at bounding box center [350, 150] width 44 height 9
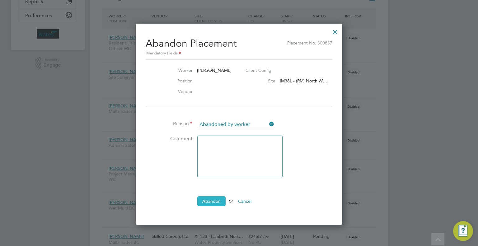
drag, startPoint x: 221, startPoint y: 201, endPoint x: 257, endPoint y: 191, distance: 37.5
click at [221, 201] on button "Abandon" at bounding box center [211, 202] width 28 height 10
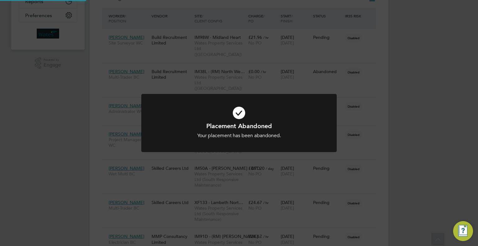
click at [412, 84] on div "Placement Abandoned Your placement has been abandoned. Cancel Okay" at bounding box center [239, 123] width 478 height 246
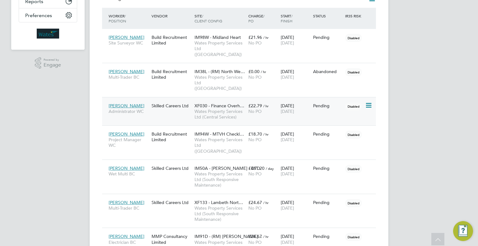
click at [367, 102] on icon at bounding box center [368, 105] width 6 height 7
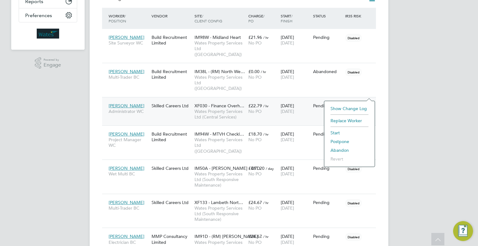
click at [336, 133] on li "Start" at bounding box center [350, 133] width 44 height 9
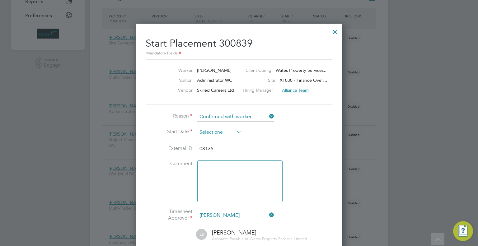
click at [209, 133] on input at bounding box center [219, 132] width 44 height 9
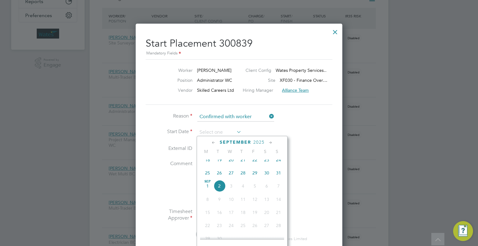
click at [300, 122] on li "Reason Confirmed with worker" at bounding box center [239, 120] width 187 height 16
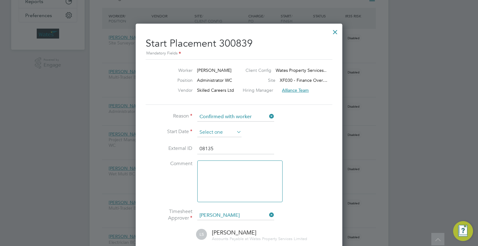
click at [215, 129] on input at bounding box center [219, 132] width 44 height 9
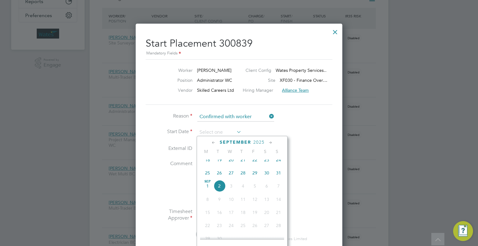
click at [221, 175] on span "26" at bounding box center [220, 173] width 12 height 12
type input "26 Aug 2025"
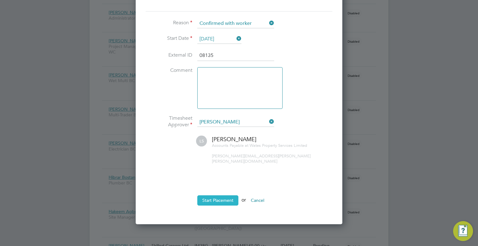
click at [225, 196] on button "Start Placement" at bounding box center [217, 201] width 41 height 10
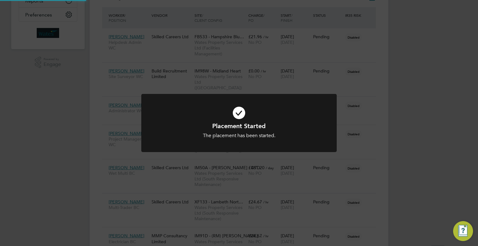
click at [421, 114] on div "Placement Started The placement has been started. Cancel Okay" at bounding box center [239, 123] width 478 height 246
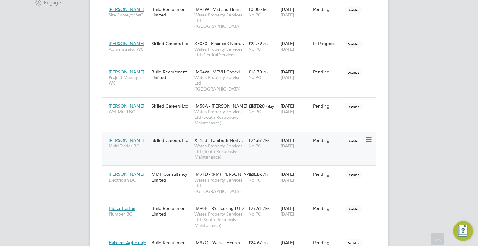
click at [369, 136] on icon at bounding box center [368, 139] width 6 height 7
click at [340, 167] on li "Start" at bounding box center [350, 167] width 44 height 9
type input "8138"
type input "Alliance Team"
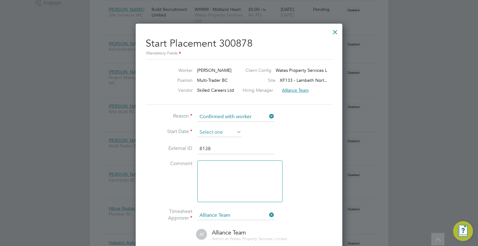
click at [206, 130] on input at bounding box center [219, 132] width 44 height 9
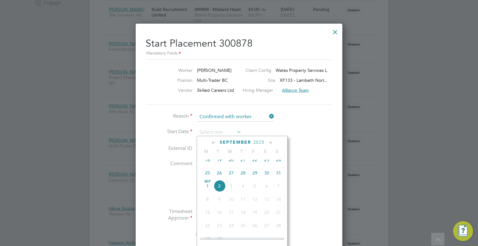
click at [205, 192] on span "Sep 1" at bounding box center [208, 186] width 12 height 12
type input "01 Sep 2025"
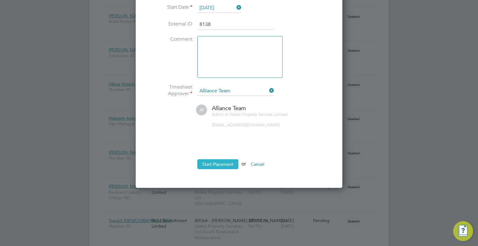
click at [214, 164] on button "Start Placement" at bounding box center [217, 164] width 41 height 10
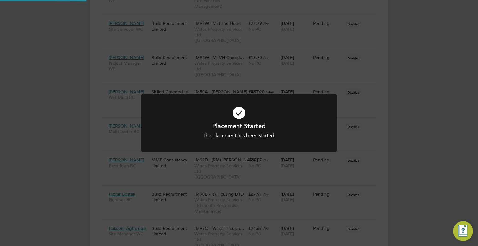
click at [403, 116] on div "Placement Started The placement has been started. Cancel Okay" at bounding box center [239, 123] width 478 height 246
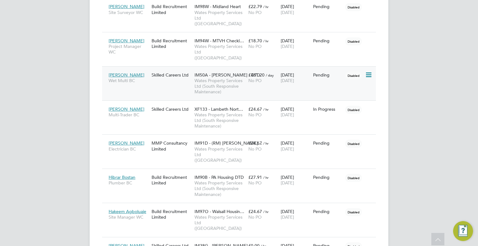
click at [368, 71] on icon at bounding box center [368, 74] width 6 height 7
click at [335, 101] on li "Start" at bounding box center [350, 102] width 44 height 9
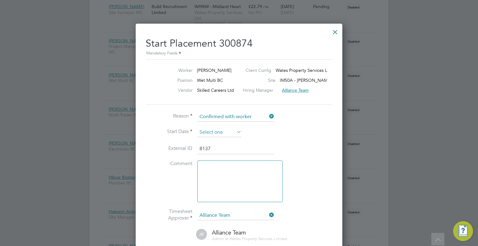
click at [214, 128] on input at bounding box center [219, 132] width 44 height 9
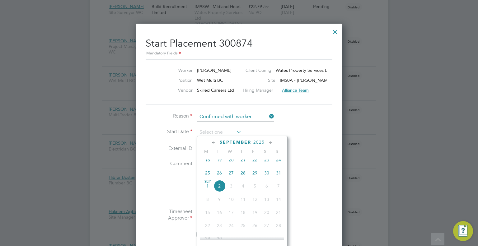
click at [208, 190] on span "Sep 1" at bounding box center [208, 186] width 12 height 12
type input "01 Sep 2025"
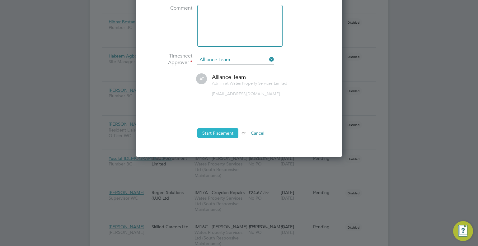
click at [215, 128] on button "Start Placement" at bounding box center [217, 133] width 41 height 10
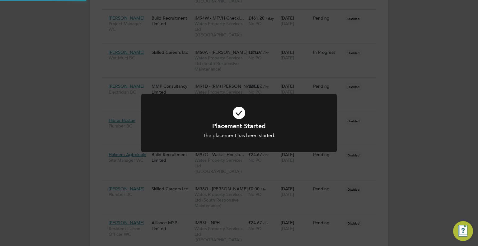
click at [382, 116] on div "Placement Started The placement has been started. Cancel Okay" at bounding box center [239, 123] width 478 height 246
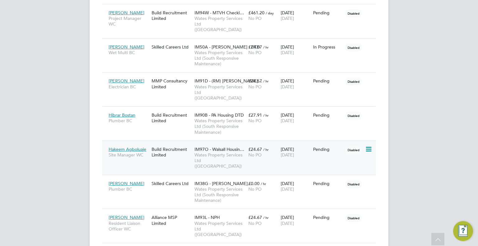
click at [370, 146] on icon at bounding box center [368, 149] width 6 height 7
click at [320, 144] on div "Pending" at bounding box center [328, 150] width 32 height 12
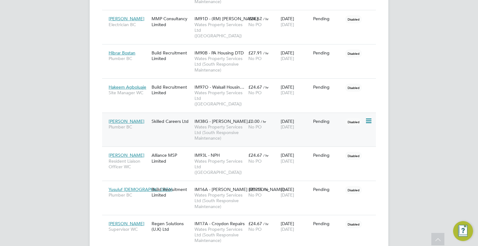
click at [370, 117] on icon at bounding box center [368, 120] width 6 height 7
click at [421, 121] on div "AT Alliance Team Notifications 20 Applications: Network Team Members Businesses…" at bounding box center [239, 242] width 478 height 1233
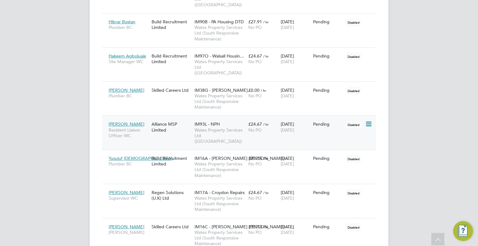
click at [367, 121] on icon at bounding box center [368, 124] width 6 height 7
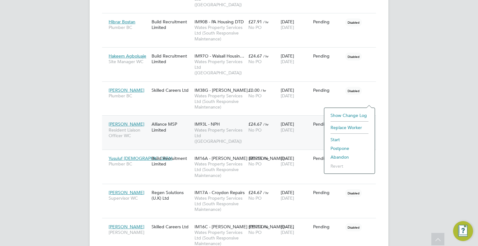
click at [331, 140] on li "Start" at bounding box center [350, 139] width 44 height 9
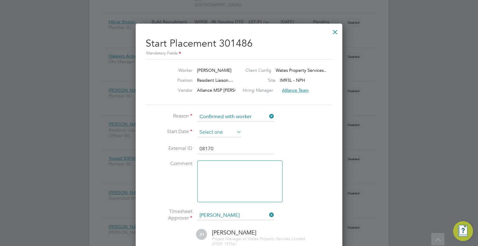
click at [220, 129] on input at bounding box center [219, 132] width 44 height 9
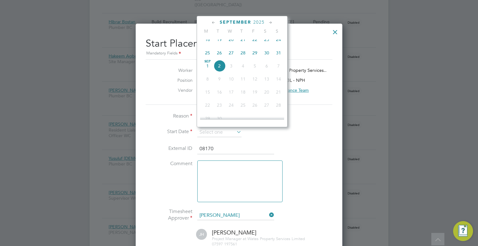
click at [208, 69] on span "Sep 1" at bounding box center [208, 66] width 12 height 12
type input "01 Sep 2025"
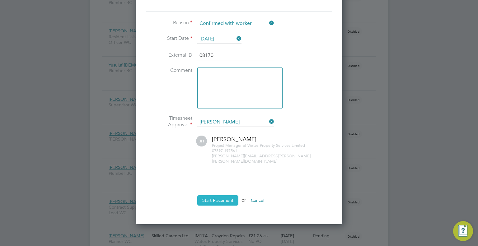
drag, startPoint x: 232, startPoint y: 198, endPoint x: 235, endPoint y: 196, distance: 3.5
click at [232, 198] on button "Start Placement" at bounding box center [217, 201] width 41 height 10
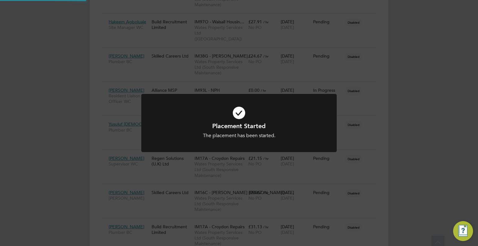
drag, startPoint x: 411, startPoint y: 114, endPoint x: 355, endPoint y: 131, distance: 58.6
click at [410, 114] on div "Placement Started The placement has been started. Cancel Okay" at bounding box center [239, 123] width 478 height 246
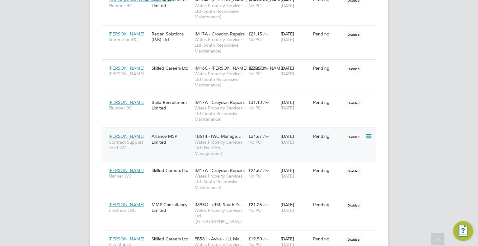
click at [320, 128] on div "Jack Barnes Contract Support Lead WC Alliance MSP Limited FB514 - IWG Manage… W…" at bounding box center [239, 145] width 274 height 34
click at [315, 130] on div "Pending" at bounding box center [328, 136] width 32 height 12
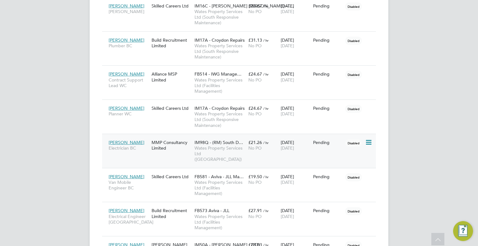
click at [311, 137] on div "28 Jul 2025 31 Oct 2025" at bounding box center [295, 145] width 32 height 17
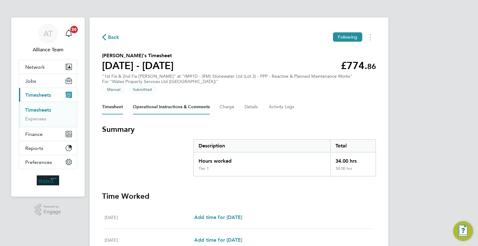
click at [161, 106] on Comments-tab "Operational Instructions & Comments" at bounding box center [171, 107] width 77 height 15
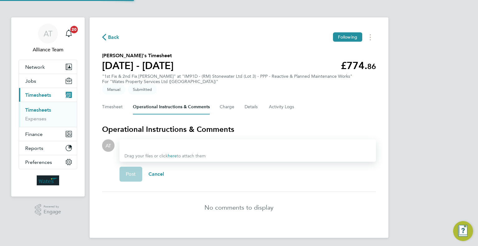
scroll to position [2, 0]
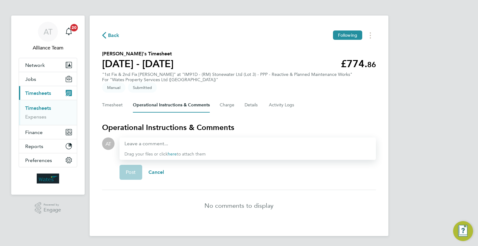
click at [102, 107] on div "Back Following [PERSON_NAME]'s Timesheet [DATE] - [DATE] £774. 86 "1st Fix & 2n…" at bounding box center [239, 126] width 299 height 221
click at [109, 105] on button "Timesheet" at bounding box center [112, 105] width 21 height 15
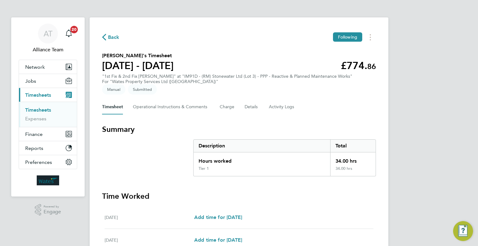
scroll to position [203, 0]
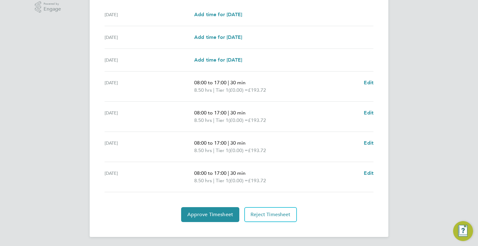
click at [270, 223] on div "Back Following Lebert Bathelor's Timesheet 23 - 29 Aug 2025 £774. 86 "1st Fix &…" at bounding box center [239, 25] width 299 height 423
click at [270, 215] on span "Reject Timesheet" at bounding box center [271, 215] width 40 height 6
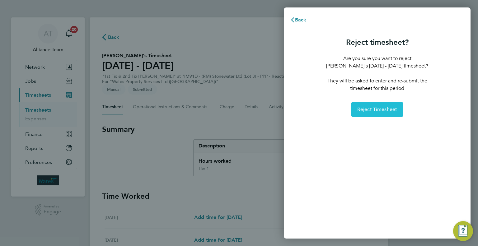
click at [386, 114] on button "Reject Timesheet" at bounding box center [377, 109] width 53 height 15
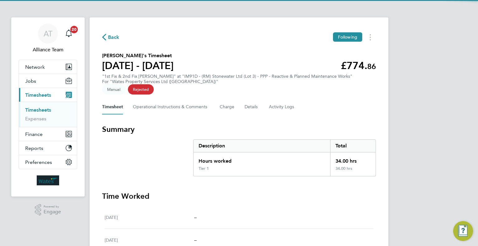
click at [230, 53] on section "Lebert Bathelor's Timesheet 23 - 29 Aug 2025 £774. 86 "1st Fix & 2nd Fix Carpen…" at bounding box center [239, 72] width 274 height 40
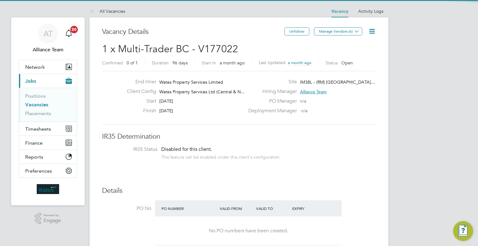
click at [374, 30] on icon at bounding box center [372, 31] width 8 height 8
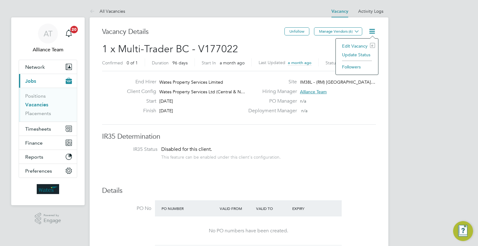
click at [345, 68] on li "Followers" at bounding box center [357, 67] width 36 height 9
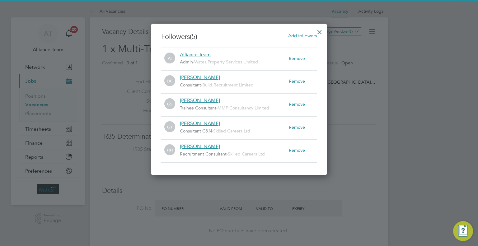
click at [300, 34] on span "Add followers" at bounding box center [302, 36] width 29 height 6
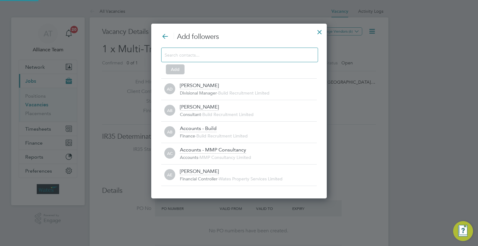
click at [201, 50] on div at bounding box center [239, 55] width 157 height 15
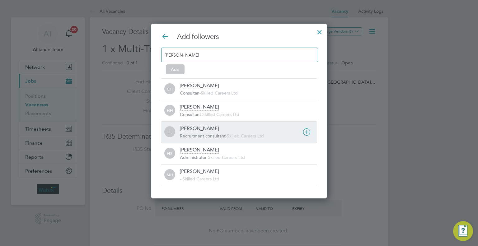
type input "holl"
drag, startPoint x: 193, startPoint y: 135, endPoint x: 168, endPoint y: 103, distance: 41.1
click at [191, 133] on span "Recruitment consultant" at bounding box center [203, 136] width 46 height 6
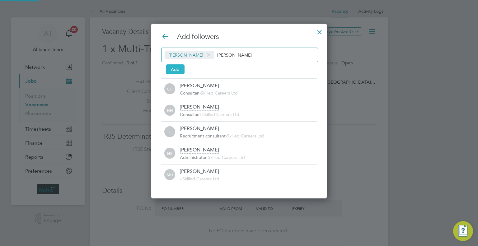
click at [172, 71] on button "Add" at bounding box center [175, 69] width 19 height 10
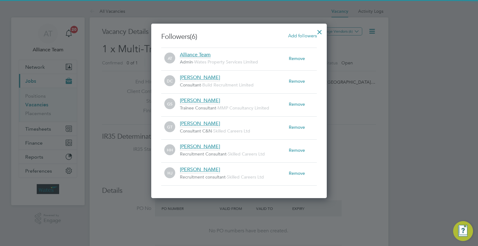
click at [322, 33] on div at bounding box center [319, 30] width 11 height 11
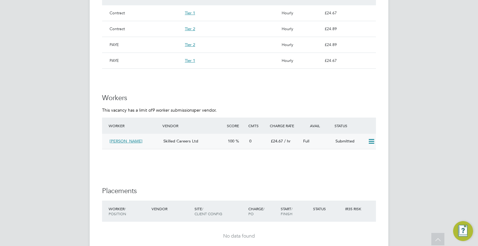
click at [373, 144] on icon at bounding box center [372, 141] width 8 height 5
click at [362, 151] on li "Offer" at bounding box center [364, 154] width 22 height 9
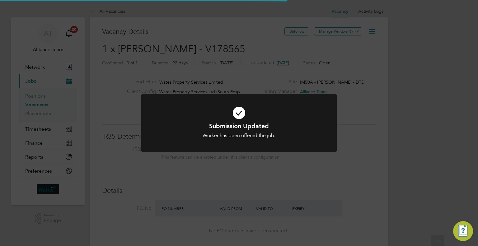
click at [361, 101] on div "Submission Updated Worker has been offered the job. Cancel Okay" at bounding box center [239, 123] width 478 height 246
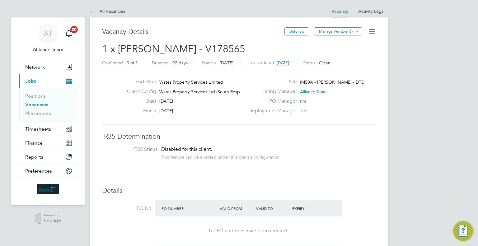
drag, startPoint x: 38, startPoint y: 104, endPoint x: 69, endPoint y: 106, distance: 30.3
click at [38, 104] on link "Vacancies" at bounding box center [36, 105] width 23 height 6
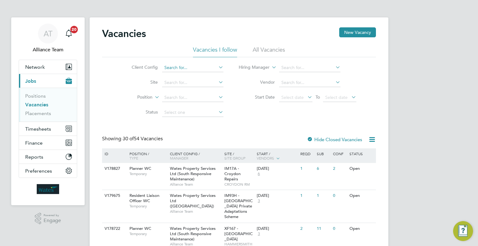
click at [178, 68] on input at bounding box center [192, 68] width 61 height 9
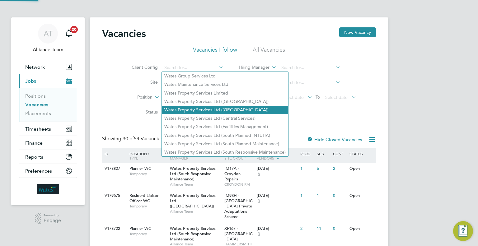
click at [235, 109] on li "Wates Property Services Ltd ([GEOGRAPHIC_DATA])" at bounding box center [225, 110] width 126 height 8
type input "Wates Property Services Ltd ([GEOGRAPHIC_DATA])"
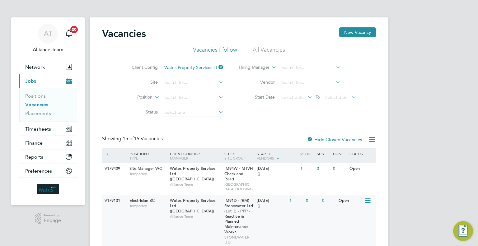
scroll to position [62, 0]
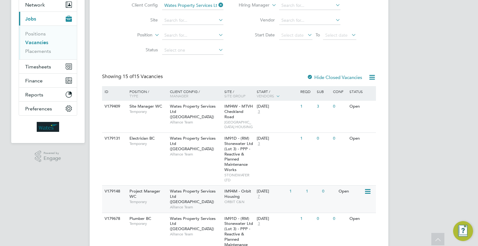
click at [248, 199] on span "IM94M - Orbit Housing" at bounding box center [238, 194] width 27 height 11
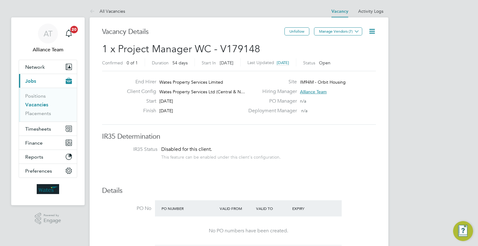
drag, startPoint x: 37, startPoint y: 103, endPoint x: 49, endPoint y: 102, distance: 11.9
click at [37, 103] on link "Vacancies" at bounding box center [36, 105] width 23 height 6
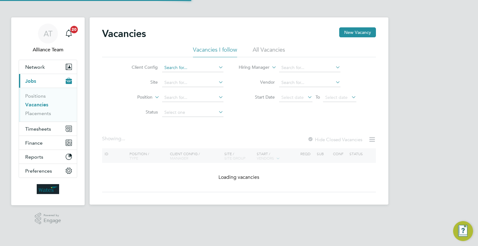
click at [190, 67] on input at bounding box center [192, 68] width 61 height 9
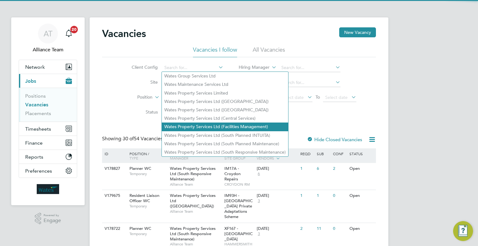
click at [220, 127] on li "Wates Property Services Ltd (Facilities Management)" at bounding box center [225, 127] width 126 height 8
type input "Wates Property Services Ltd (Facilities Management)"
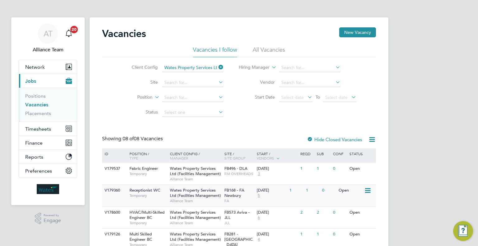
click at [250, 193] on div "FB168 - FA Newbury FA" at bounding box center [239, 195] width 33 height 21
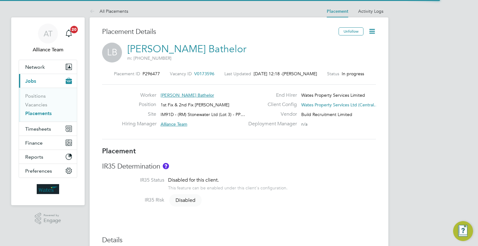
click at [375, 35] on icon at bounding box center [372, 31] width 8 height 8
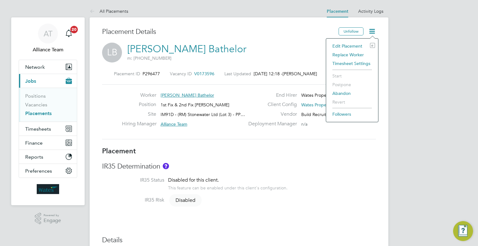
click at [348, 63] on li "Timesheet Settings" at bounding box center [353, 63] width 46 height 9
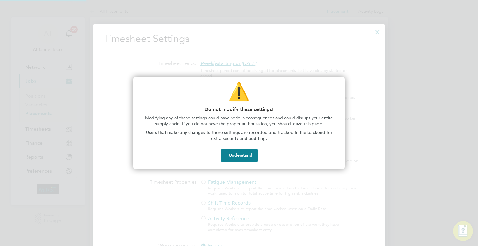
scroll to position [286, 292]
click at [247, 154] on button "I Understand" at bounding box center [239, 155] width 37 height 12
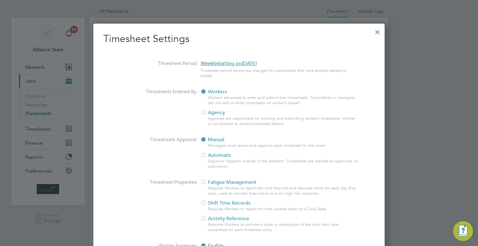
click at [207, 113] on span "Agency" at bounding box center [213, 113] width 25 height 6
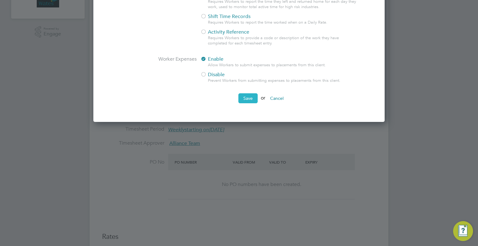
click at [248, 97] on button "Save" at bounding box center [248, 98] width 19 height 10
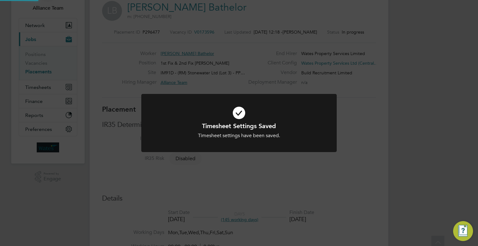
scroll to position [3, 0]
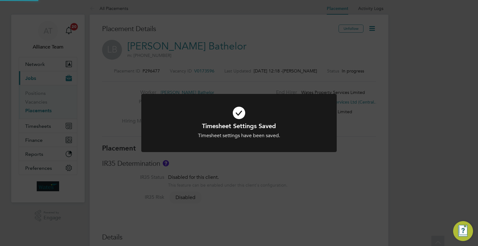
click at [410, 92] on div "Timesheet Settings Saved Timesheet settings have been saved. Cancel Okay" at bounding box center [239, 123] width 478 height 246
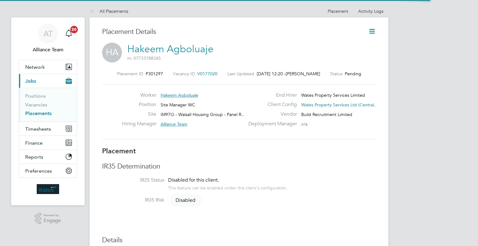
click at [373, 35] on icon at bounding box center [372, 31] width 8 height 8
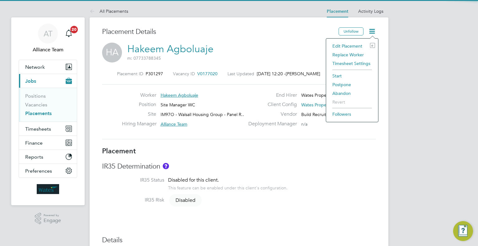
click at [336, 46] on li "Edit Placement e" at bounding box center [353, 46] width 46 height 9
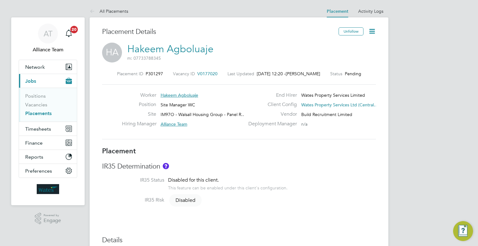
type input "Alliance Team"
type input "[DEMOGRAPHIC_DATA][PERSON_NAME]"
type input "[DATE]"
type input "00:00"
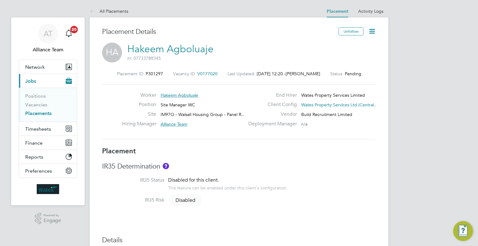
type input "00:00"
type input "08172"
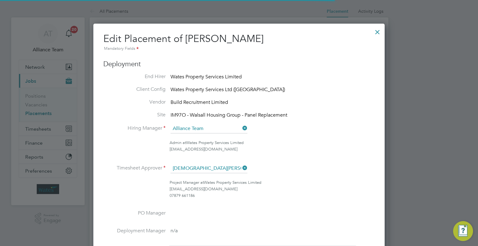
scroll to position [3, 3]
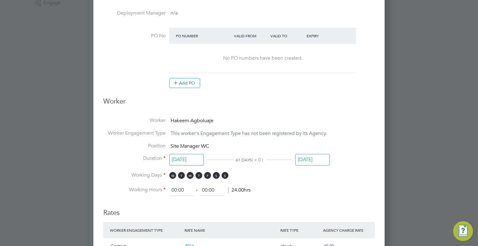
click at [192, 155] on input "[DATE]" at bounding box center [186, 160] width 35 height 12
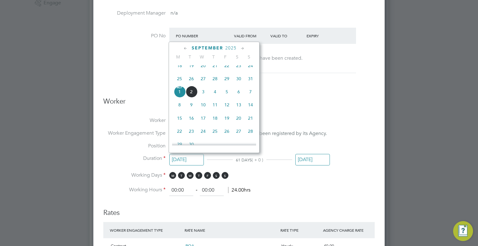
drag, startPoint x: 179, startPoint y: 110, endPoint x: 201, endPoint y: 144, distance: 39.7
click at [179, 110] on span "8" at bounding box center [180, 105] width 12 height 12
type input "[DATE]"
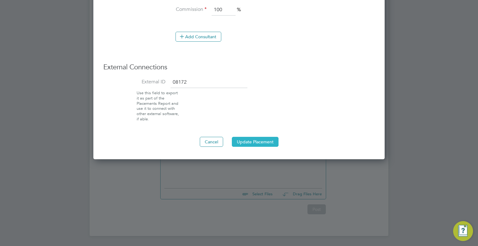
click at [250, 144] on button "Update Placement" at bounding box center [255, 142] width 47 height 10
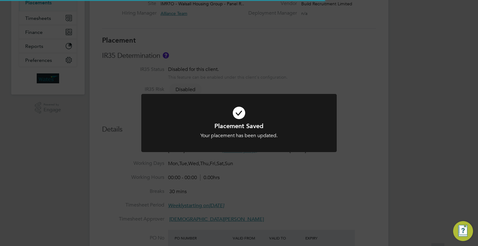
click at [396, 132] on div "Placement Saved Your placement has been updated. Cancel Okay" at bounding box center [239, 123] width 478 height 246
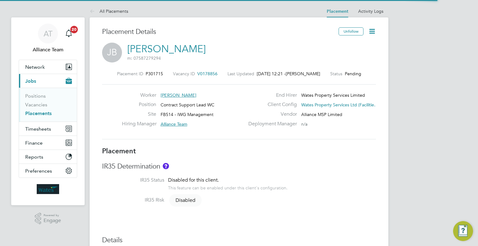
click at [374, 27] on icon at bounding box center [372, 31] width 8 height 8
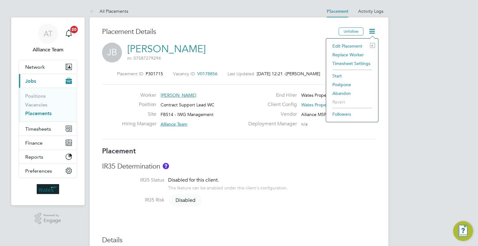
click at [352, 43] on li "Edit Placement e" at bounding box center [353, 46] width 46 height 9
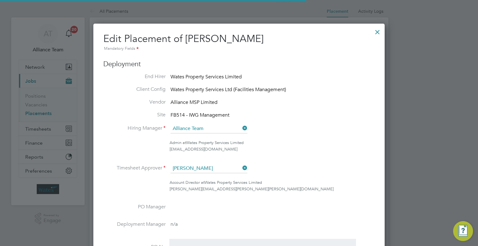
scroll to position [3, 3]
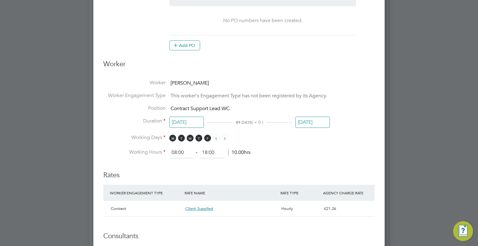
click at [184, 123] on input "[DATE]" at bounding box center [186, 123] width 35 height 12
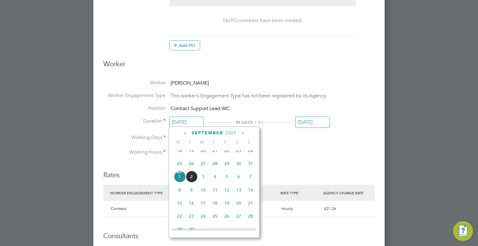
drag, startPoint x: 178, startPoint y: 197, endPoint x: 197, endPoint y: 202, distance: 19.9
click at [178, 196] on span "8" at bounding box center [180, 190] width 12 height 12
type input "[DATE]"
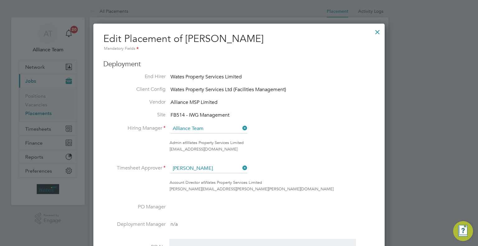
click at [375, 33] on div at bounding box center [377, 30] width 11 height 11
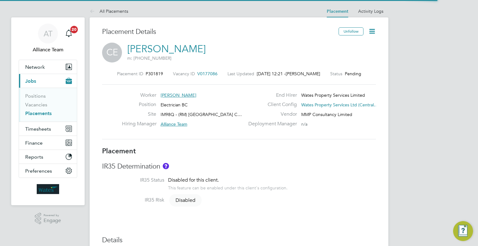
click at [376, 31] on icon at bounding box center [372, 31] width 8 height 8
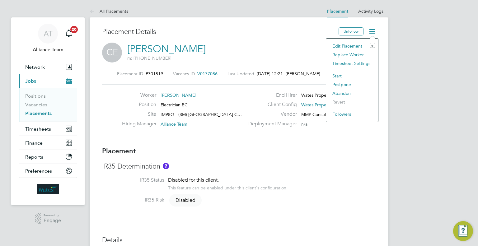
click at [348, 48] on li "Edit Placement e" at bounding box center [353, 46] width 46 height 9
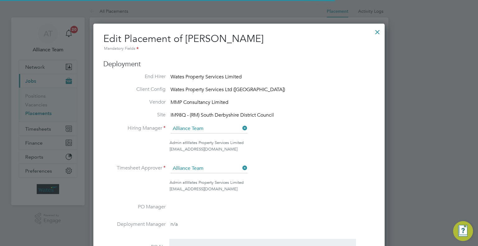
scroll to position [3, 3]
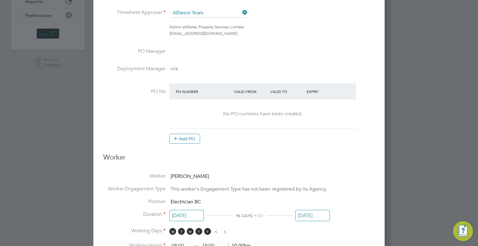
click at [187, 213] on input "[DATE]" at bounding box center [186, 216] width 35 height 12
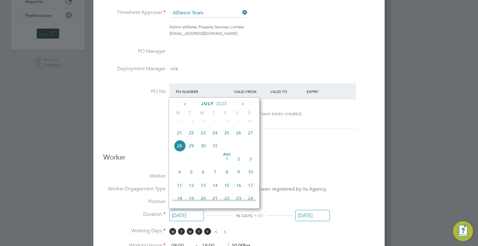
drag, startPoint x: 177, startPoint y: 196, endPoint x: 228, endPoint y: 193, distance: 51.2
click at [177, 192] on span "11" at bounding box center [180, 186] width 12 height 12
type input "[DATE]"
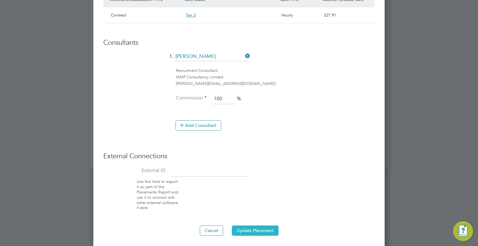
click at [257, 227] on button "Update Placement" at bounding box center [255, 231] width 47 height 10
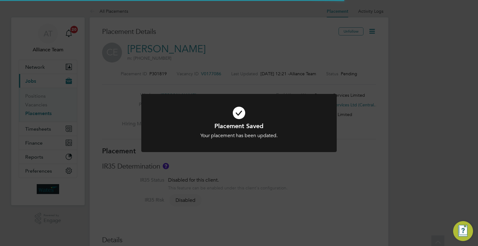
click at [427, 109] on div "Placement Saved Your placement has been updated. Cancel Okay" at bounding box center [239, 123] width 478 height 246
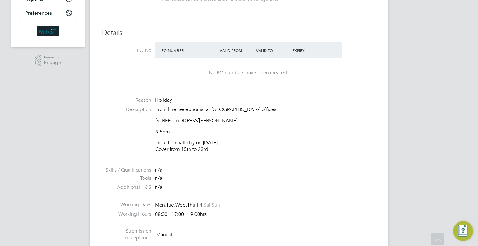
scroll to position [34, 0]
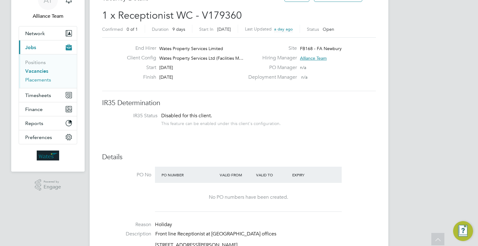
click at [40, 81] on link "Placements" at bounding box center [38, 80] width 26 height 6
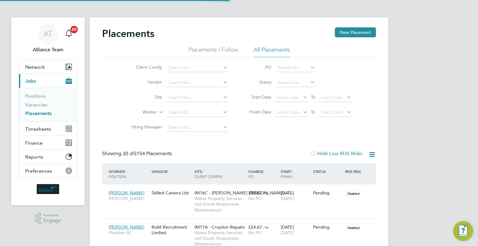
scroll to position [3, 3]
click at [181, 113] on input at bounding box center [197, 112] width 61 height 9
click at [183, 96] on input at bounding box center [197, 97] width 61 height 9
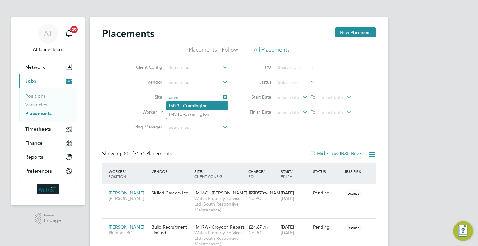
click at [208, 104] on li "IM93I - Cram lington" at bounding box center [198, 106] width 62 height 8
type input "IM93I - [GEOGRAPHIC_DATA]"
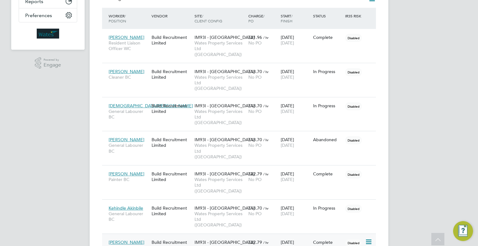
click at [306, 237] on div "19 Aug 2025 19 Aug 2025" at bounding box center [295, 245] width 32 height 17
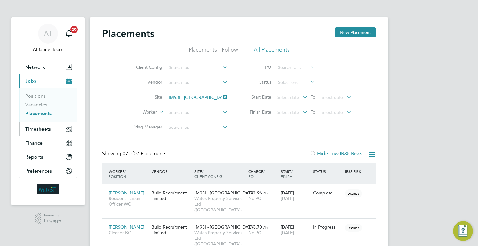
click at [40, 126] on span "Timesheets" at bounding box center [38, 129] width 26 height 6
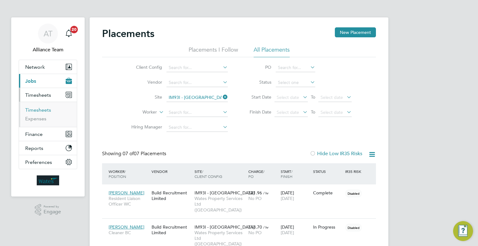
click at [36, 112] on link "Timesheets" at bounding box center [38, 110] width 26 height 6
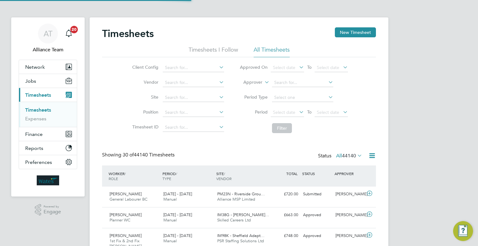
scroll to position [21, 54]
click at [252, 83] on label "Approver" at bounding box center [249, 82] width 28 height 6
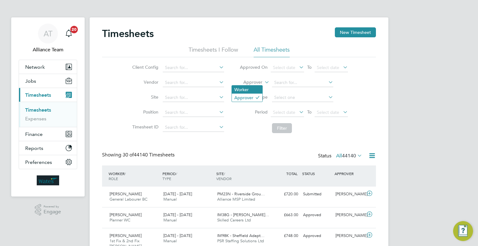
click at [248, 88] on li "Worker" at bounding box center [247, 90] width 31 height 8
click at [287, 83] on input at bounding box center [302, 82] width 61 height 9
click at [301, 92] on li "Kehi ndle Akinbile" at bounding box center [303, 91] width 62 height 8
type input "Kehindle Akinbile"
click at [286, 125] on button "Filter" at bounding box center [282, 128] width 20 height 10
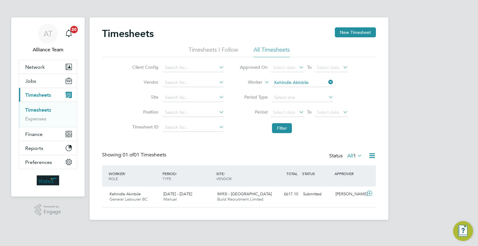
click at [230, 71] on li "Client Config" at bounding box center [177, 67] width 109 height 15
click at [221, 88] on li "Vendor" at bounding box center [177, 82] width 109 height 15
click at [218, 85] on icon at bounding box center [218, 82] width 0 height 9
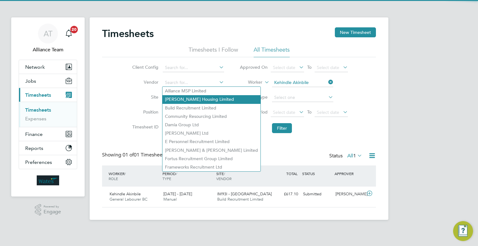
click at [218, 100] on li "Andersen James Housing Limited" at bounding box center [212, 99] width 98 height 8
type input "Andersen James Housing Limited"
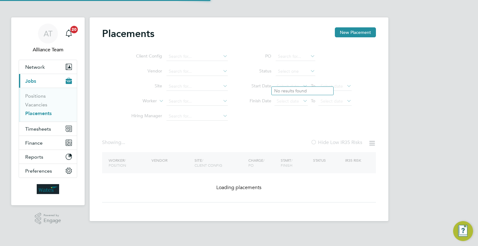
type input "IM93I - [GEOGRAPHIC_DATA]"
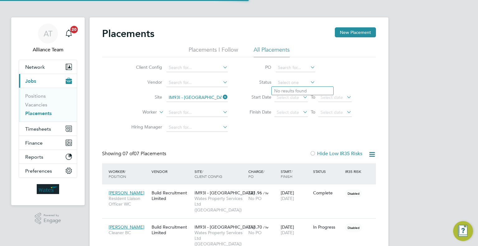
scroll to position [23, 43]
click at [462, 97] on div "AT Alliance Team Notifications 20 Applications: Network Team Members Businesses…" at bounding box center [239, 226] width 478 height 453
drag, startPoint x: 225, startPoint y: 97, endPoint x: 205, endPoint y: 77, distance: 28.9
click at [222, 97] on icon at bounding box center [222, 97] width 0 height 9
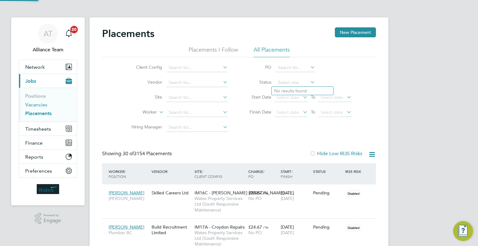
click at [30, 104] on link "Vacancies" at bounding box center [36, 105] width 22 height 6
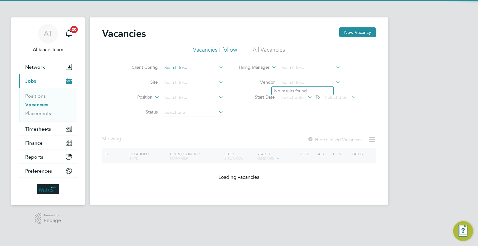
click at [185, 67] on input at bounding box center [192, 68] width 61 height 9
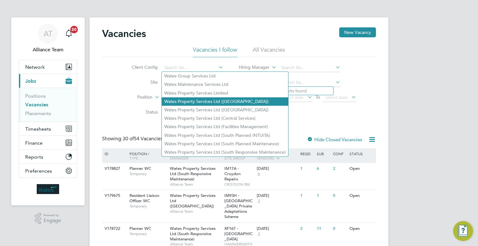
click at [203, 105] on li "Wates Property Services Ltd (Central & North INTUITA)" at bounding box center [225, 101] width 126 height 8
type input "Wates Property Services Ltd (Central & North INTUITA)"
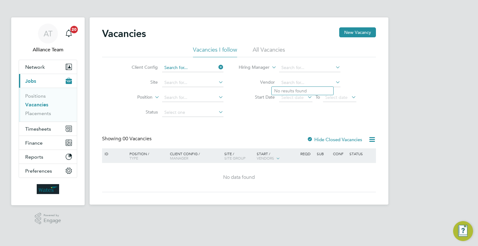
click at [193, 68] on input at bounding box center [192, 68] width 61 height 9
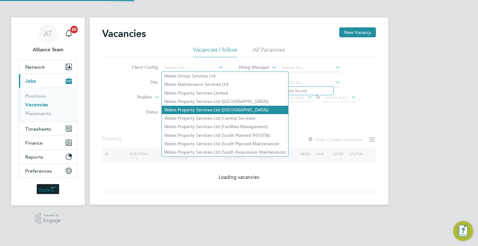
click at [195, 109] on li "Wates Property Services Ltd ([GEOGRAPHIC_DATA])" at bounding box center [225, 110] width 126 height 8
type input "Wates Property Services Ltd ([GEOGRAPHIC_DATA])"
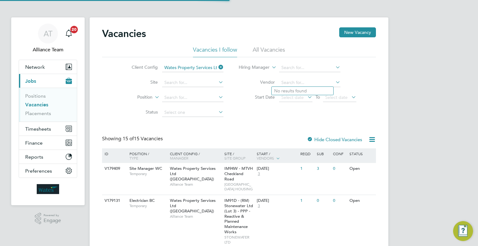
scroll to position [62, 0]
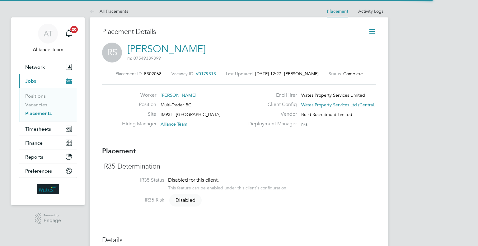
click at [373, 35] on icon at bounding box center [372, 31] width 8 height 8
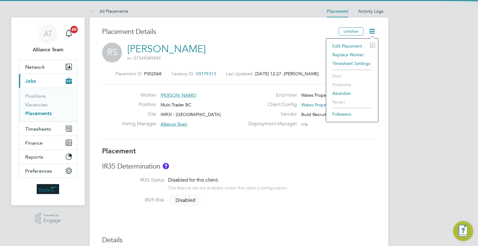
click at [348, 45] on li "Edit Placement e" at bounding box center [353, 46] width 46 height 9
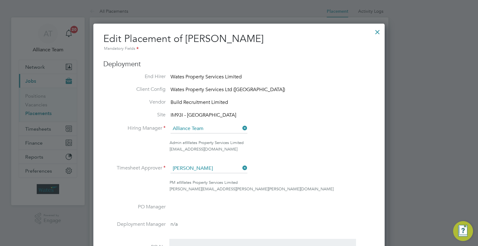
scroll to position [3, 3]
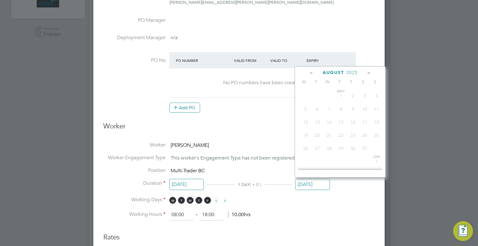
click at [311, 187] on input "[DATE]" at bounding box center [313, 185] width 35 height 12
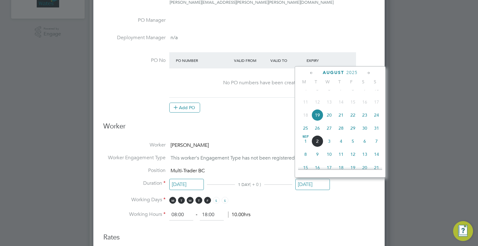
click at [245, 132] on h3 "Worker" at bounding box center [239, 129] width 272 height 14
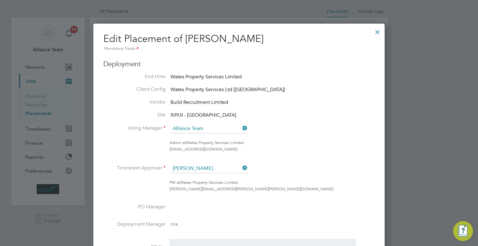
click at [379, 31] on div at bounding box center [377, 30] width 11 height 11
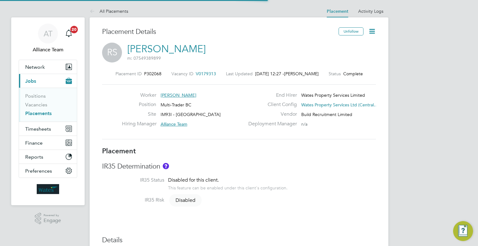
click at [366, 8] on li "Activity Logs" at bounding box center [370, 11] width 25 height 12
